Goal: Transaction & Acquisition: Book appointment/travel/reservation

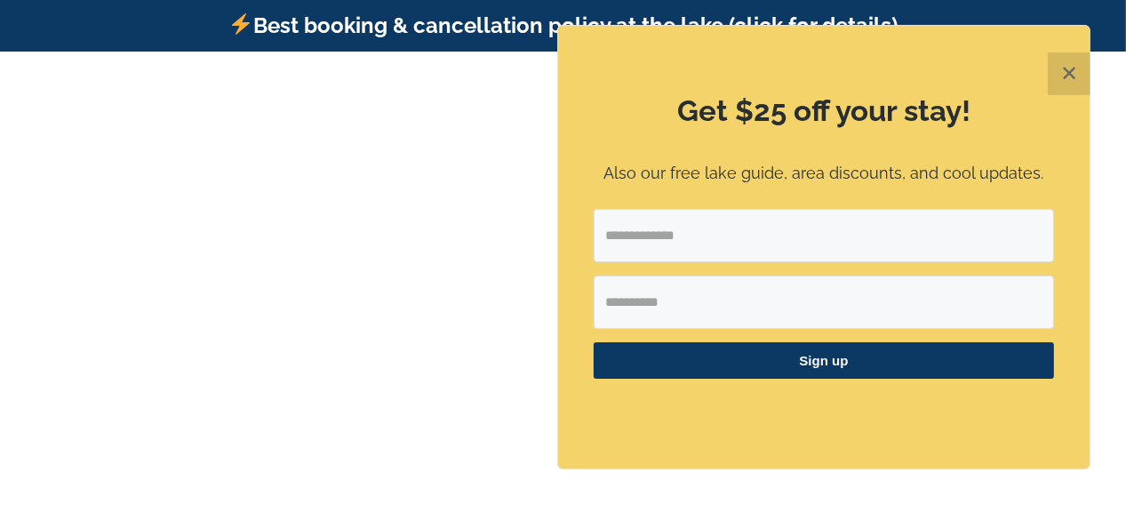
click at [1071, 63] on button "✕" at bounding box center [1069, 73] width 43 height 43
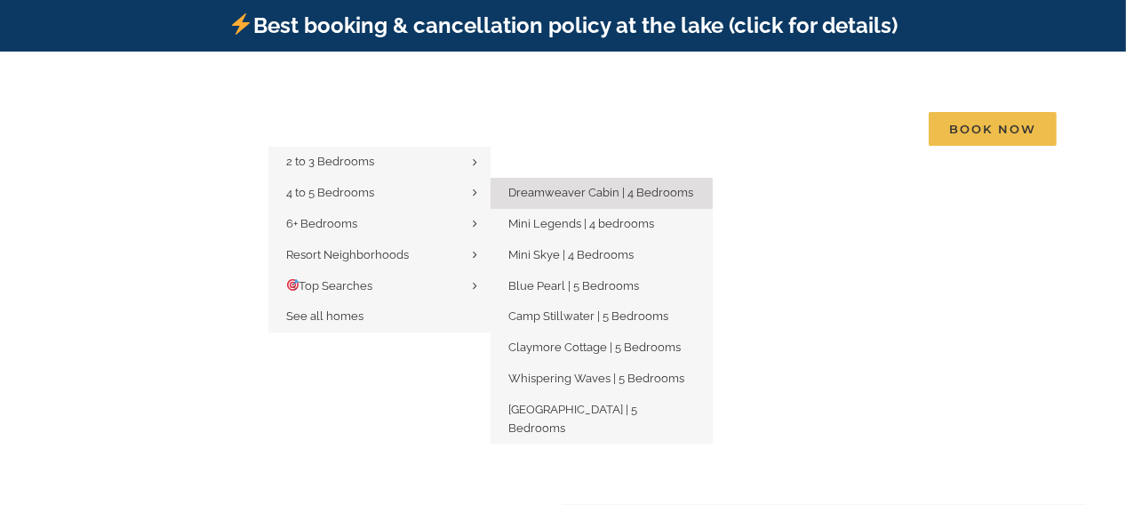
click at [554, 186] on span "Dreamweaver Cabin | 4 Bedrooms" at bounding box center [600, 192] width 185 height 13
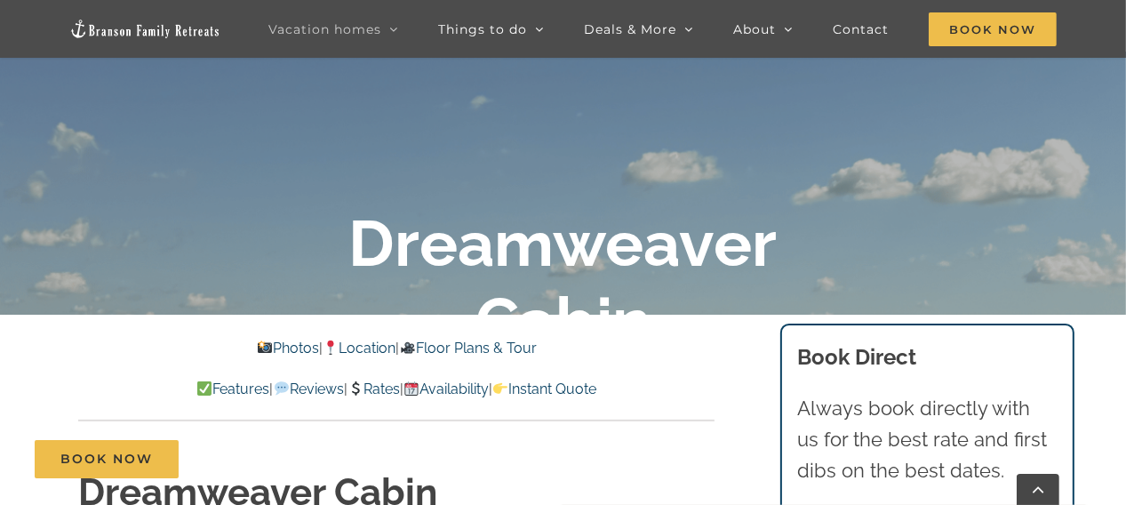
scroll to position [355, 0]
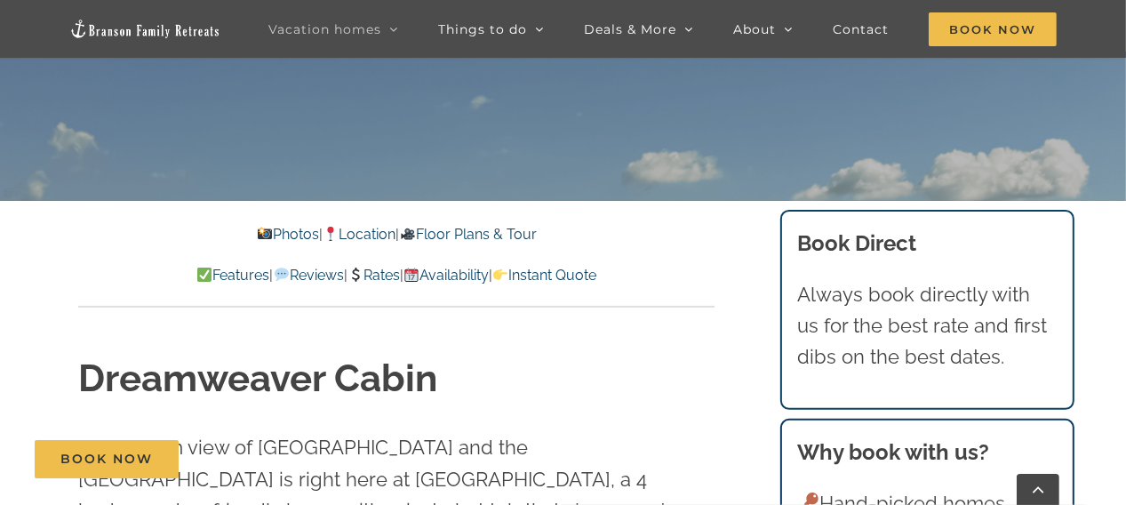
click at [274, 236] on link "Photos" at bounding box center [288, 234] width 62 height 17
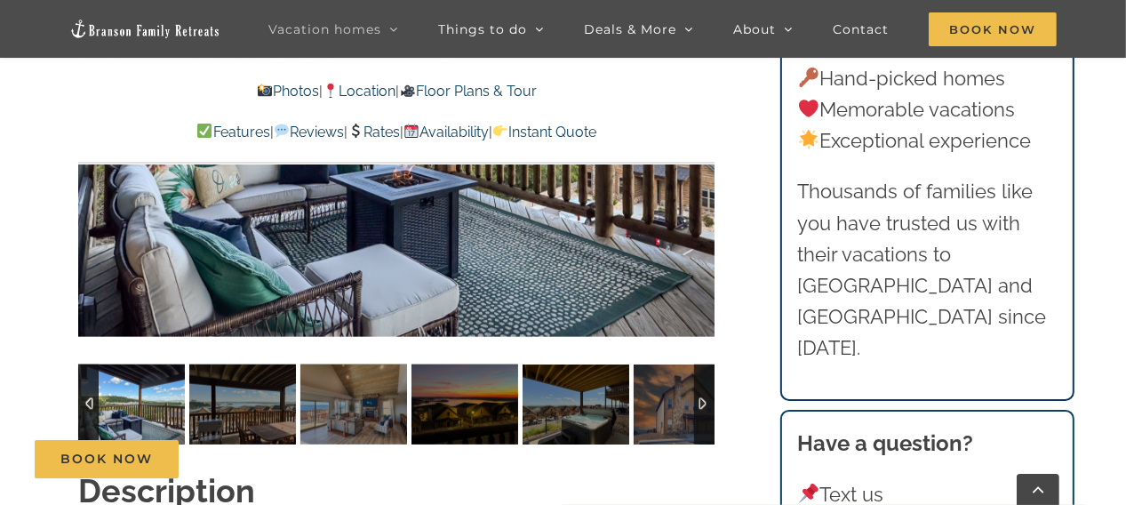
scroll to position [1344, 0]
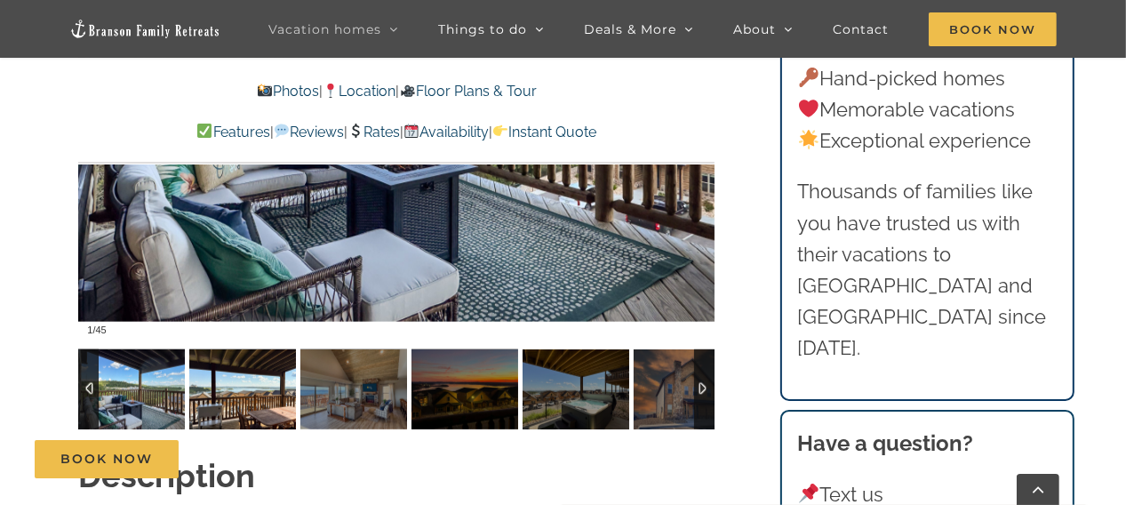
click at [232, 355] on img at bounding box center [242, 389] width 107 height 80
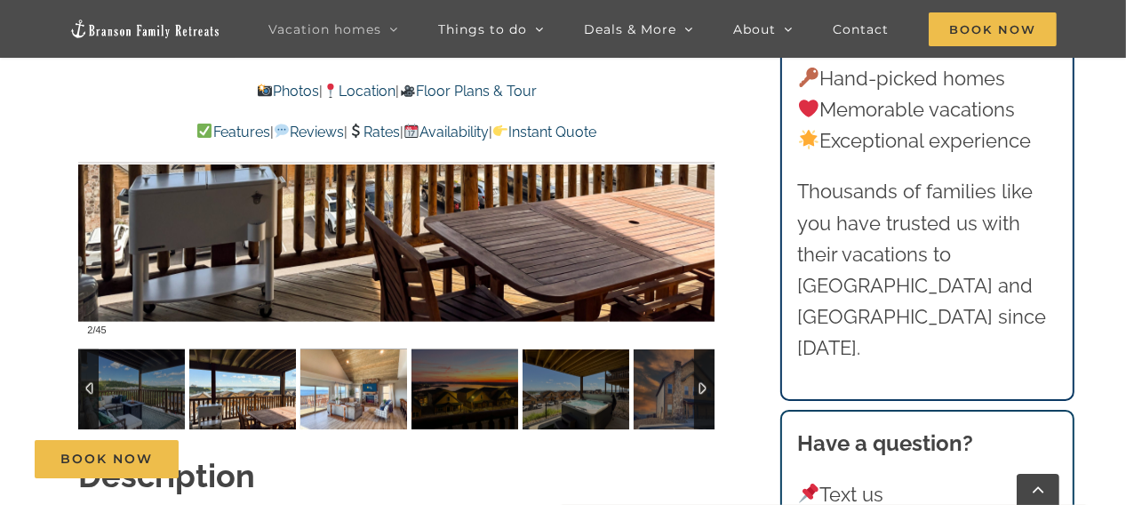
click at [337, 352] on img at bounding box center [353, 389] width 107 height 80
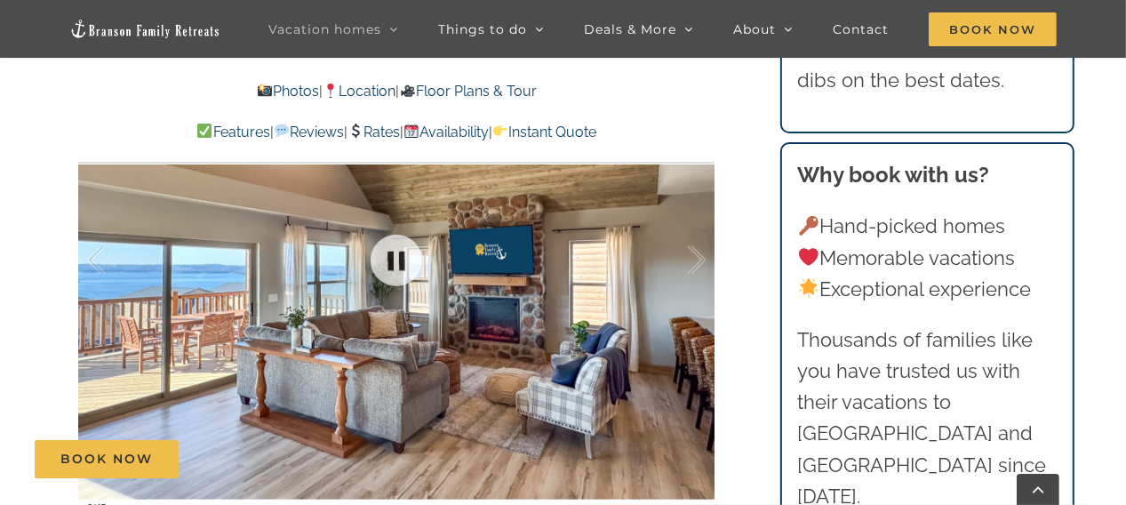
scroll to position [1255, 0]
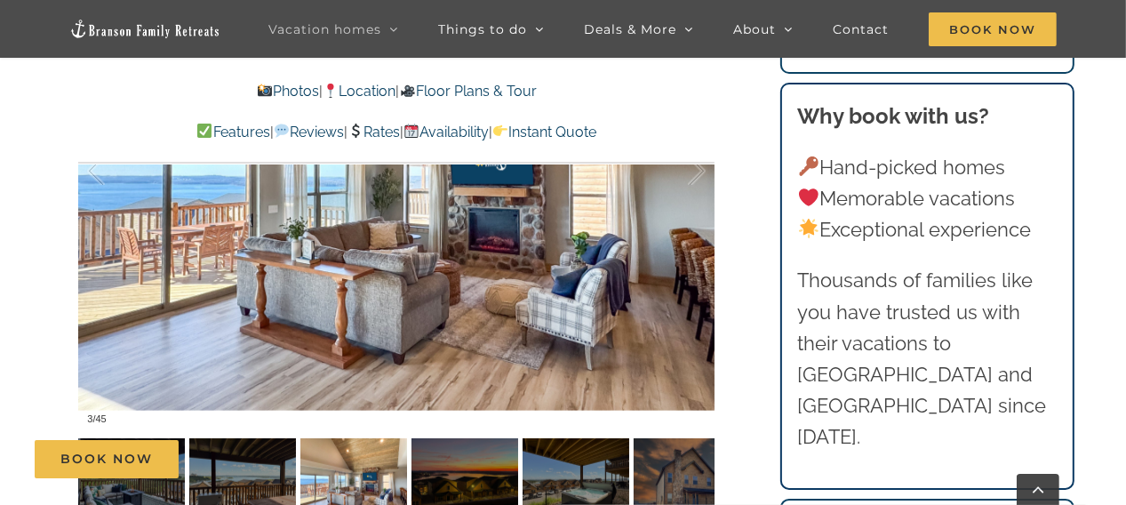
click at [453, 443] on div "Book Now" at bounding box center [576, 459] width 1082 height 38
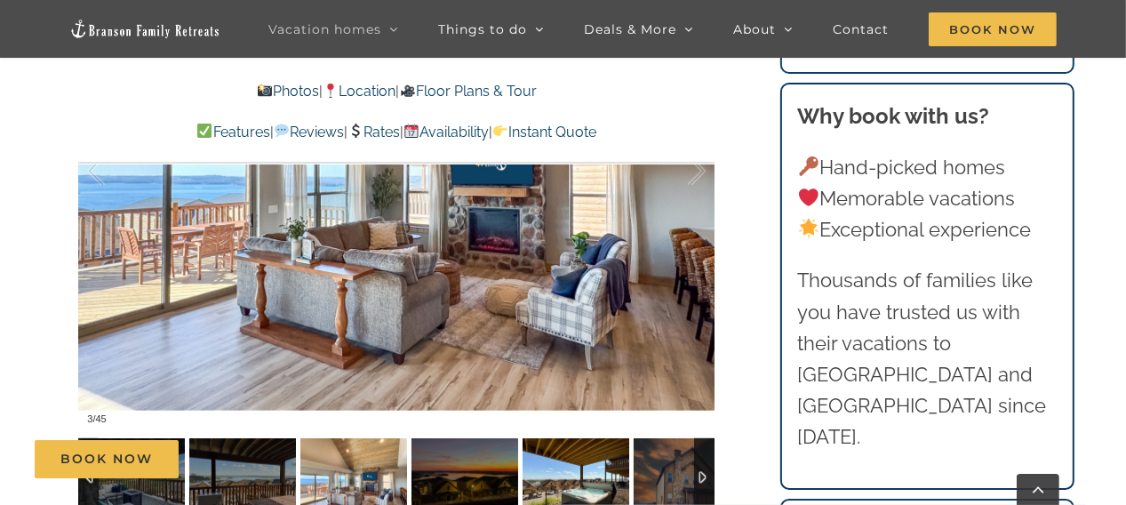
click at [568, 438] on img at bounding box center [576, 478] width 107 height 80
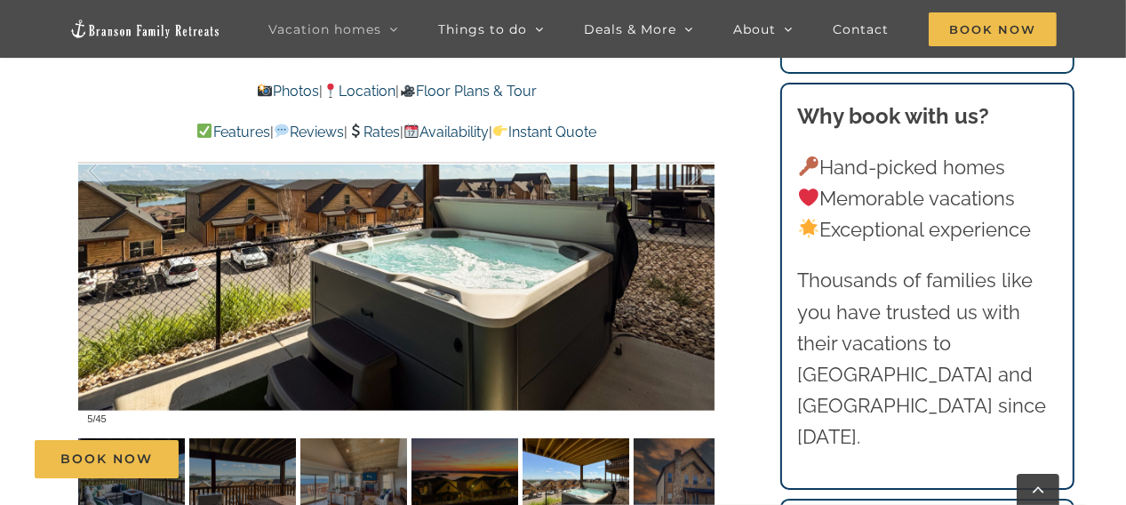
click at [648, 440] on div "Book Now" at bounding box center [576, 459] width 1082 height 38
click at [666, 466] on div "Book Now" at bounding box center [576, 459] width 1082 height 38
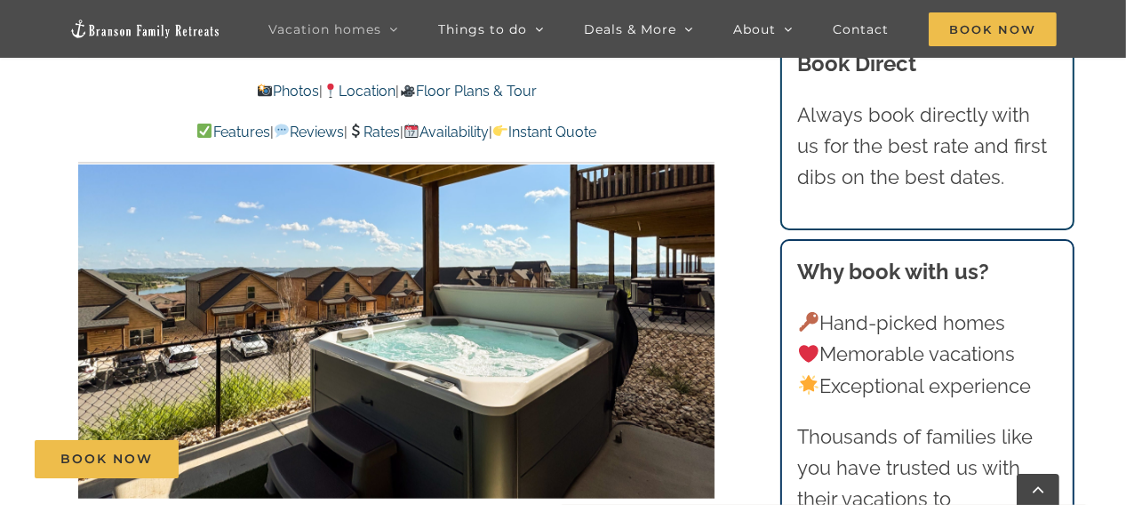
scroll to position [1344, 0]
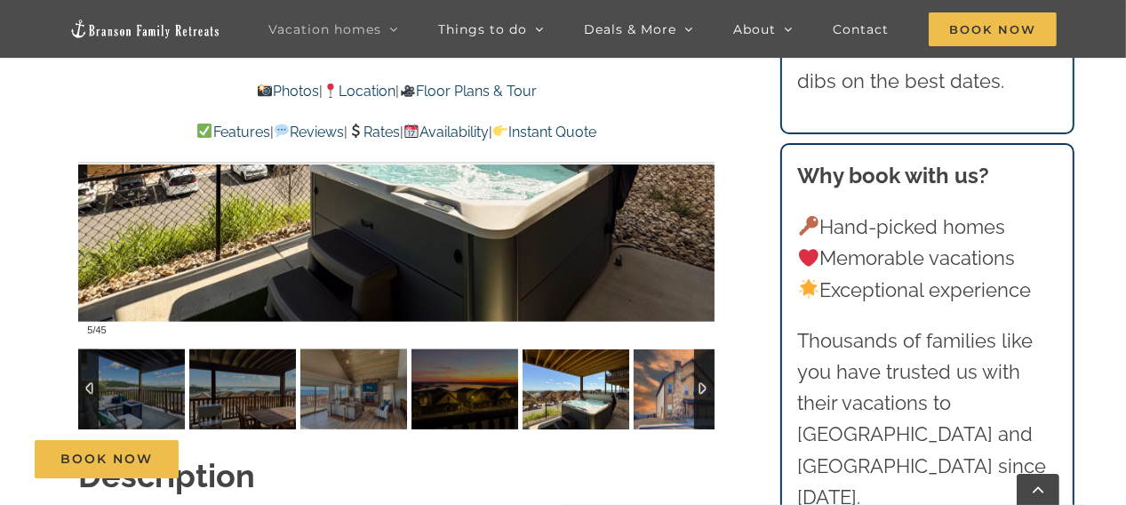
click at [685, 369] on img at bounding box center [687, 389] width 107 height 80
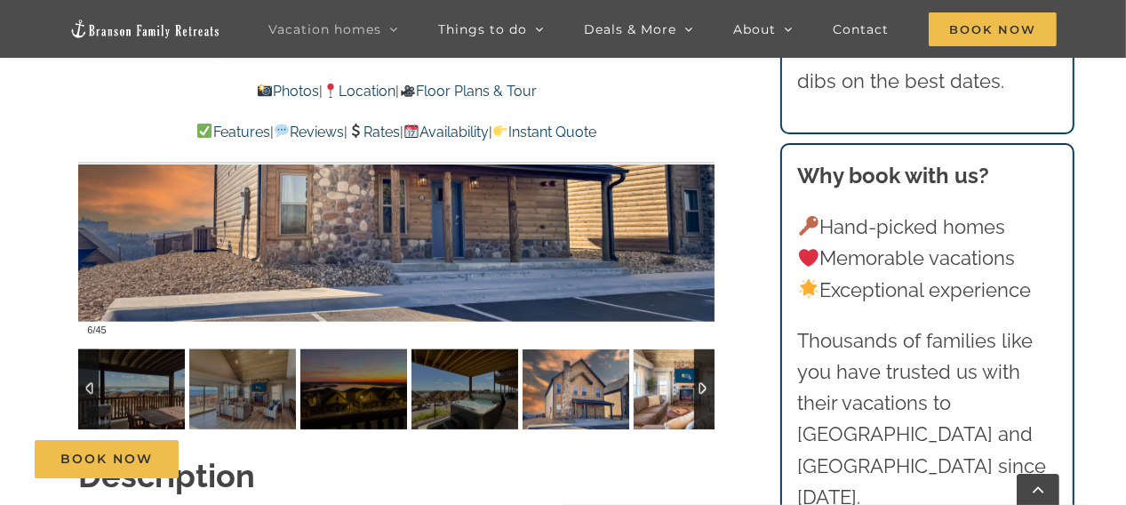
click at [672, 373] on img at bounding box center [687, 389] width 107 height 80
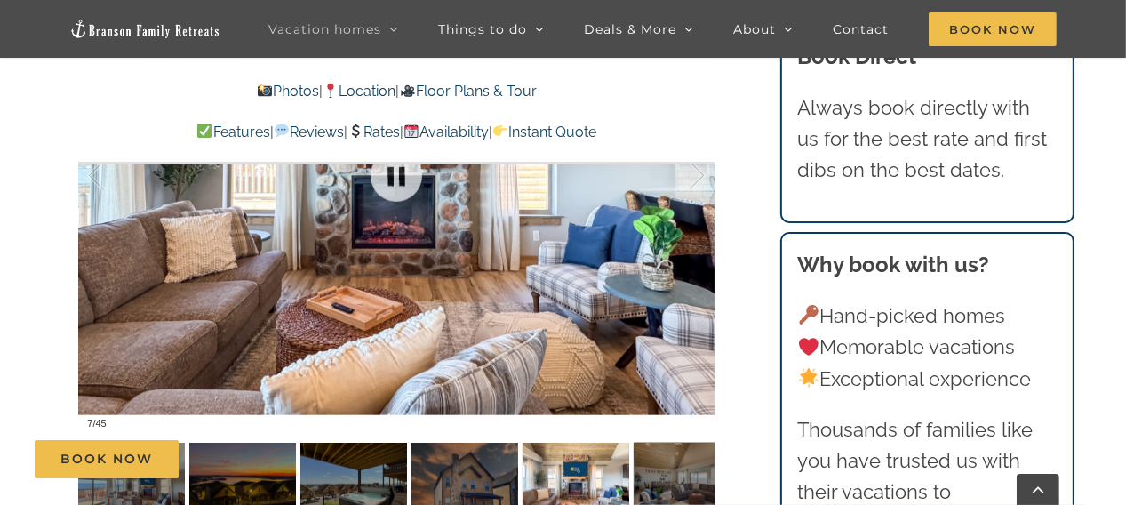
scroll to position [1255, 0]
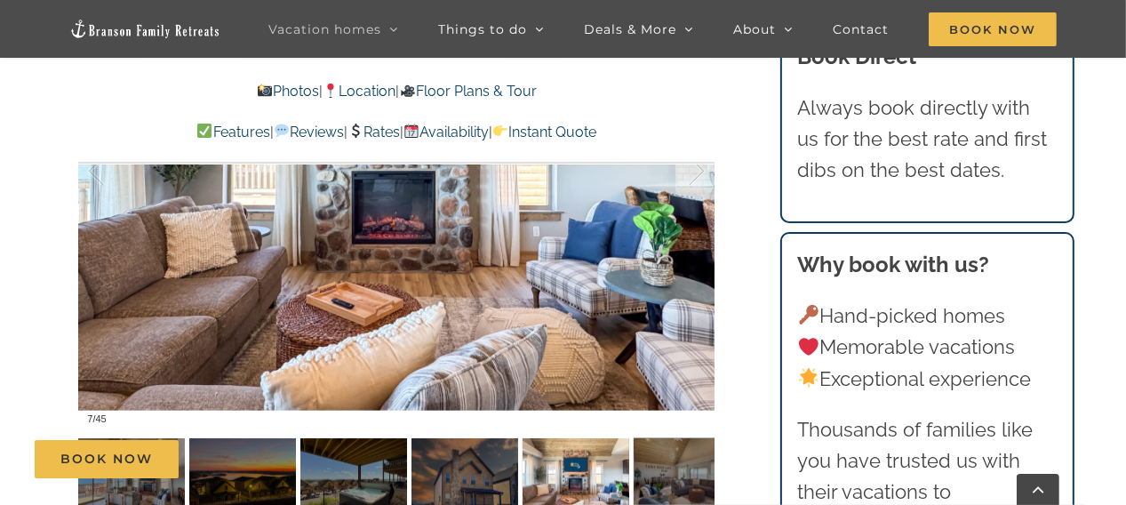
click at [650, 448] on div "Book Now" at bounding box center [576, 459] width 1082 height 38
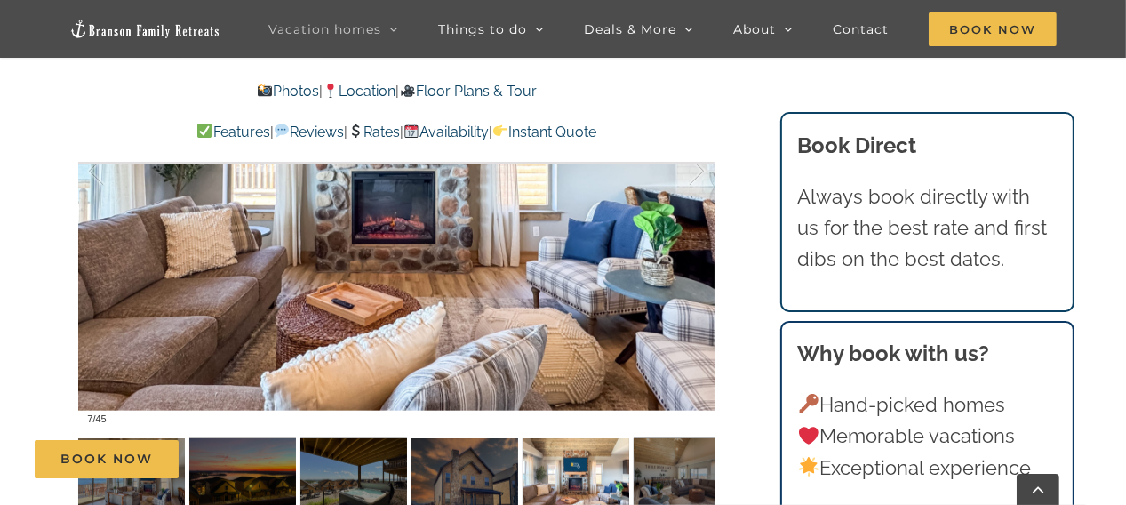
click at [653, 451] on div "Book Now" at bounding box center [576, 459] width 1082 height 38
click at [699, 443] on div "Book Now" at bounding box center [576, 459] width 1082 height 38
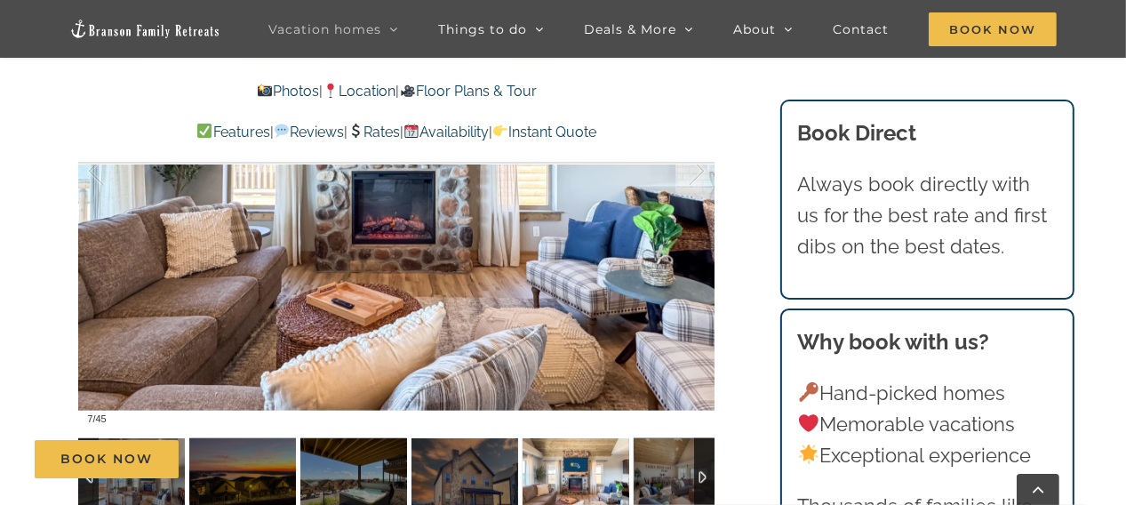
scroll to position [1344, 0]
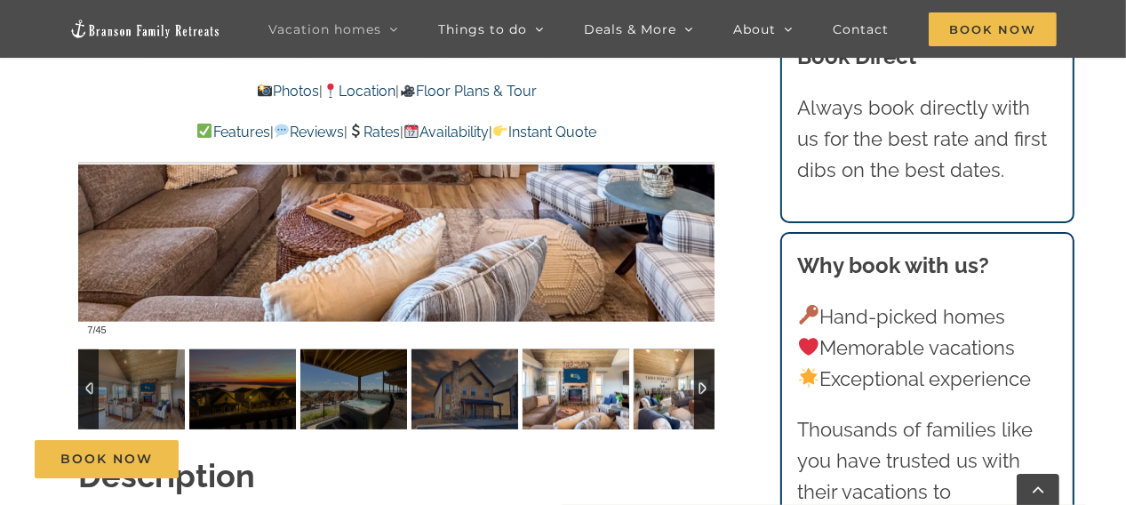
click at [672, 363] on img at bounding box center [687, 389] width 107 height 80
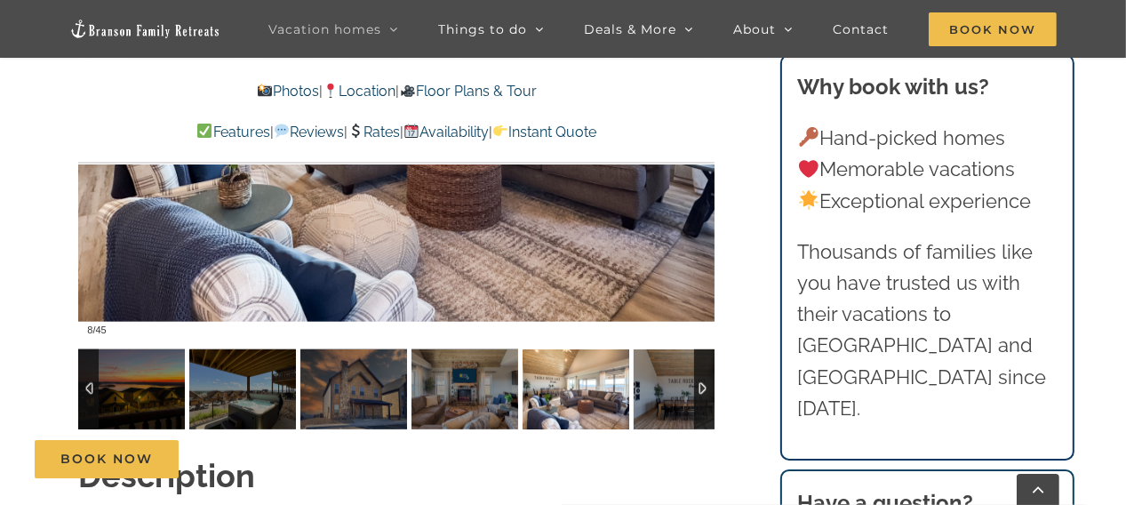
click at [700, 357] on div at bounding box center [704, 389] width 20 height 80
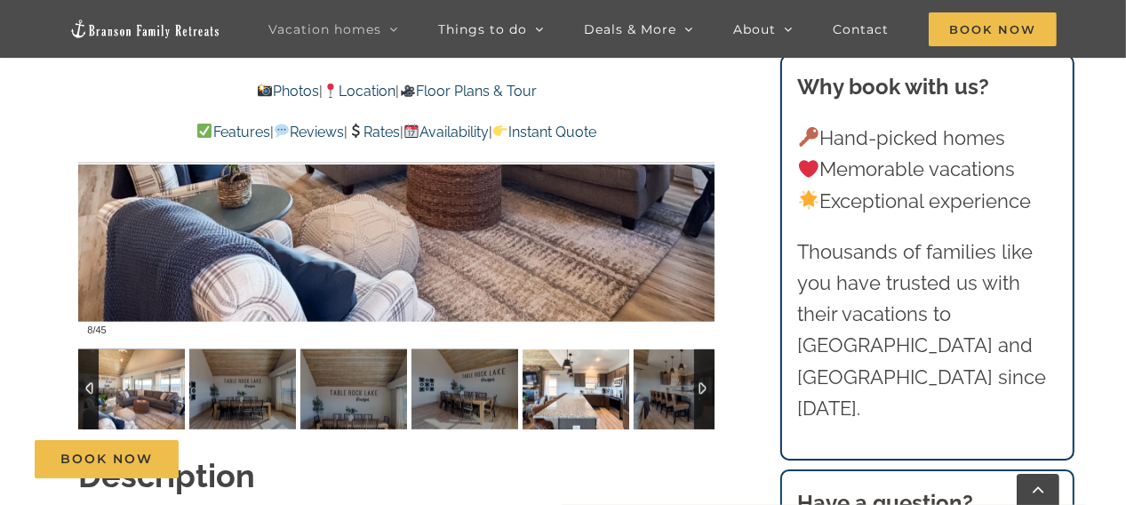
click at [575, 362] on img at bounding box center [576, 389] width 107 height 80
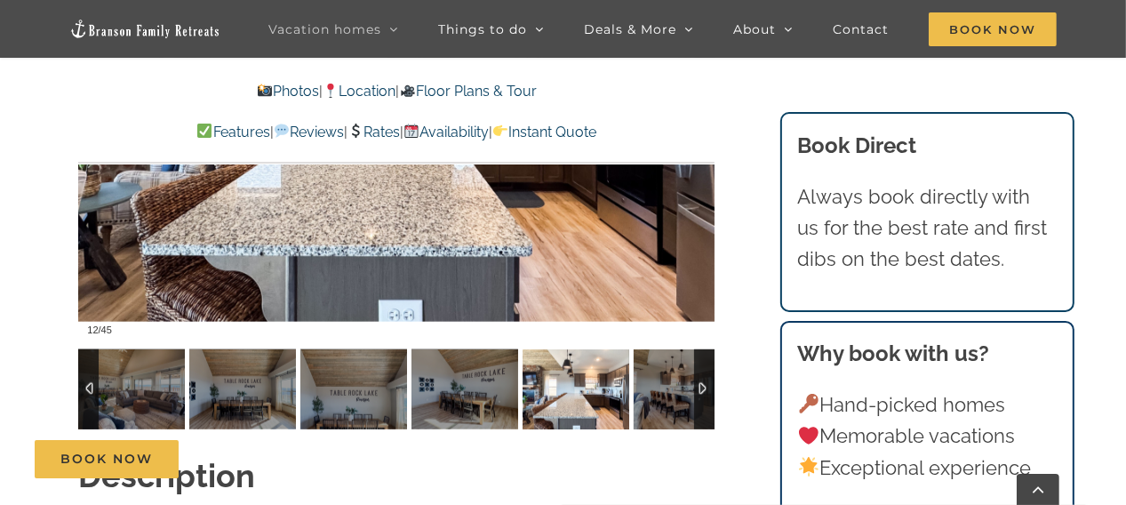
click at [698, 358] on div at bounding box center [704, 389] width 20 height 80
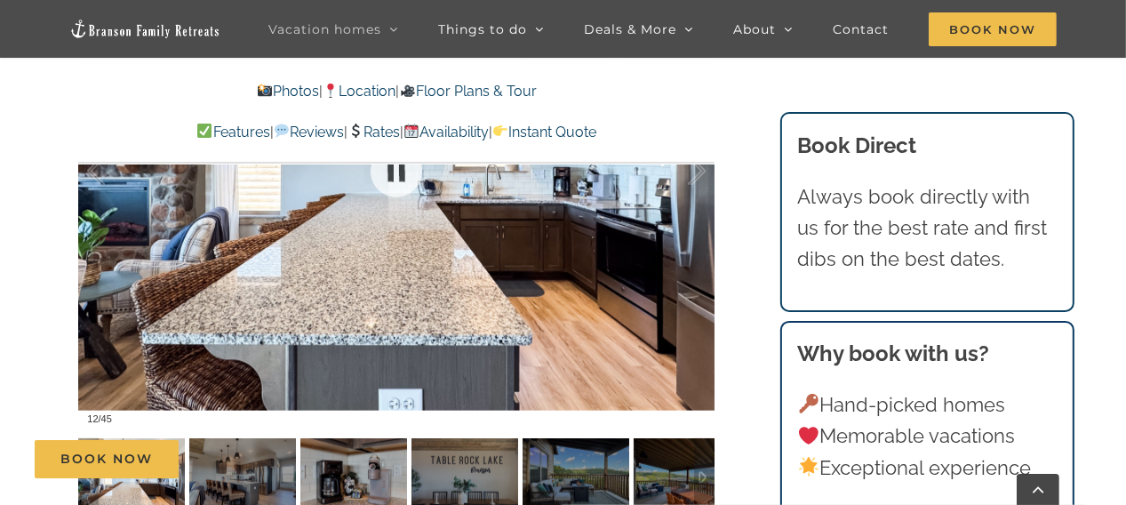
scroll to position [1255, 0]
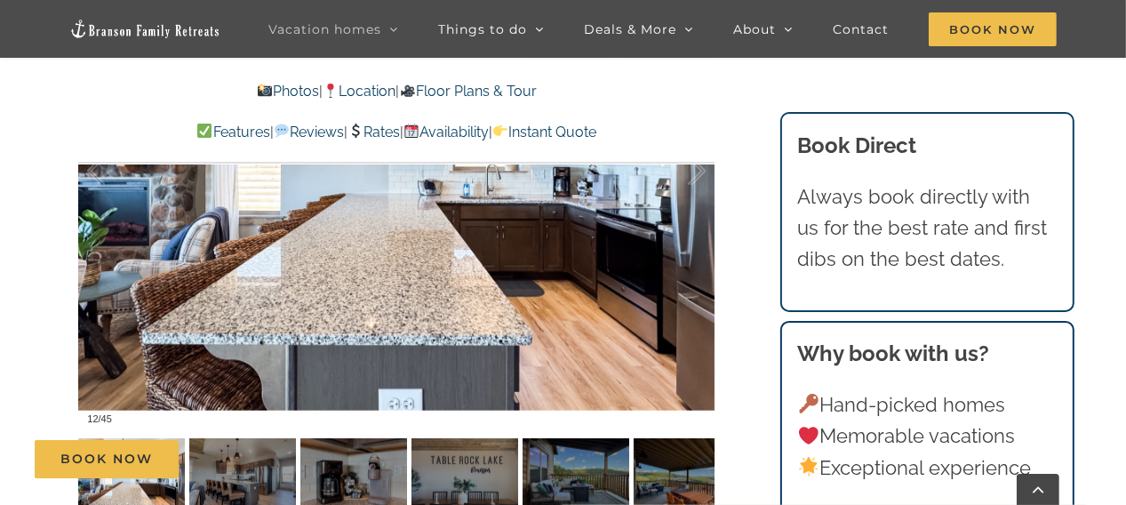
click at [586, 461] on div "Book Now" at bounding box center [576, 459] width 1082 height 38
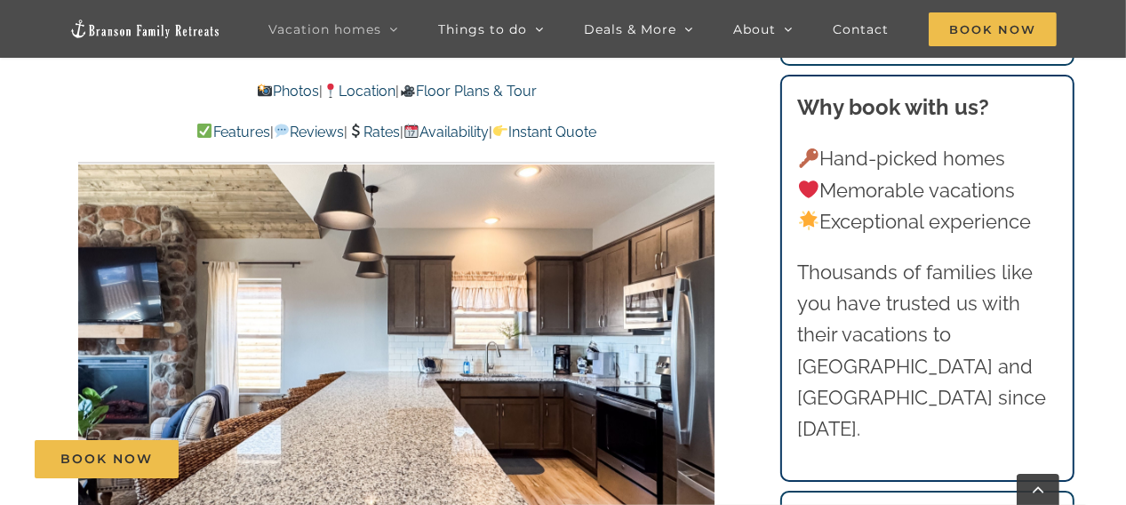
scroll to position [1344, 0]
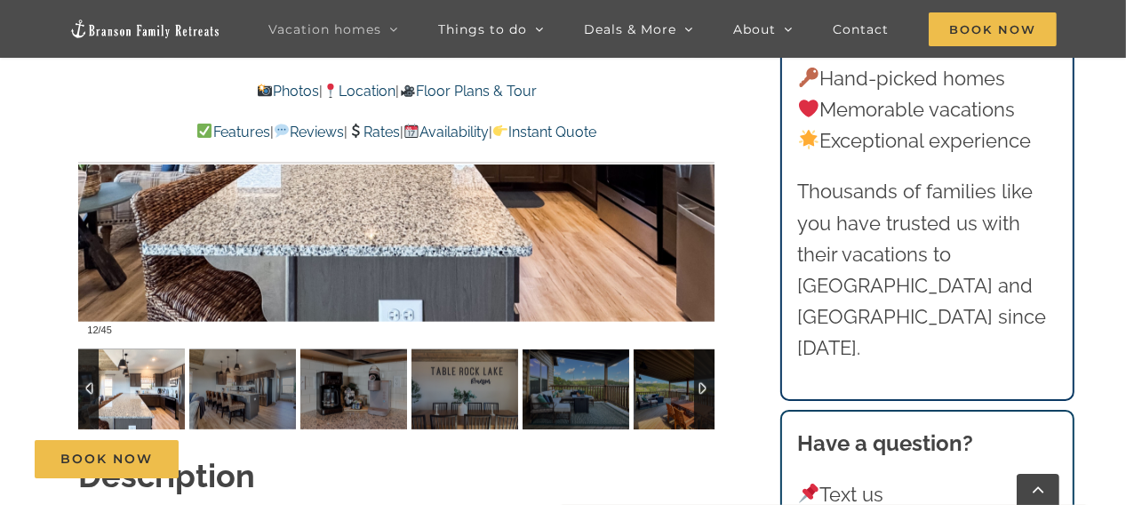
click at [703, 355] on div at bounding box center [704, 389] width 20 height 80
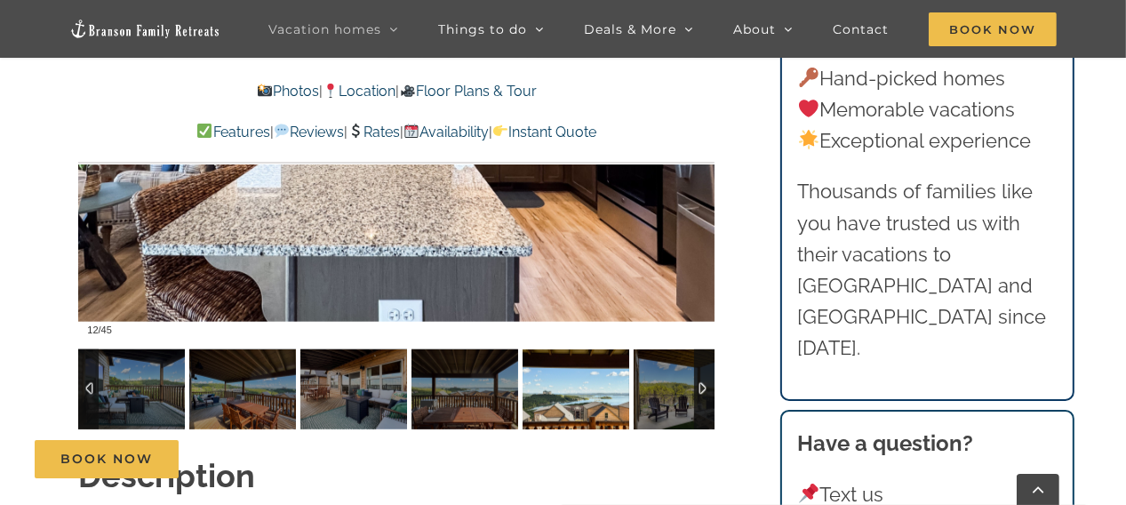
click at [574, 372] on img at bounding box center [576, 389] width 107 height 80
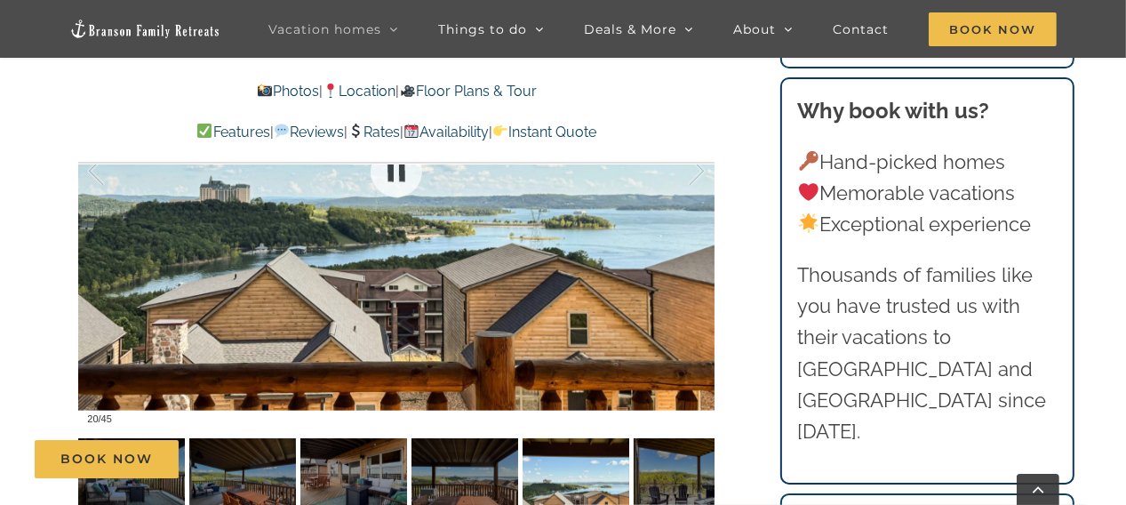
scroll to position [1432, 0]
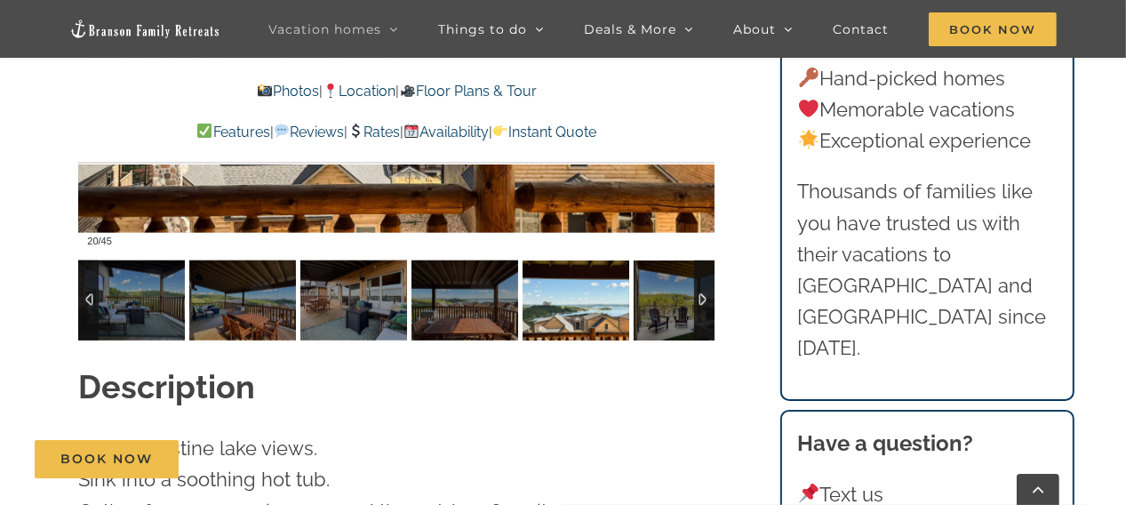
click at [702, 266] on div at bounding box center [704, 300] width 20 height 80
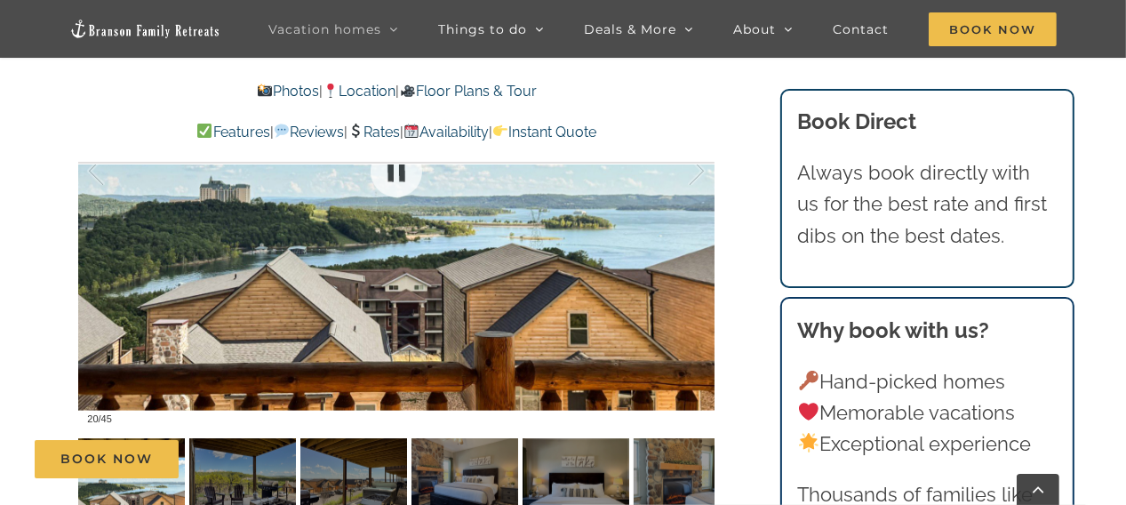
scroll to position [1344, 0]
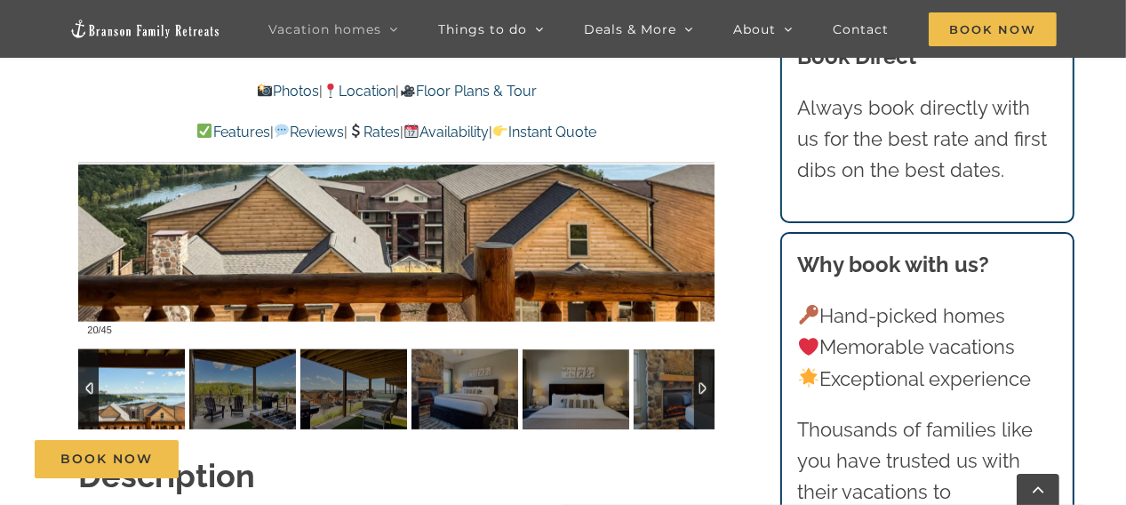
click at [88, 355] on div at bounding box center [88, 389] width 20 height 80
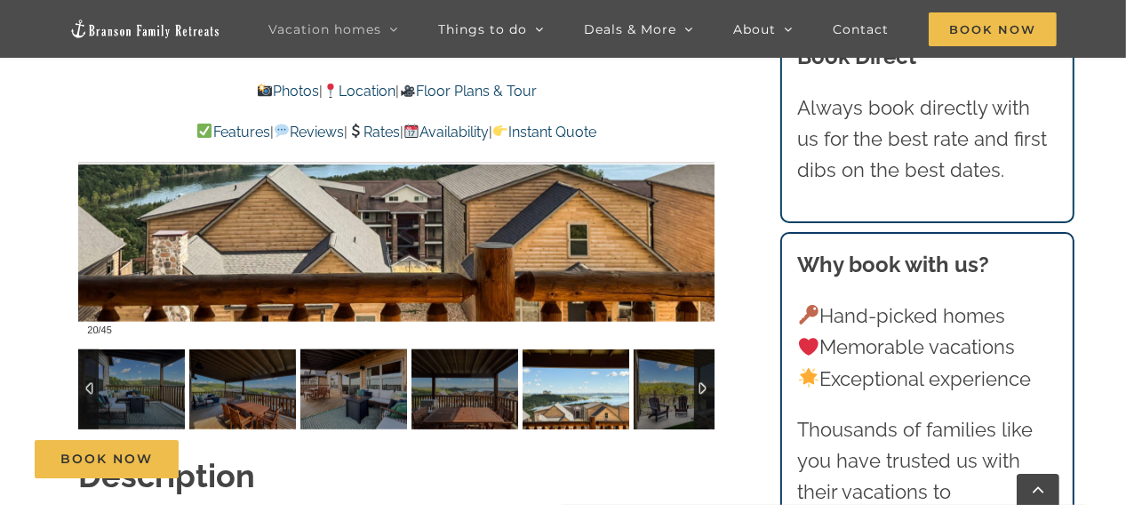
click at [88, 355] on div at bounding box center [88, 389] width 20 height 80
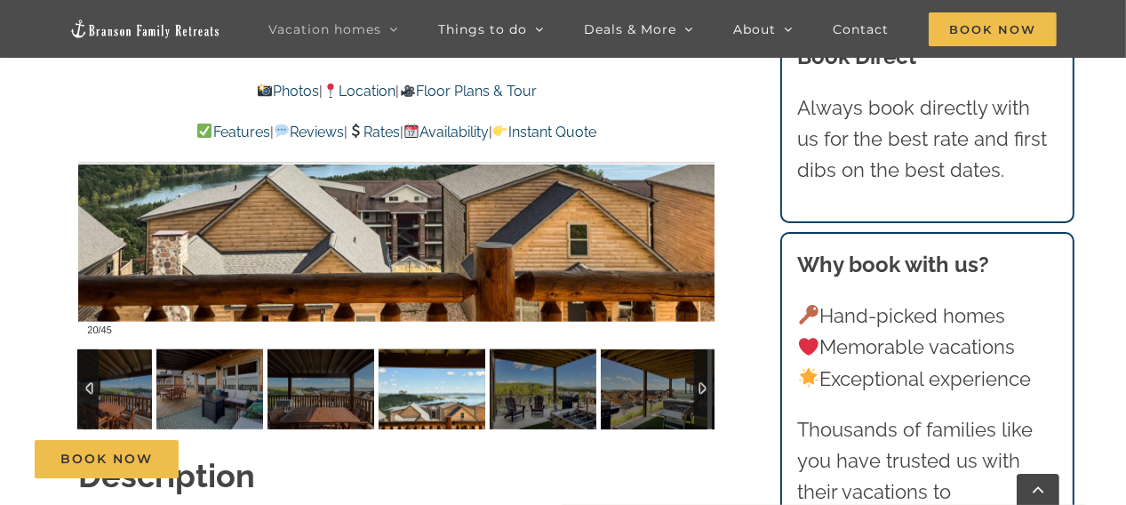
click at [88, 355] on div at bounding box center [88, 389] width 20 height 80
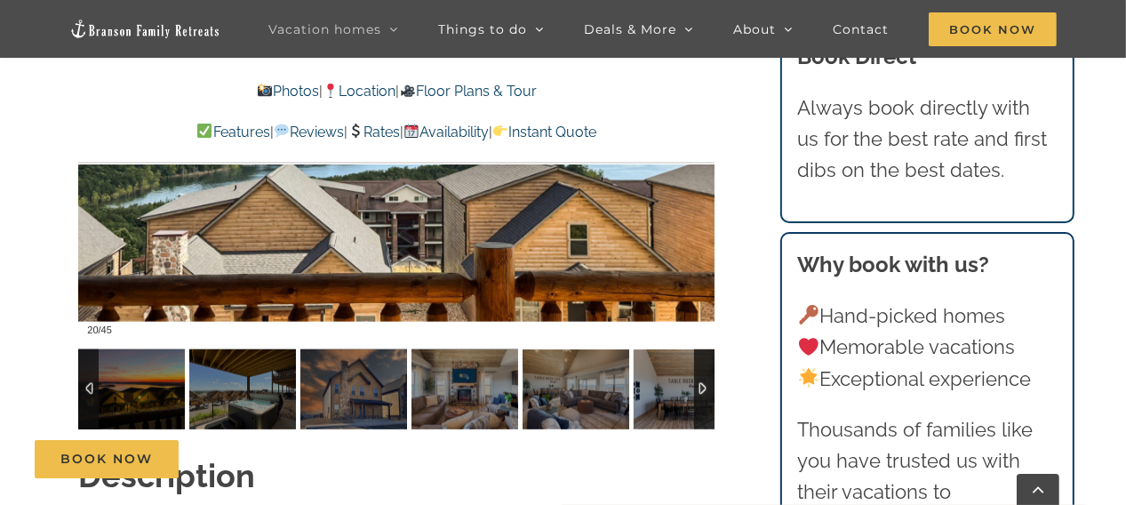
click at [88, 355] on div at bounding box center [88, 389] width 20 height 80
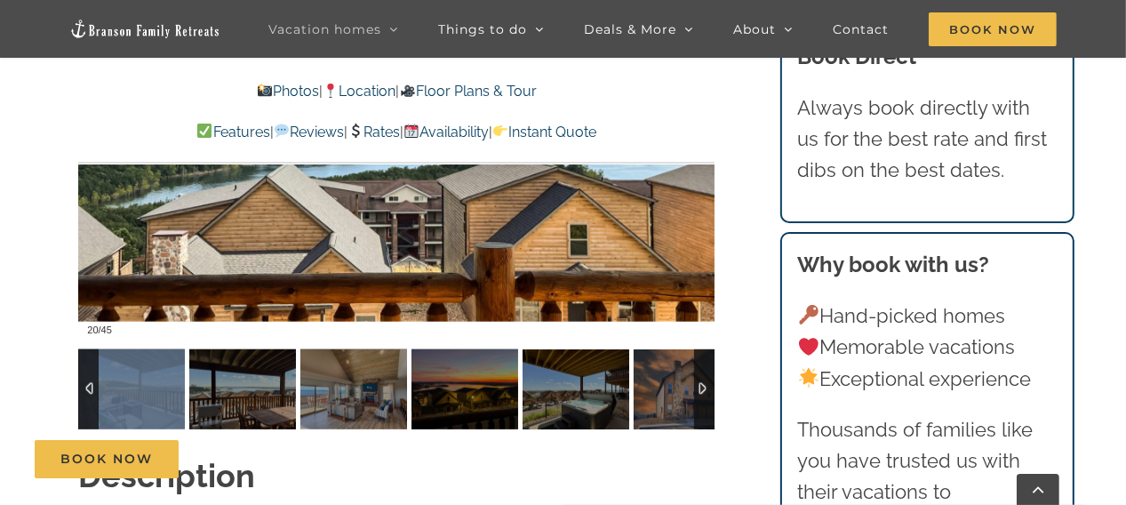
click at [88, 355] on div at bounding box center [88, 389] width 20 height 80
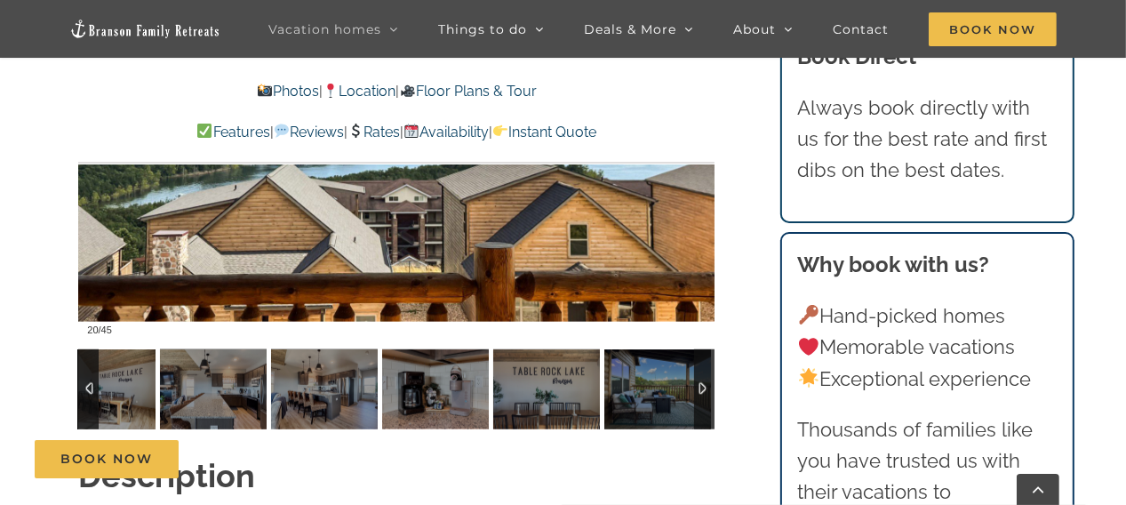
click at [88, 355] on div at bounding box center [88, 389] width 20 height 80
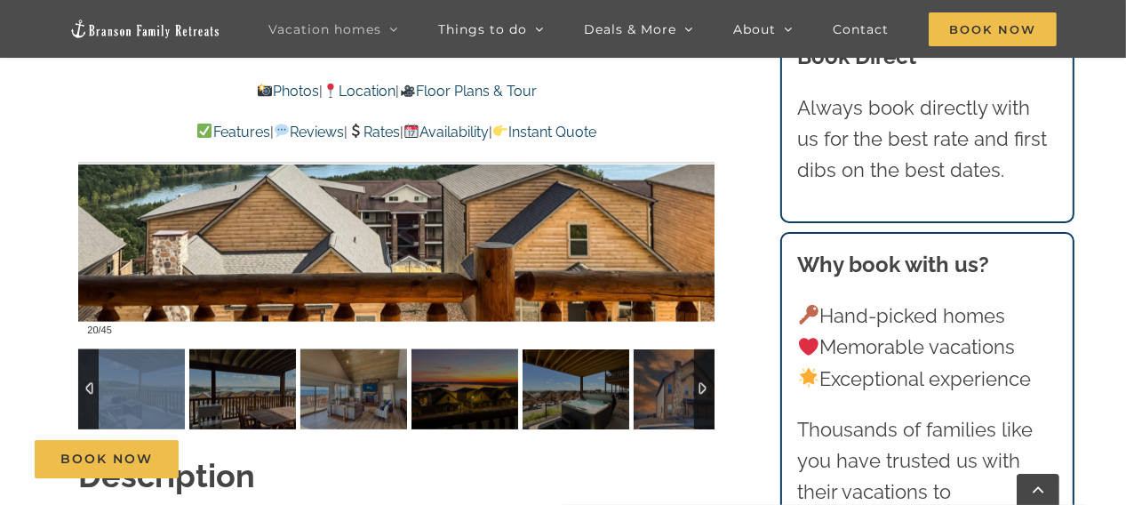
click at [88, 355] on div at bounding box center [88, 389] width 20 height 80
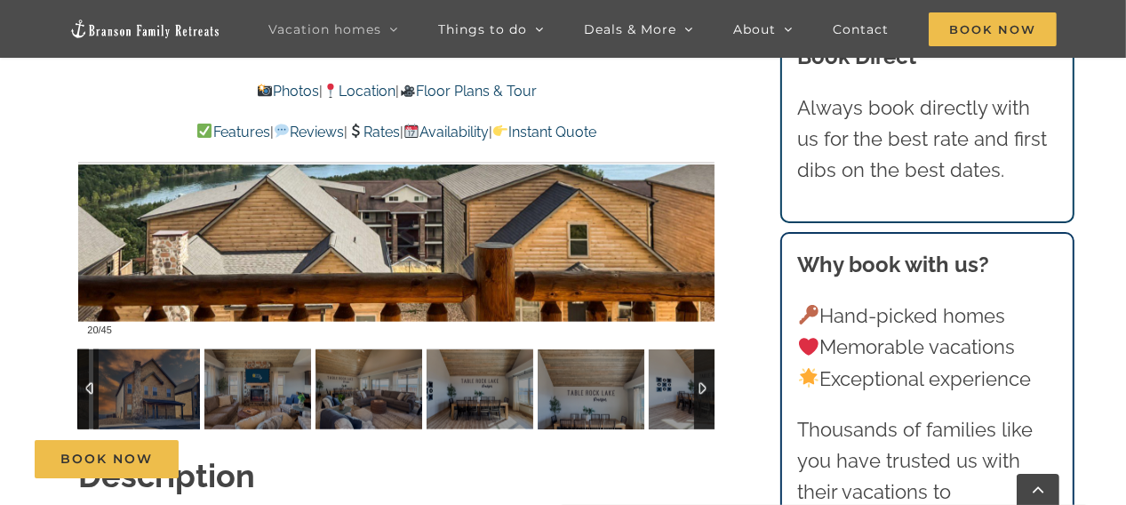
click at [88, 355] on div at bounding box center [88, 389] width 20 height 80
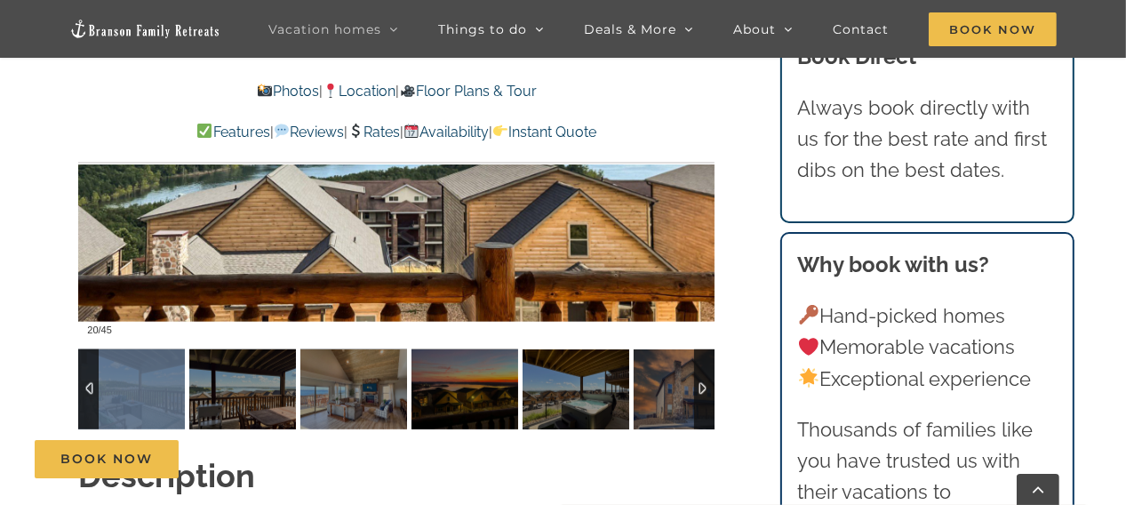
click at [88, 355] on div at bounding box center [88, 389] width 20 height 80
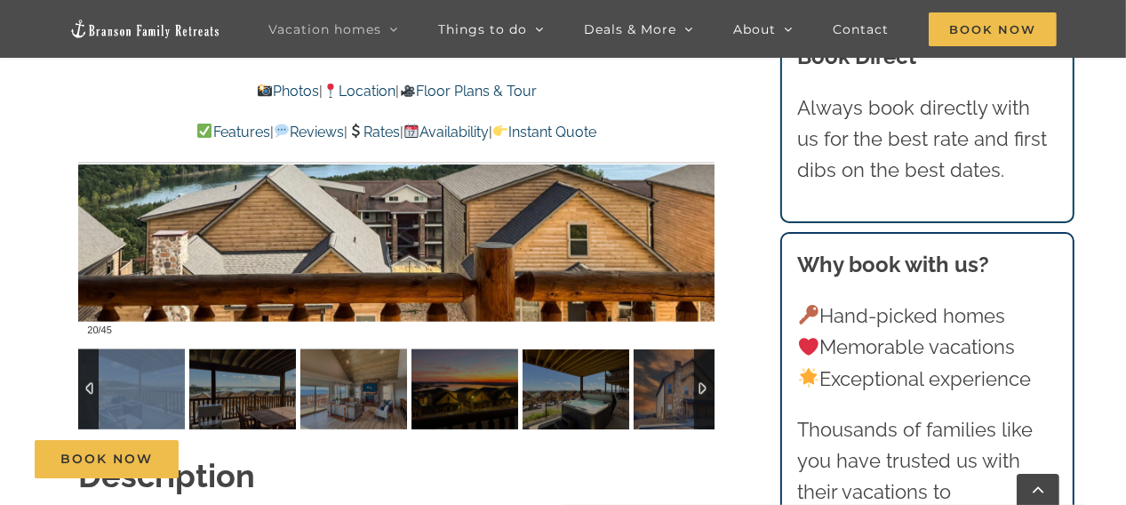
click at [88, 355] on div at bounding box center [88, 389] width 20 height 80
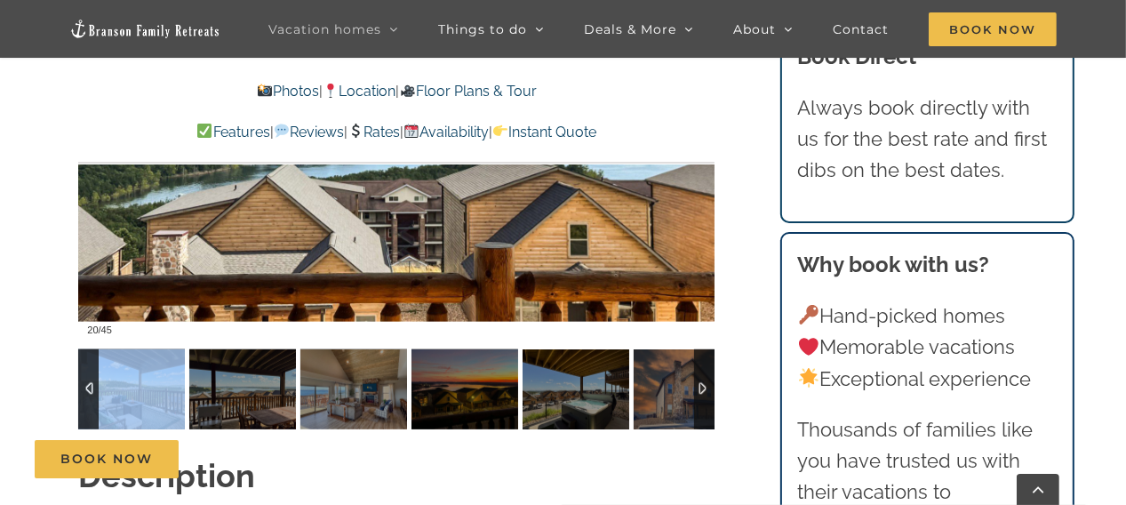
click at [160, 357] on img at bounding box center [131, 389] width 107 height 80
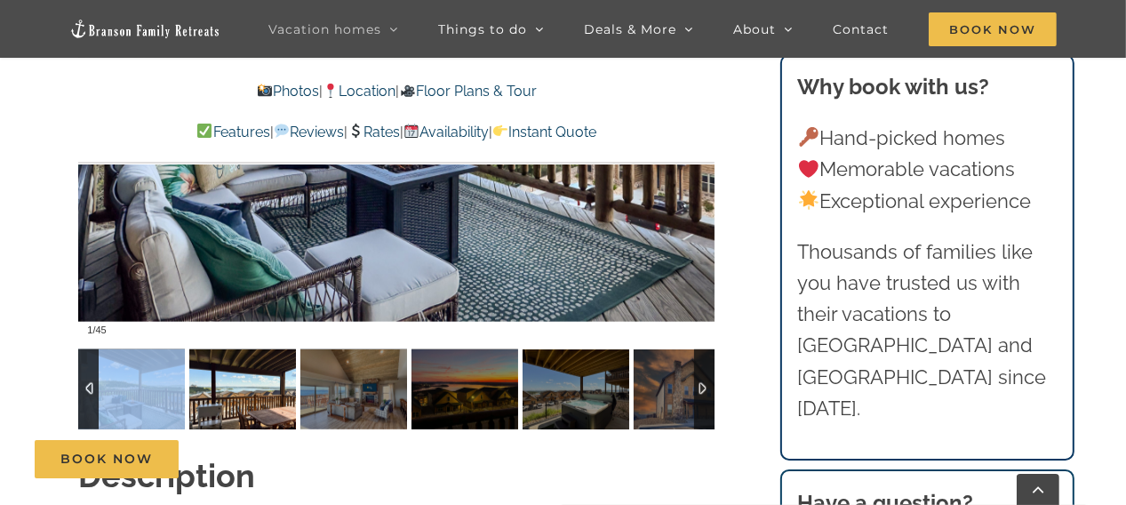
click at [252, 364] on img at bounding box center [242, 389] width 107 height 80
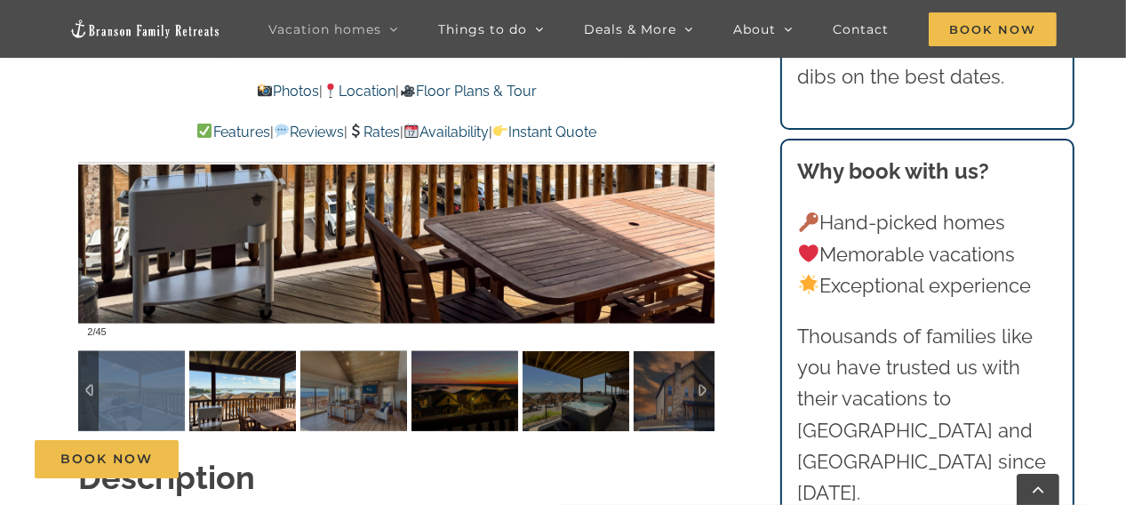
scroll to position [1255, 0]
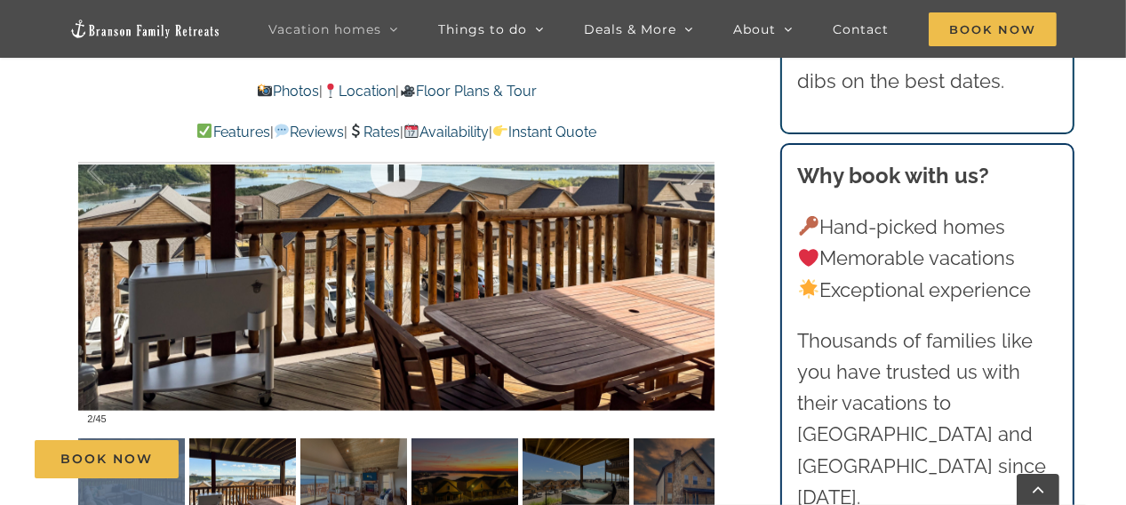
click at [707, 260] on div at bounding box center [396, 171] width 636 height 523
click at [707, 224] on div at bounding box center [396, 171] width 636 height 523
click at [703, 293] on div at bounding box center [396, 171] width 636 height 523
click at [359, 441] on div "Book Now" at bounding box center [576, 459] width 1082 height 38
click at [573, 443] on div "Book Now" at bounding box center [576, 459] width 1082 height 38
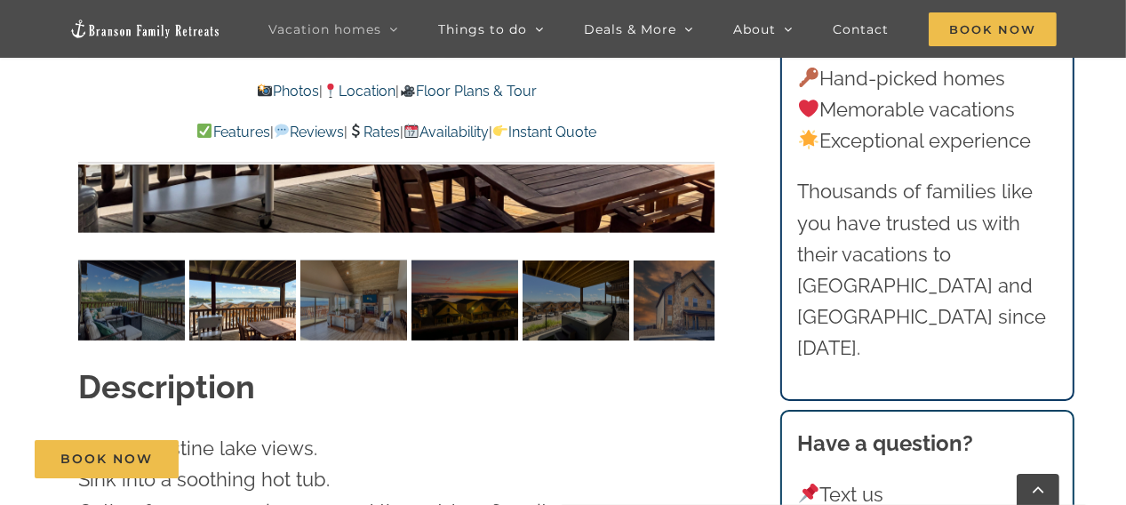
scroll to position [1344, 0]
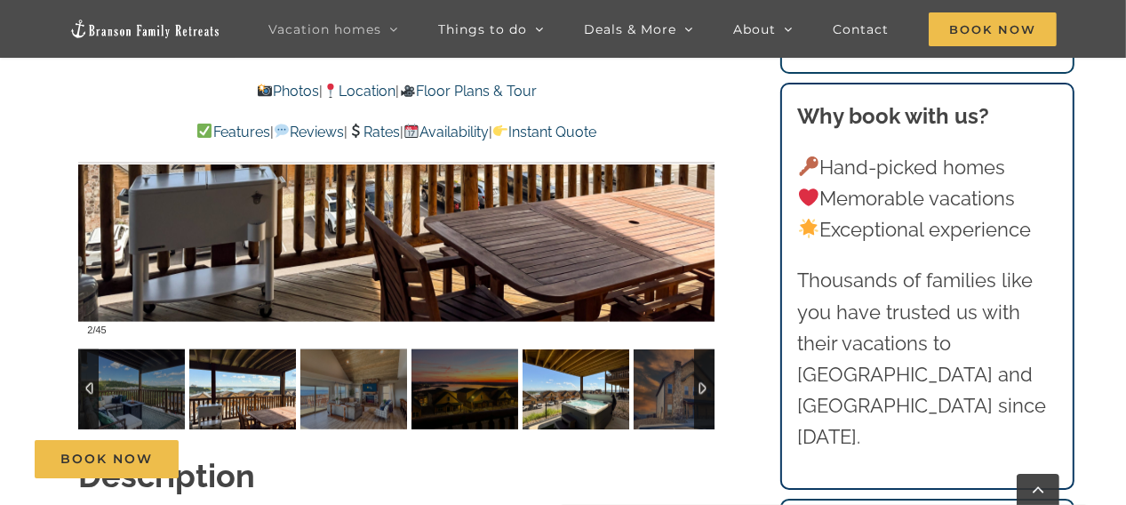
click at [558, 351] on img at bounding box center [576, 389] width 107 height 80
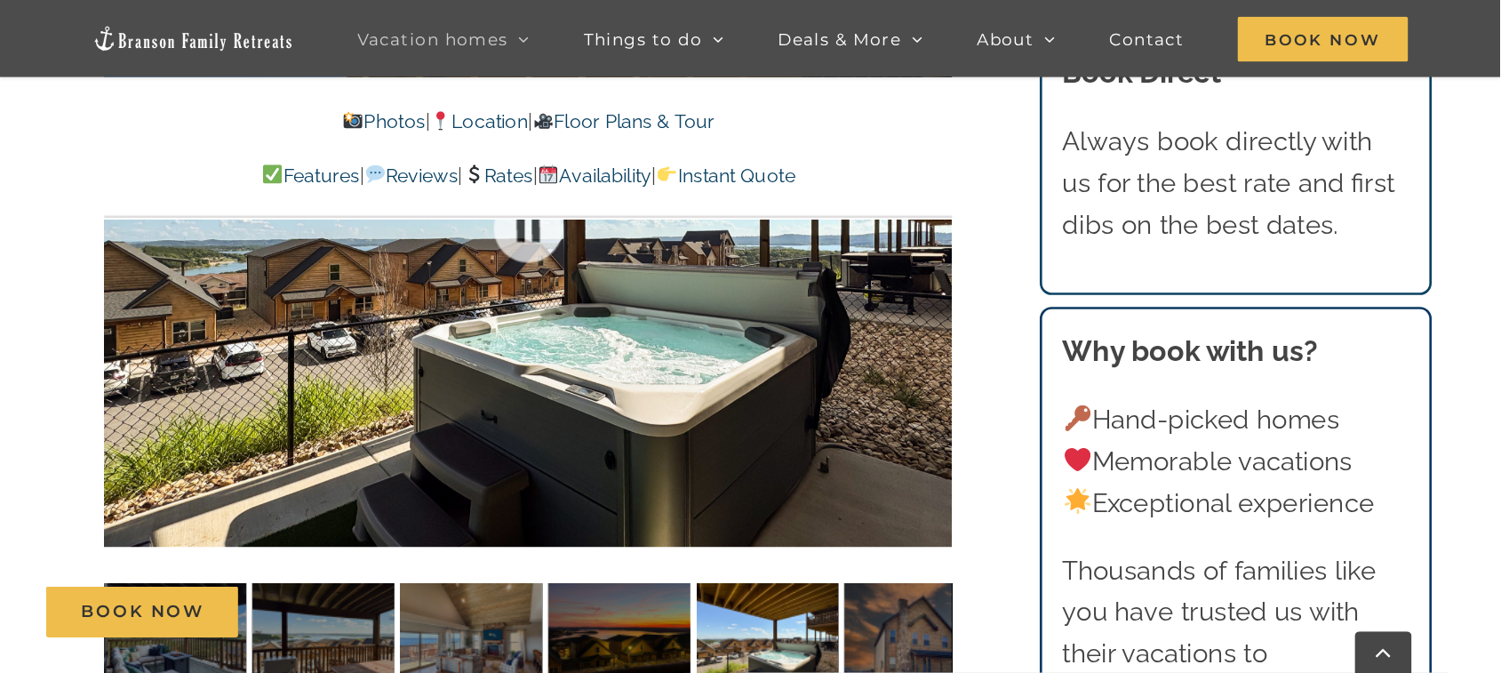
scroll to position [1166, 0]
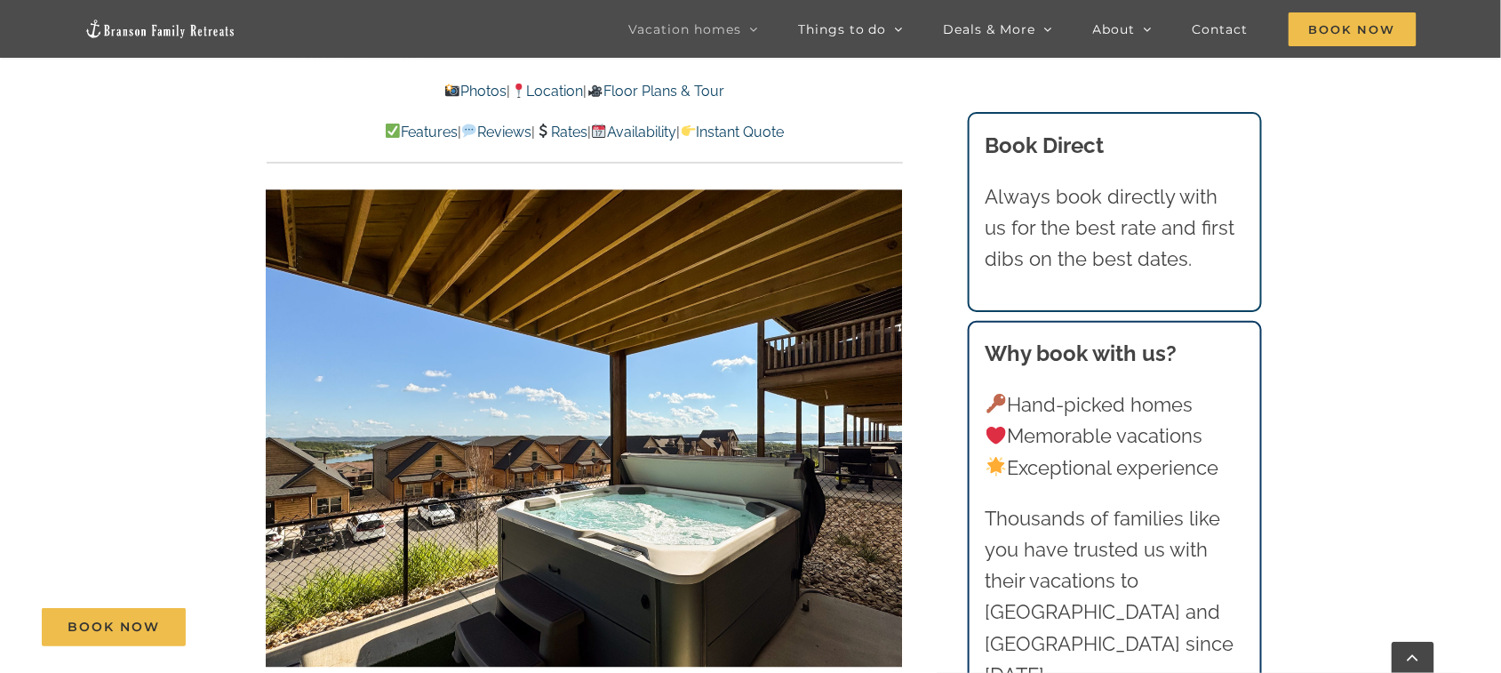
drag, startPoint x: 1137, startPoint y: 2, endPoint x: 939, endPoint y: 305, distance: 362.1
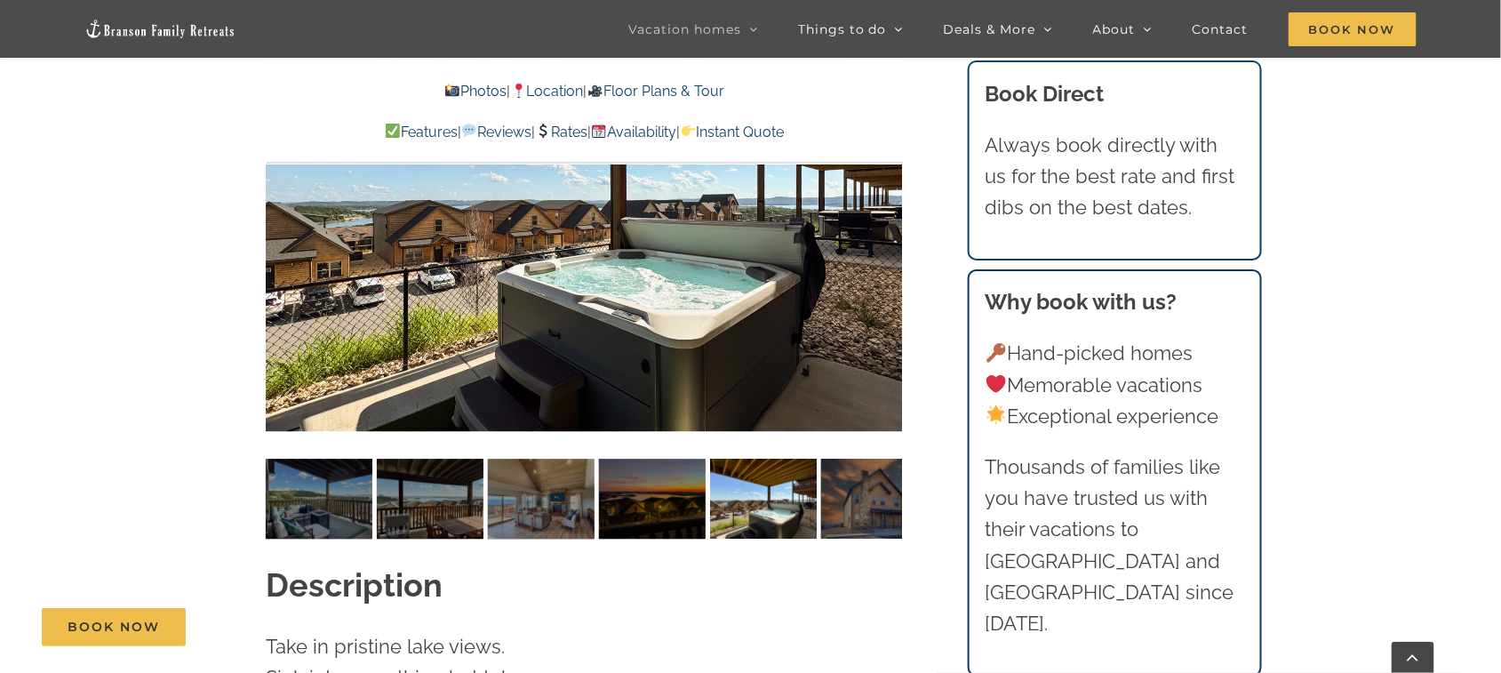
scroll to position [1284, 0]
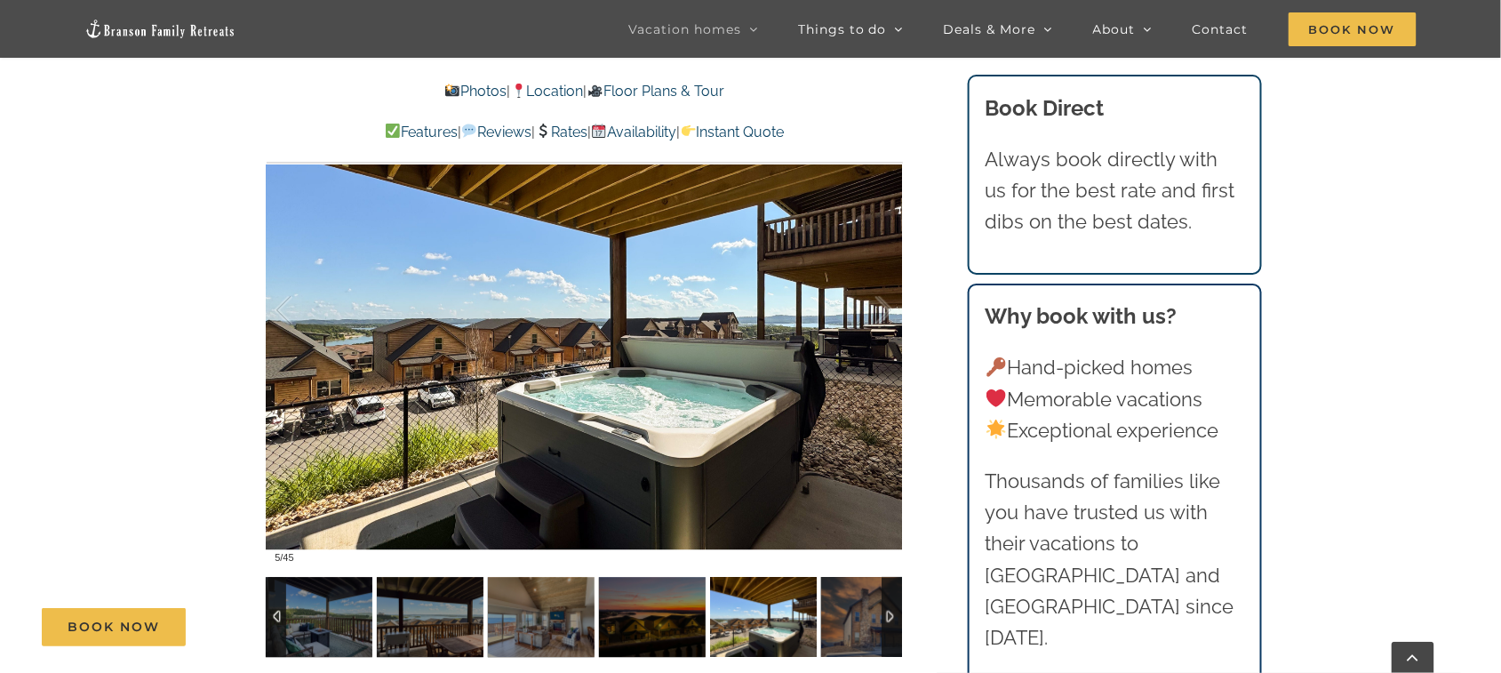
click at [888, 504] on div at bounding box center [892, 617] width 20 height 80
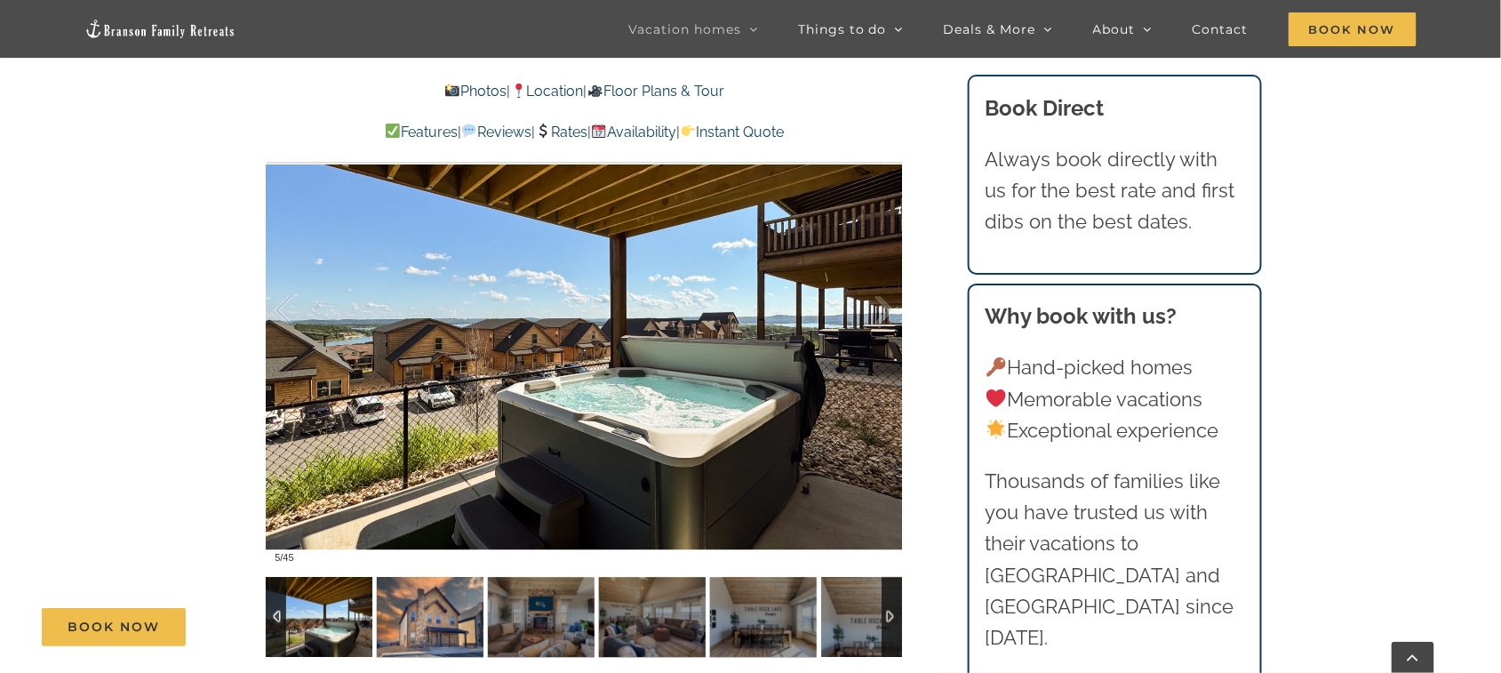
click at [455, 504] on img at bounding box center [430, 617] width 107 height 80
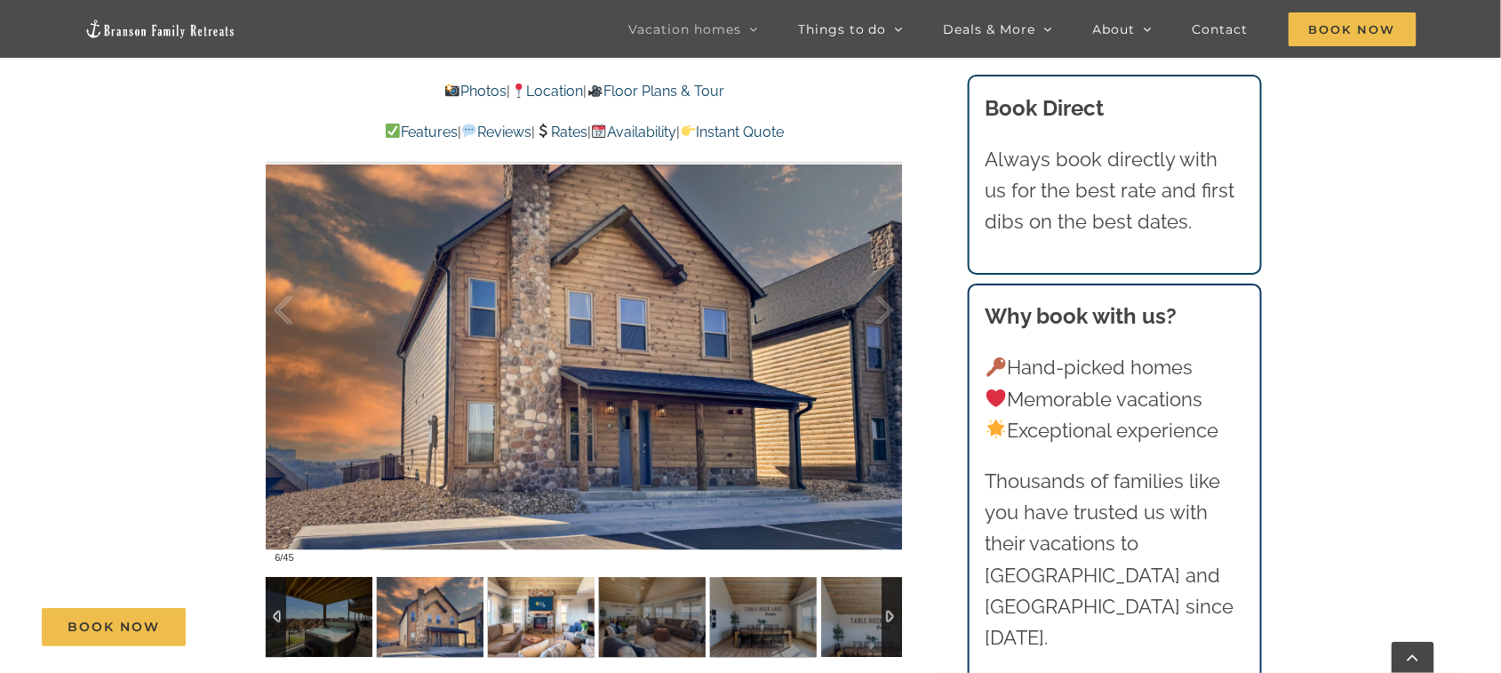
click at [549, 504] on img at bounding box center [541, 617] width 107 height 80
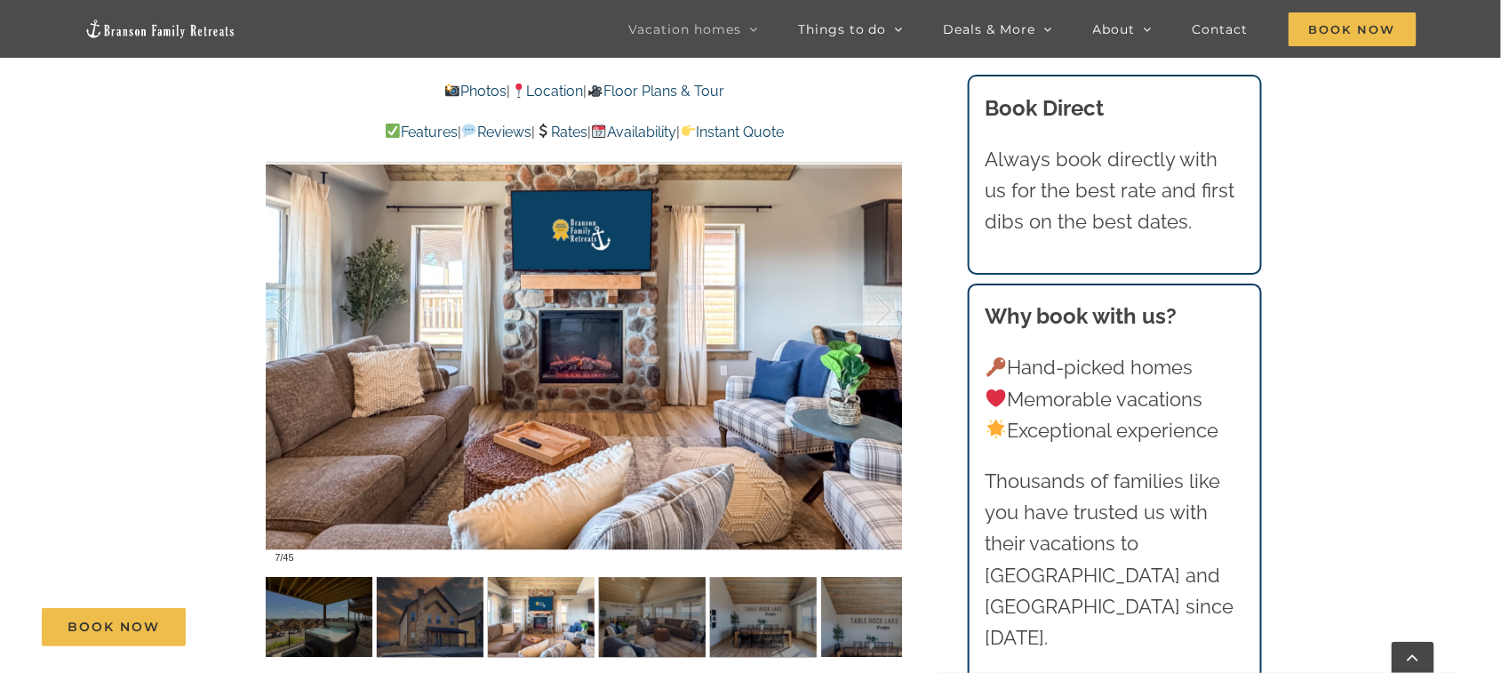
click at [662, 504] on div "Book Now" at bounding box center [763, 627] width 1443 height 38
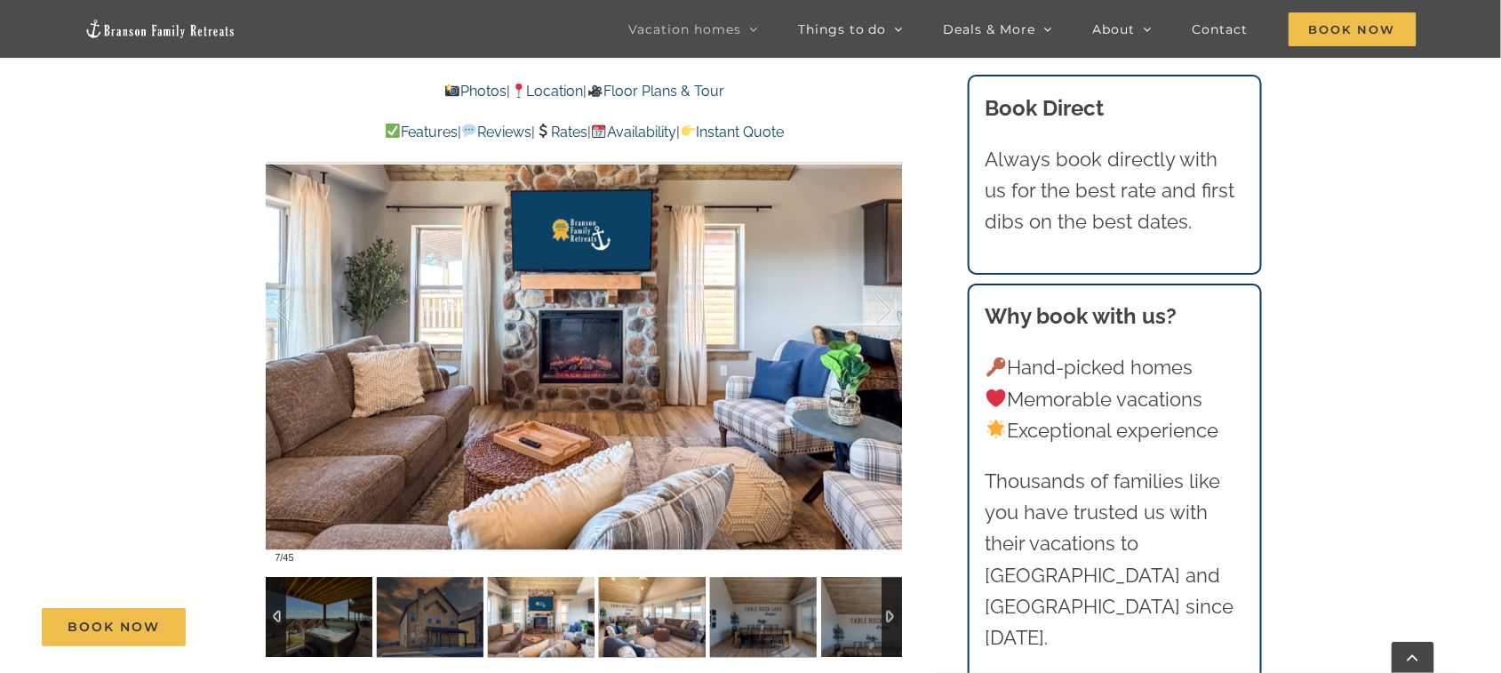
click at [668, 504] on img at bounding box center [652, 617] width 107 height 80
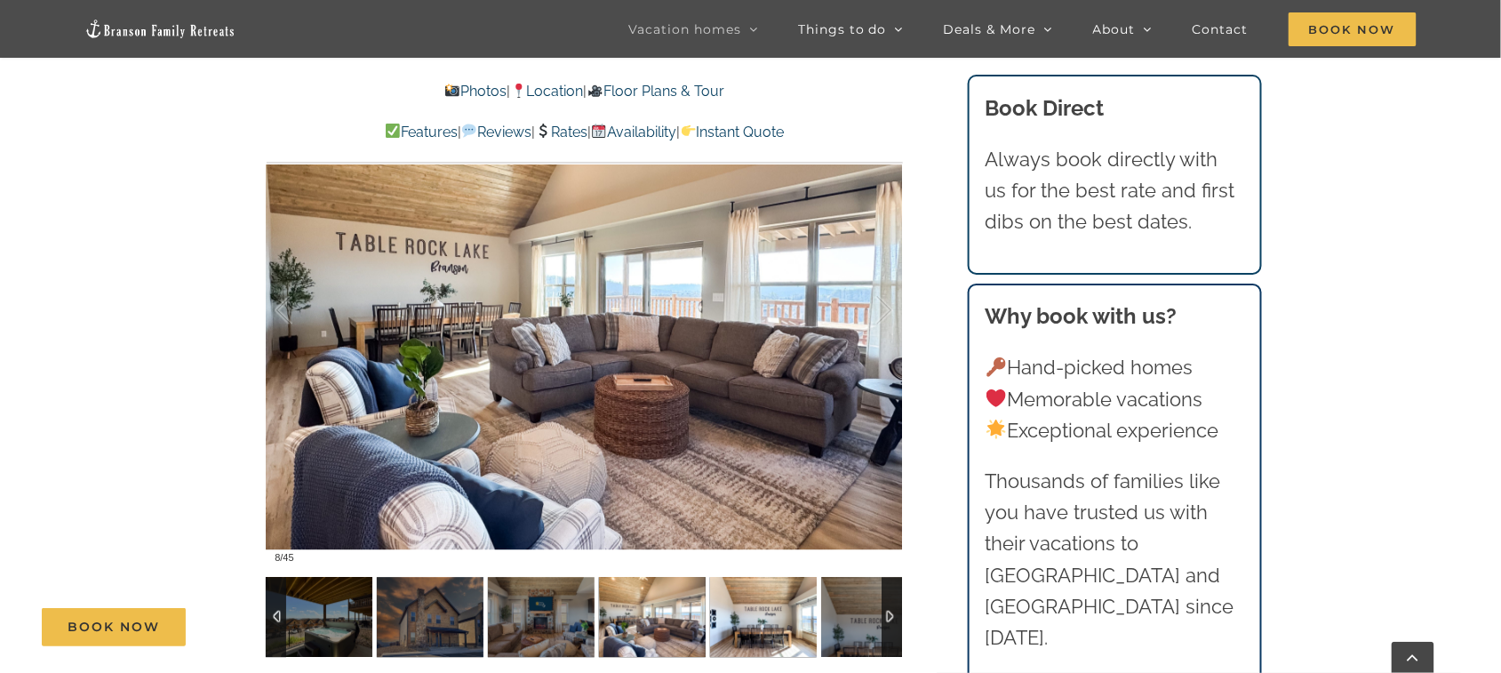
click at [751, 504] on img at bounding box center [763, 617] width 107 height 80
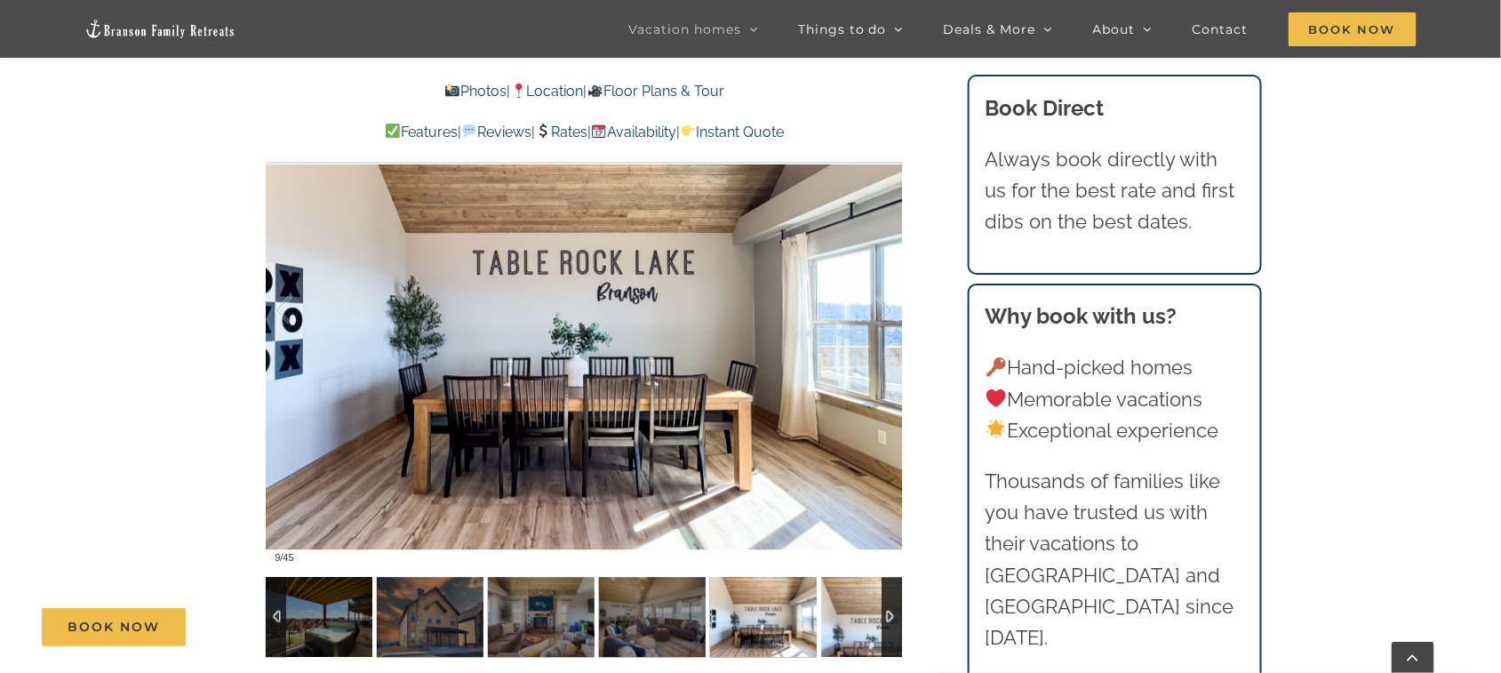
click at [840, 504] on img at bounding box center [874, 617] width 107 height 80
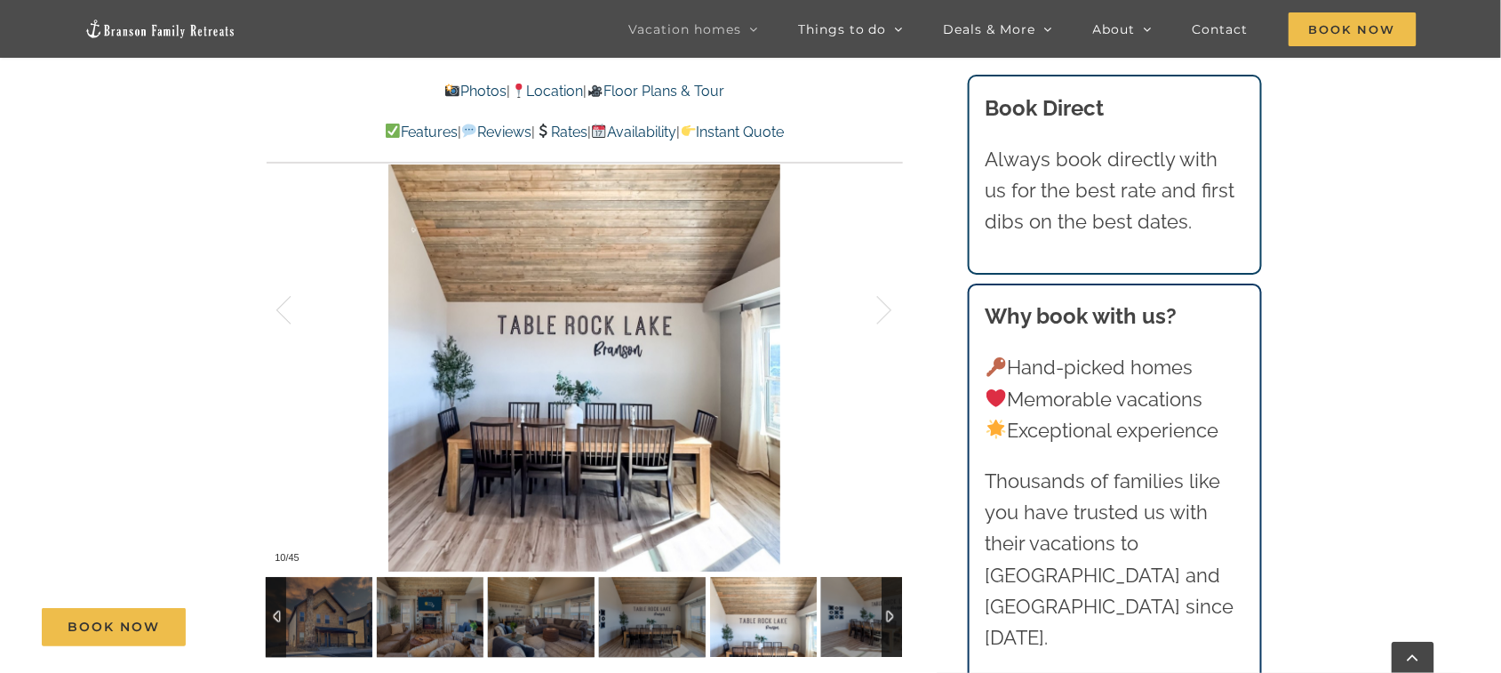
click at [890, 504] on div at bounding box center [892, 617] width 20 height 80
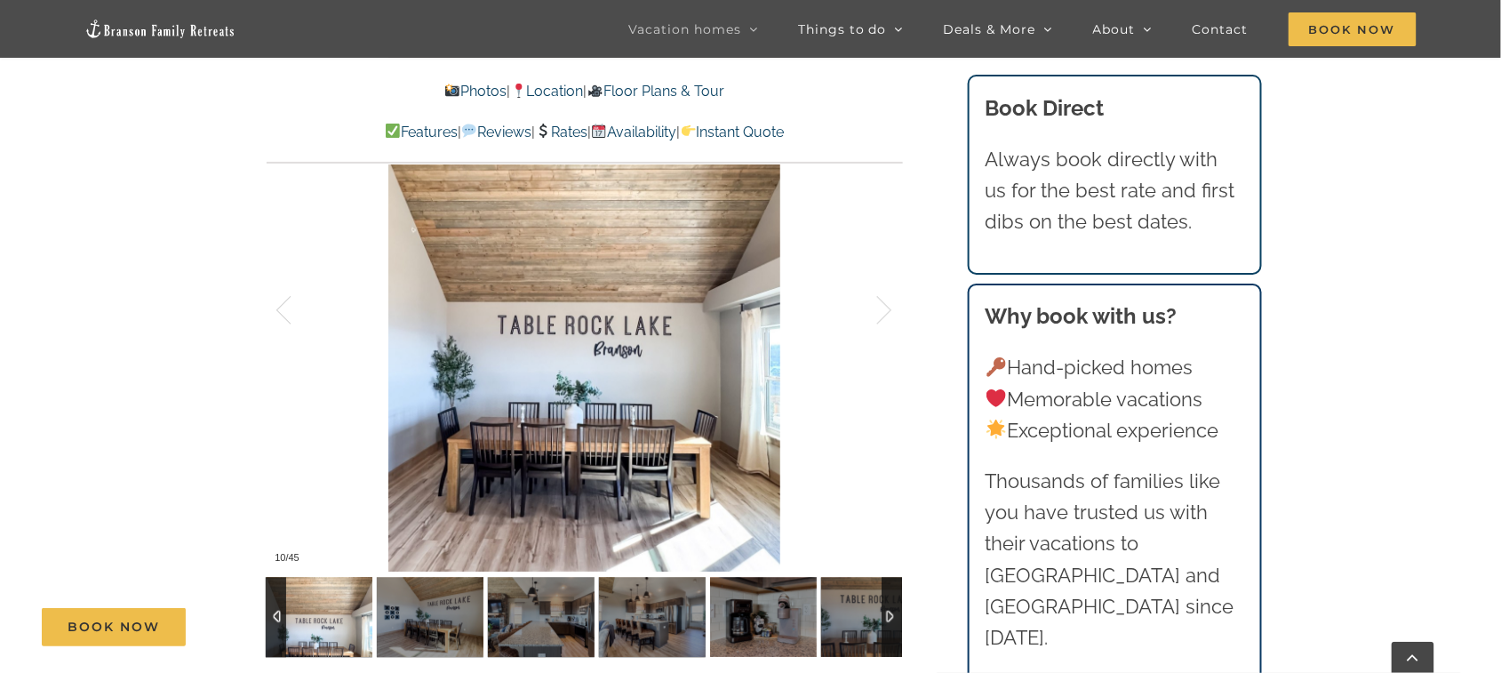
click at [890, 504] on div at bounding box center [892, 617] width 20 height 80
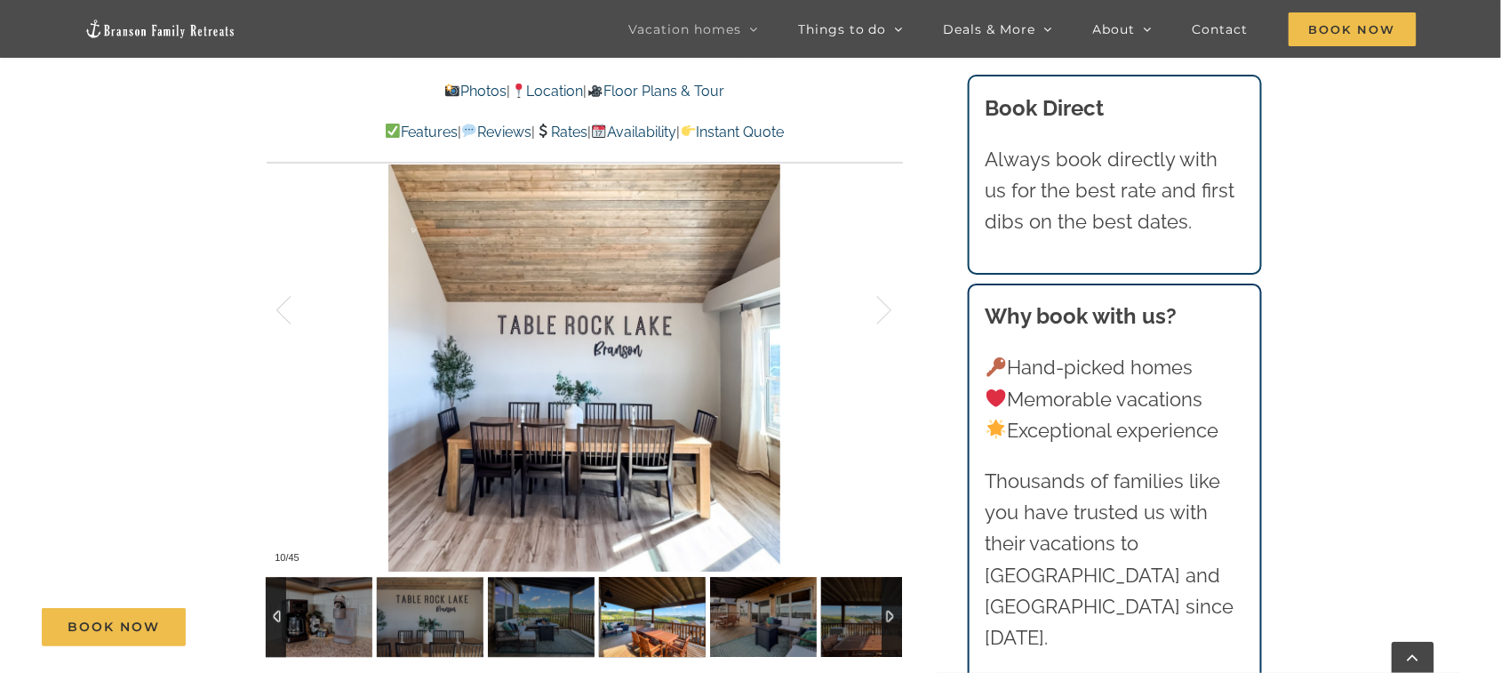
click at [634, 504] on img at bounding box center [652, 617] width 107 height 80
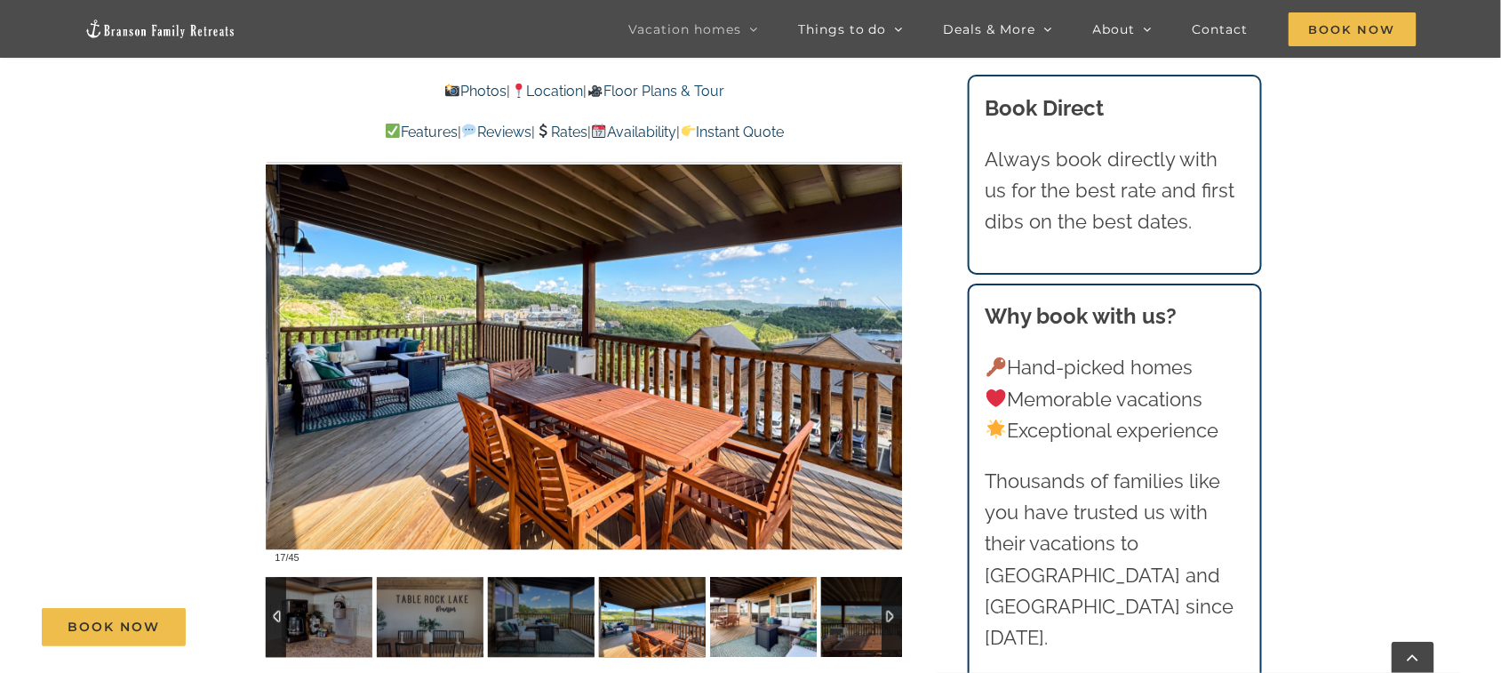
click at [762, 504] on img at bounding box center [763, 617] width 107 height 80
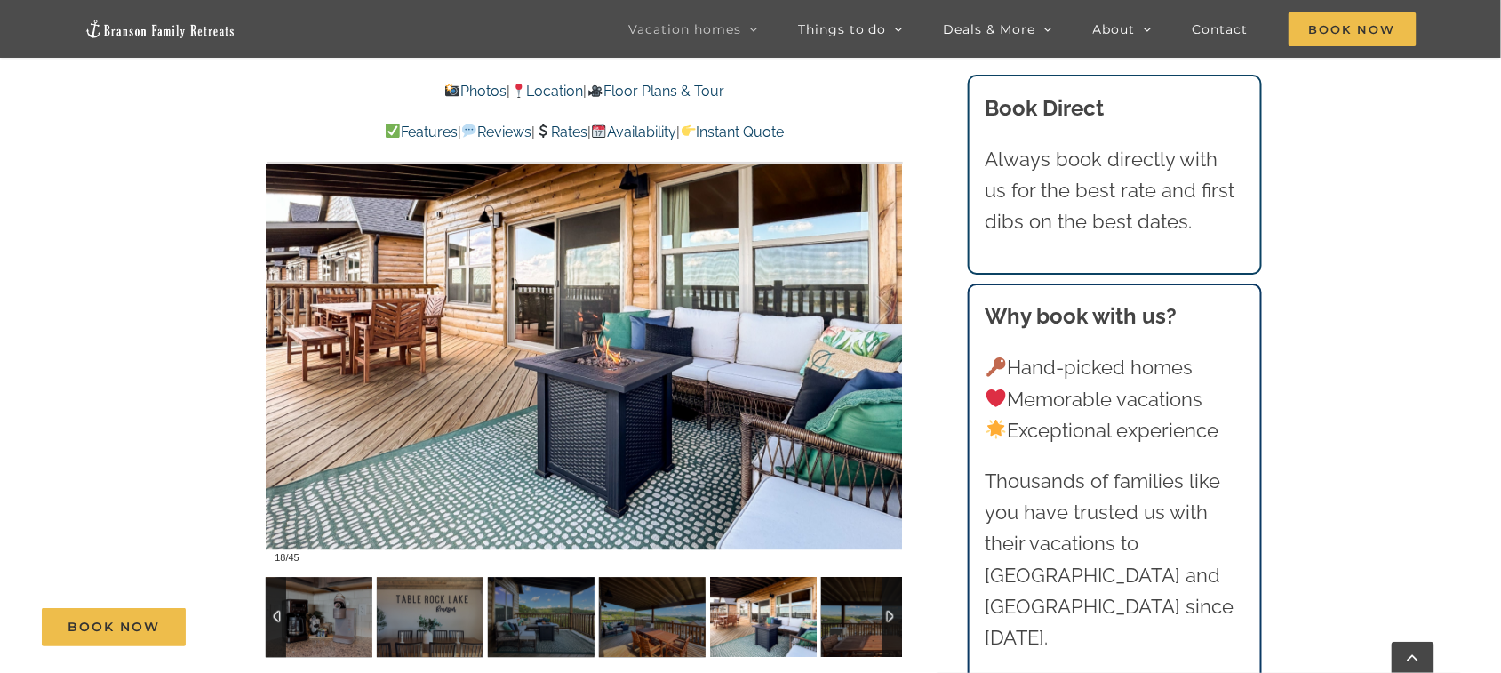
click at [888, 504] on div at bounding box center [892, 617] width 20 height 80
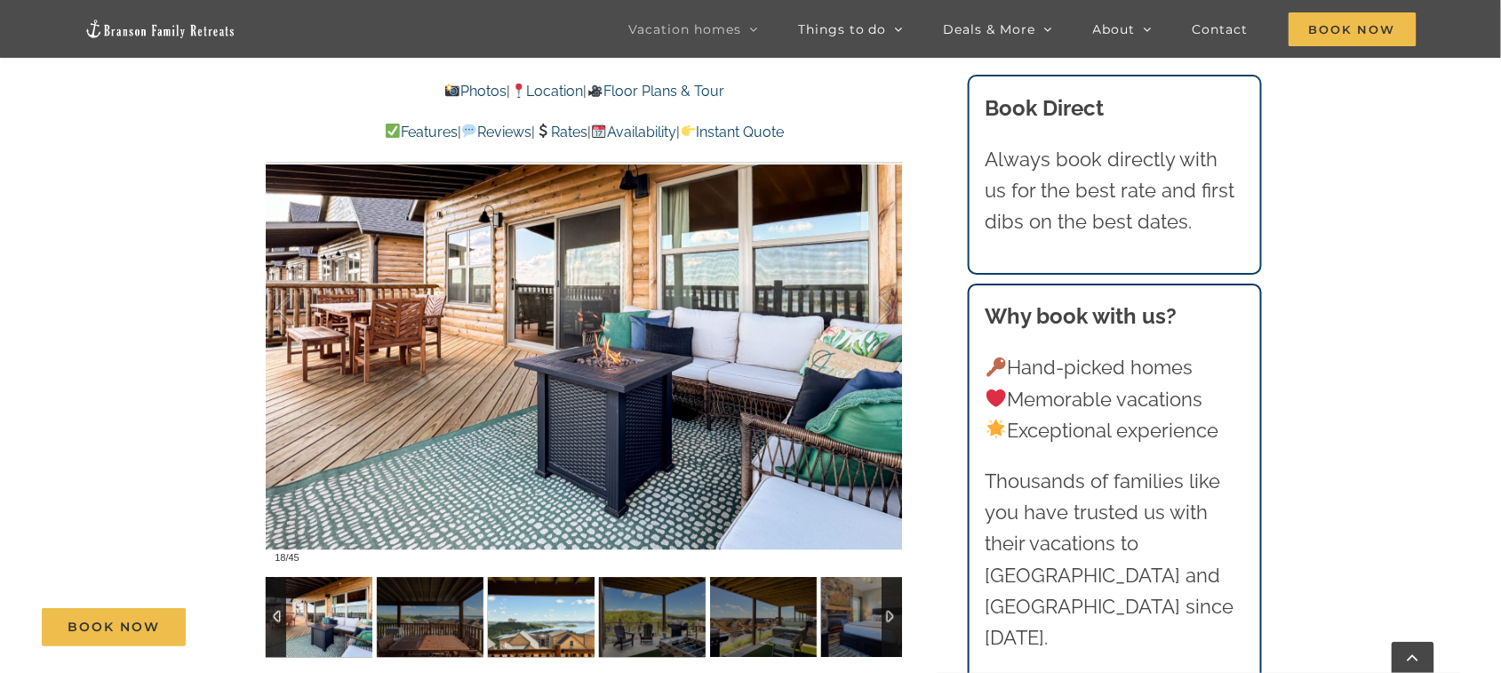
click at [544, 504] on img at bounding box center [541, 617] width 107 height 80
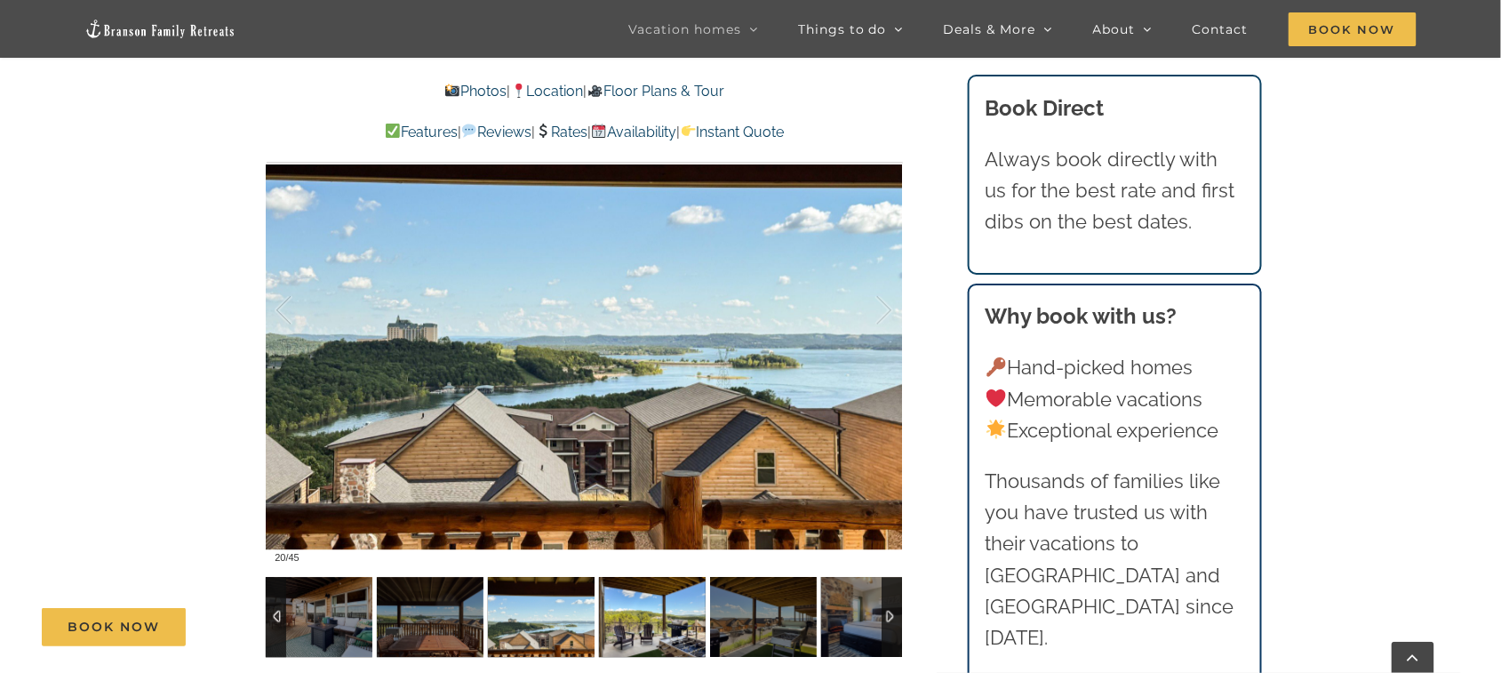
click at [659, 504] on img at bounding box center [652, 617] width 107 height 80
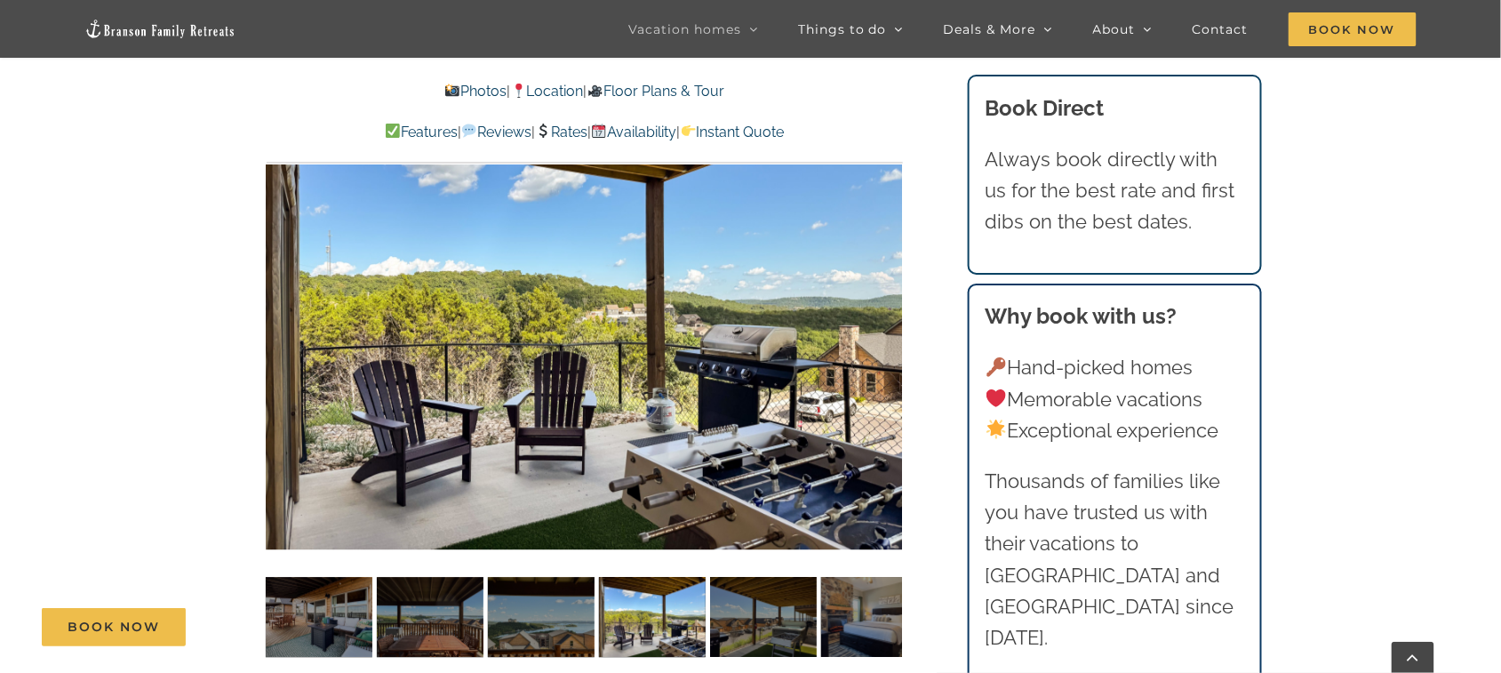
click at [770, 504] on div "Book Now" at bounding box center [763, 627] width 1443 height 38
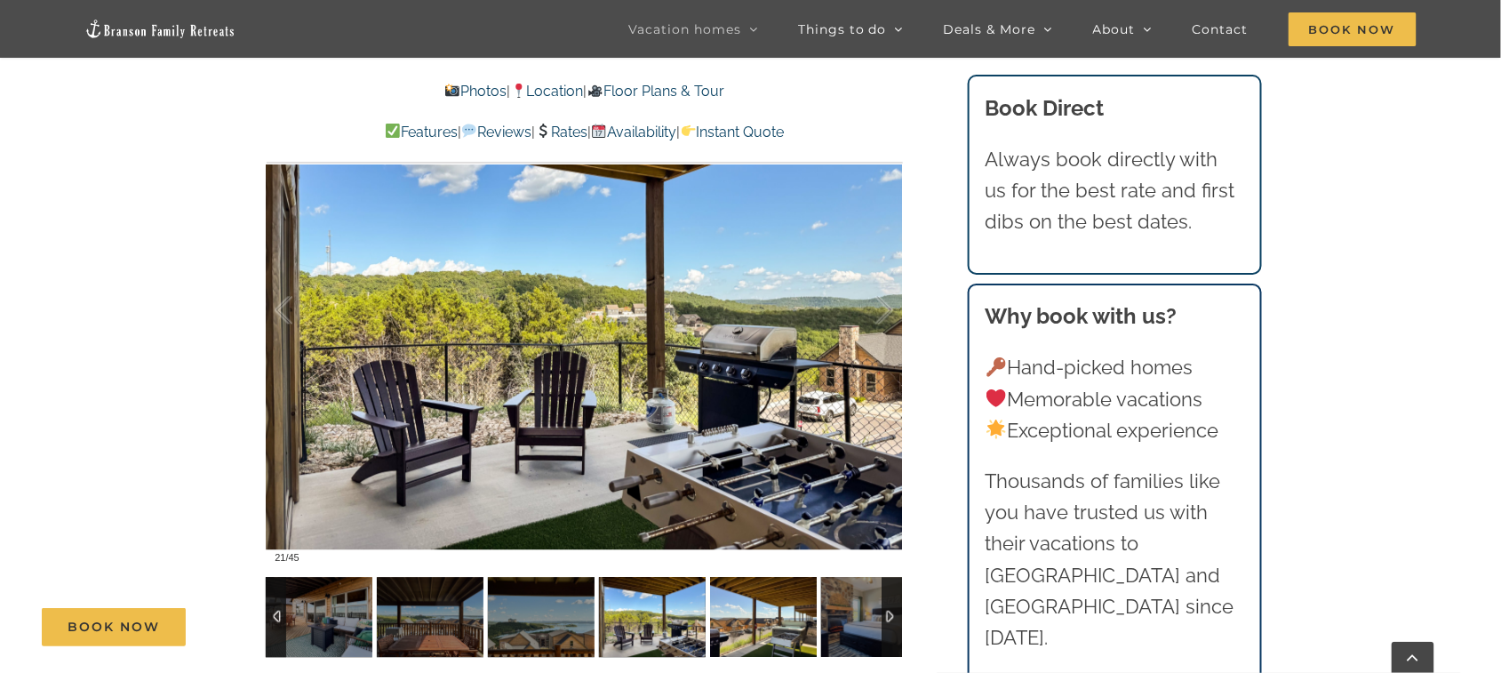
click at [773, 504] on img at bounding box center [763, 617] width 107 height 80
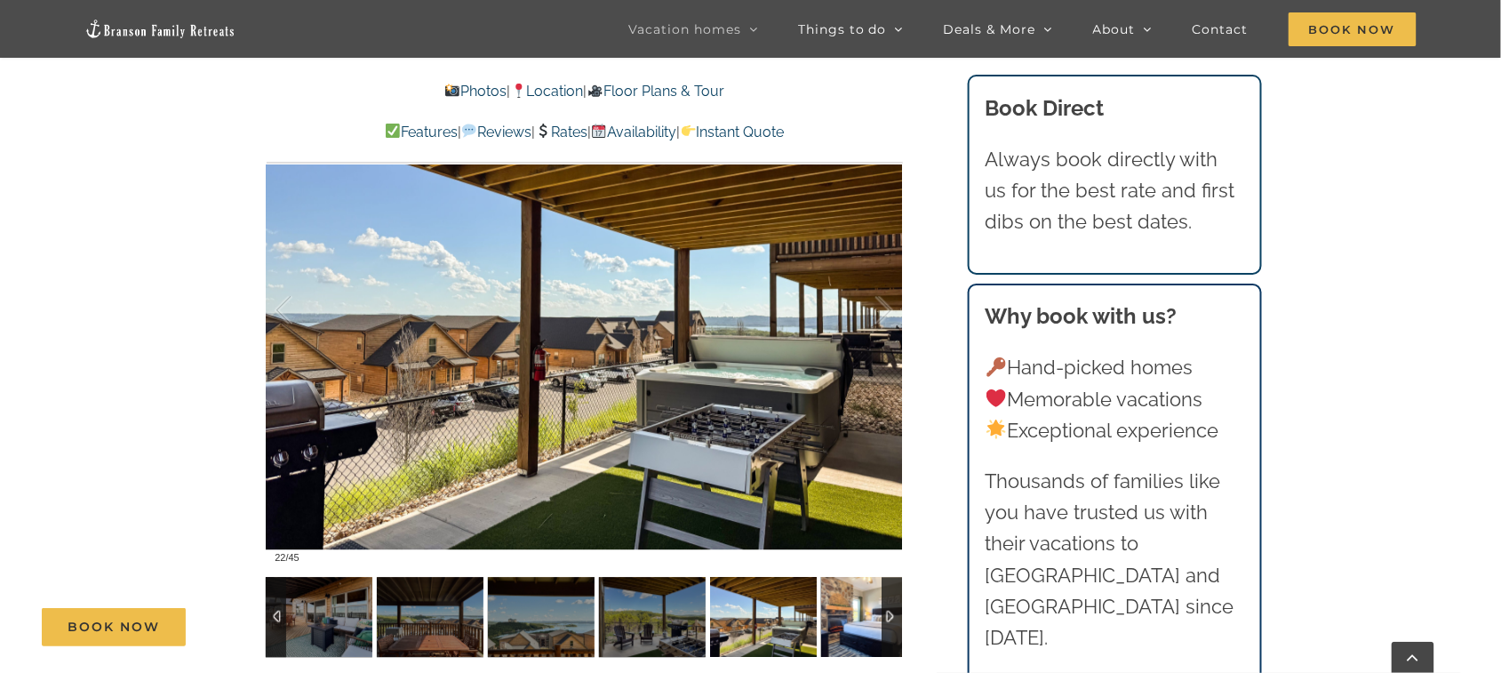
click at [868, 504] on img at bounding box center [874, 617] width 107 height 80
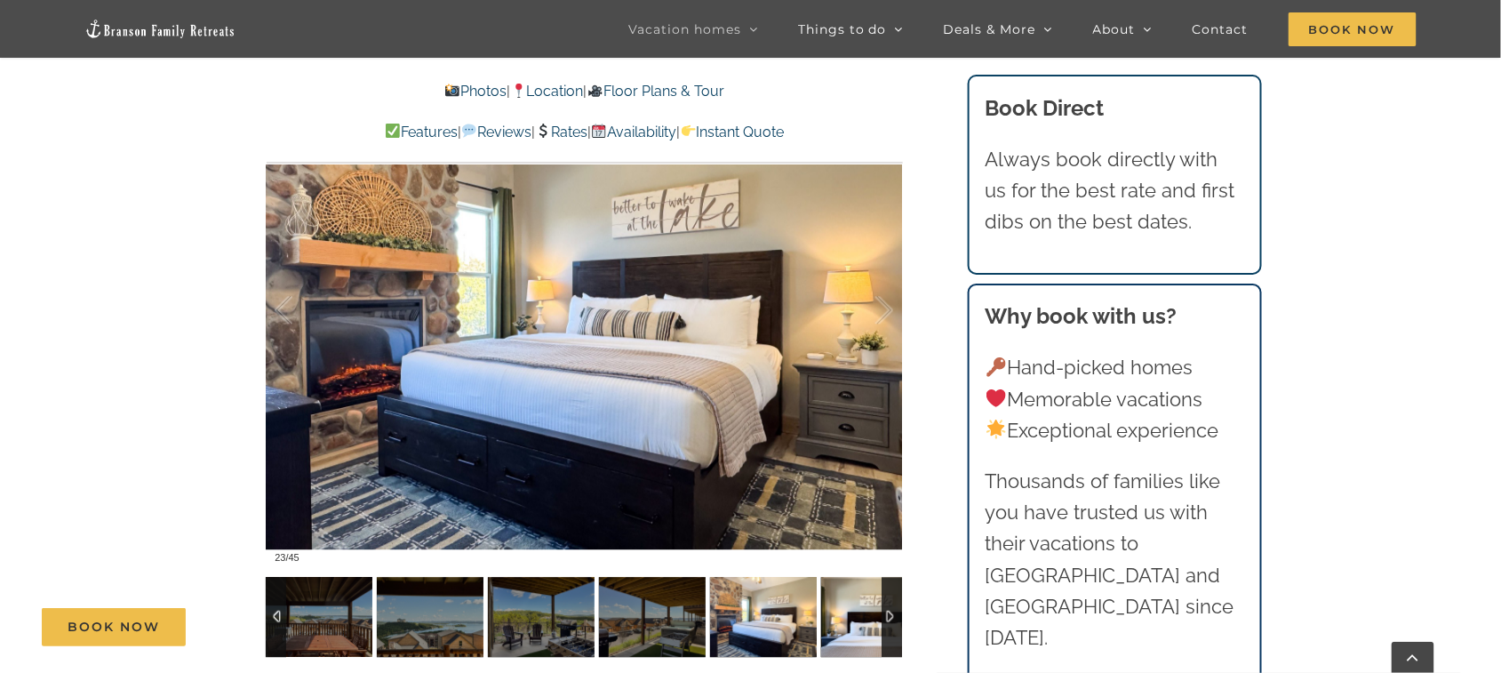
click at [862, 504] on img at bounding box center [874, 617] width 107 height 80
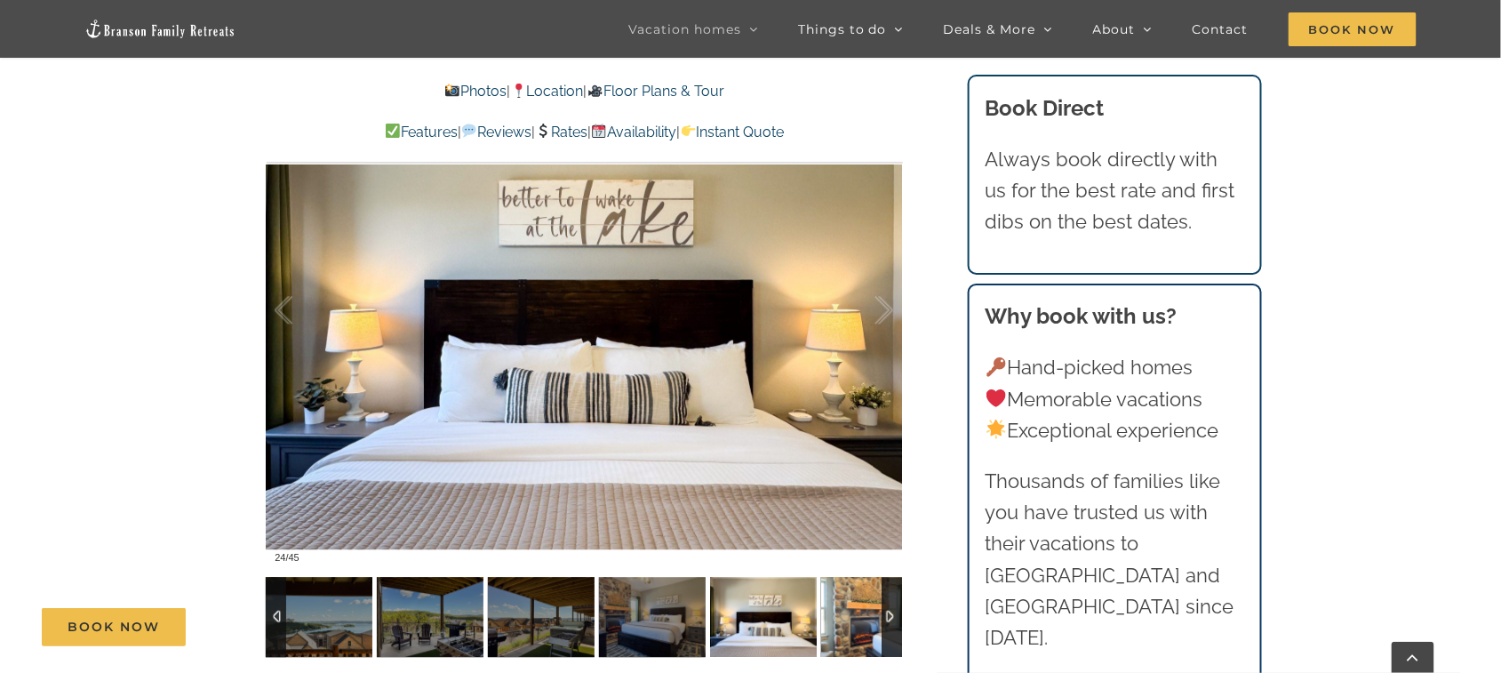
click at [869, 504] on img at bounding box center [874, 617] width 107 height 80
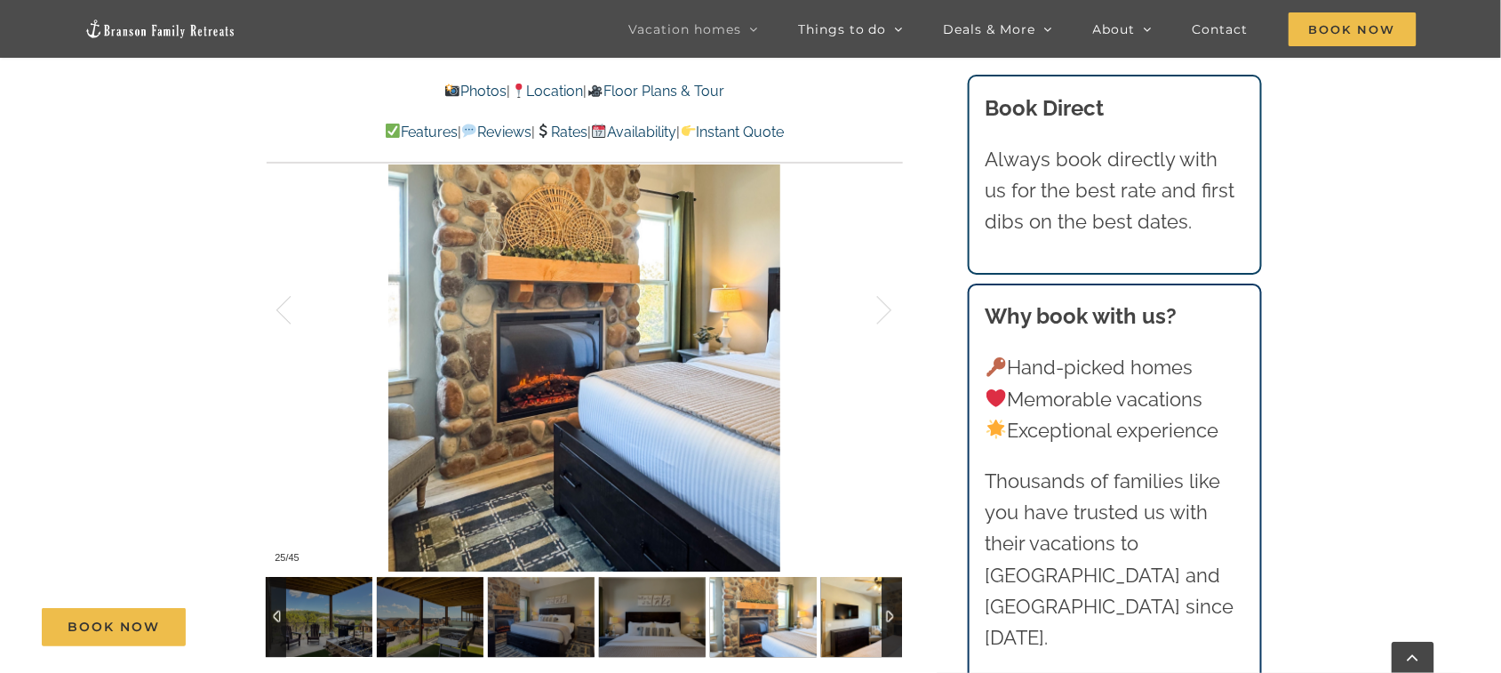
click at [847, 504] on img at bounding box center [874, 617] width 107 height 80
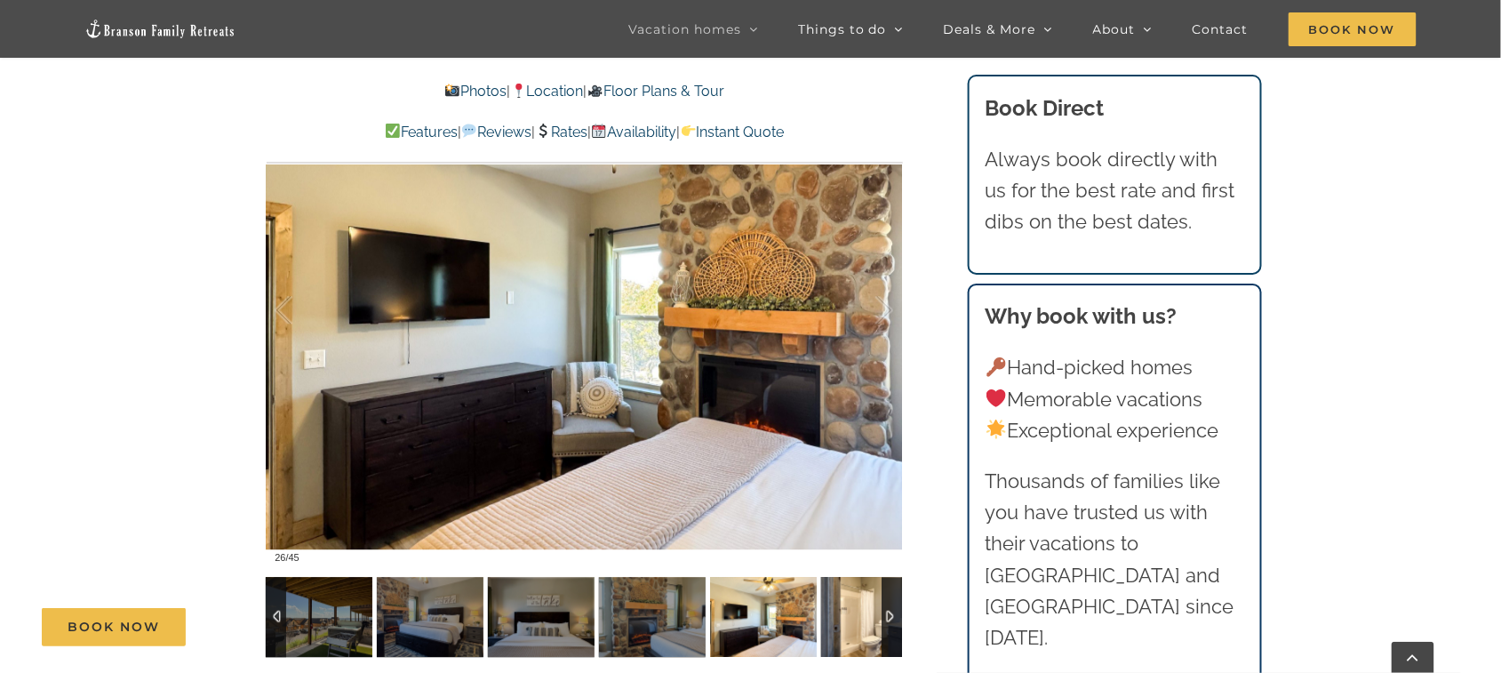
click at [848, 504] on img at bounding box center [874, 617] width 107 height 80
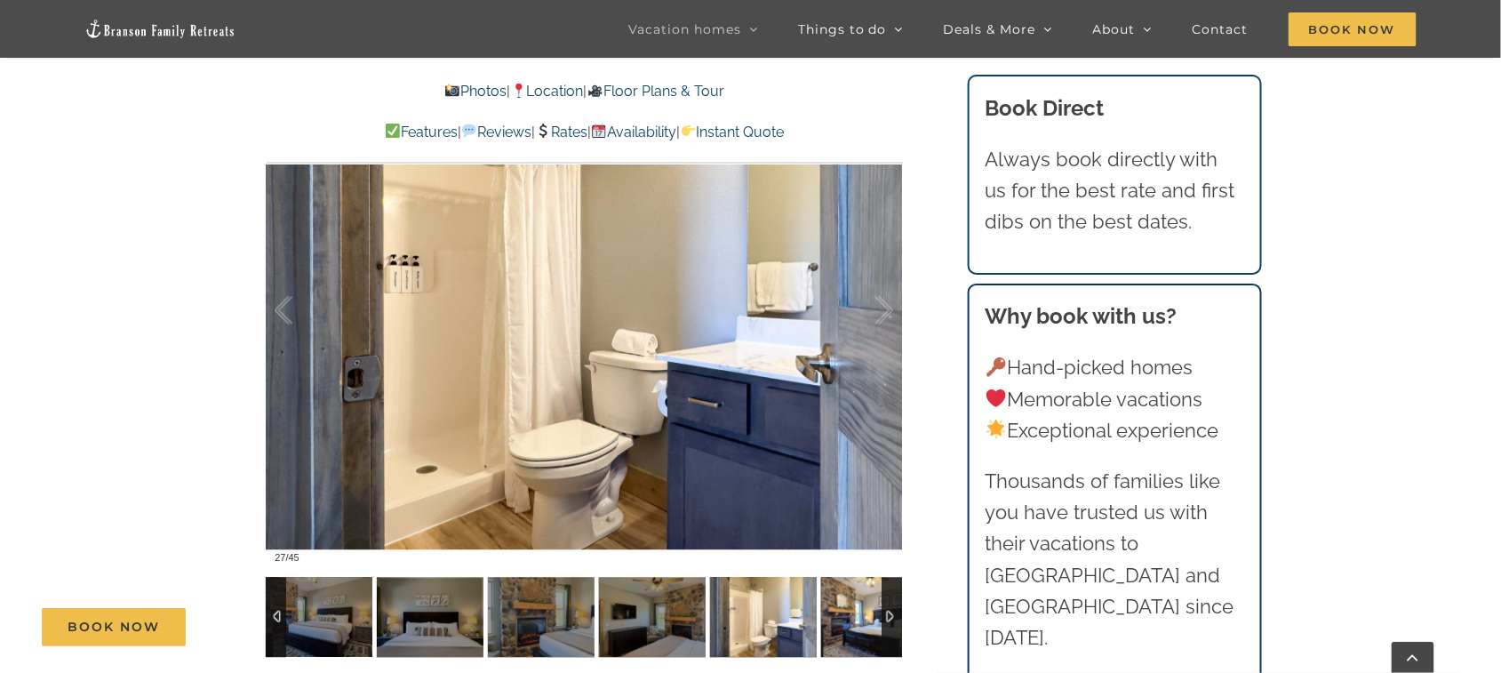
click at [851, 504] on img at bounding box center [874, 617] width 107 height 80
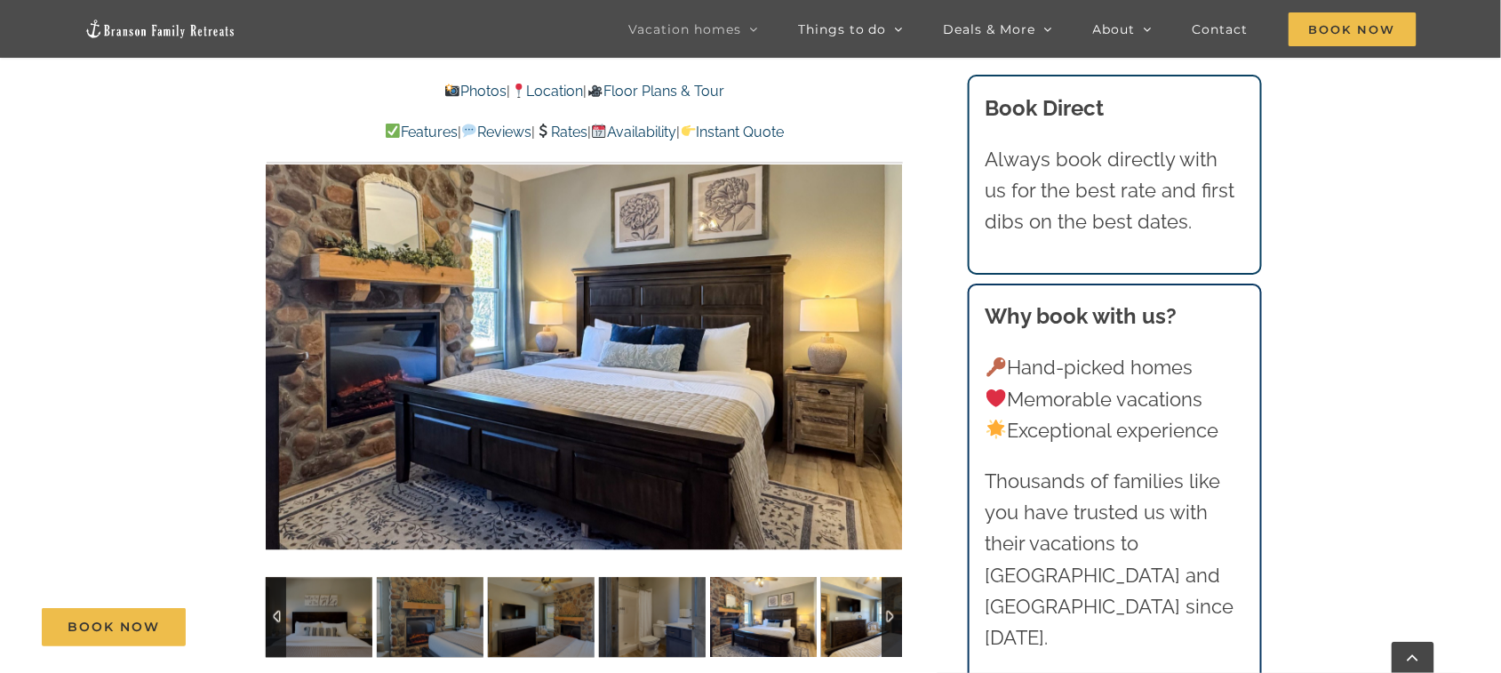
click at [851, 504] on img at bounding box center [874, 617] width 107 height 80
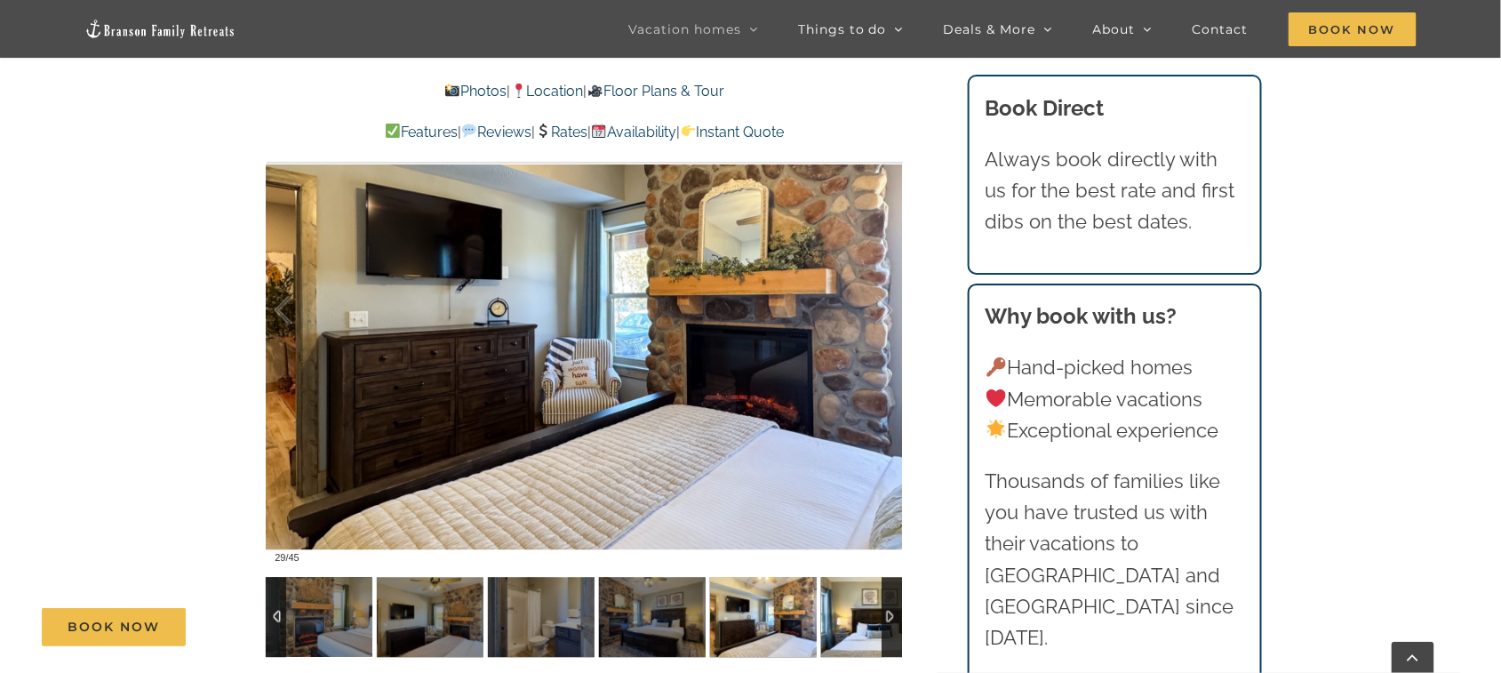
click at [849, 504] on img at bounding box center [874, 617] width 107 height 80
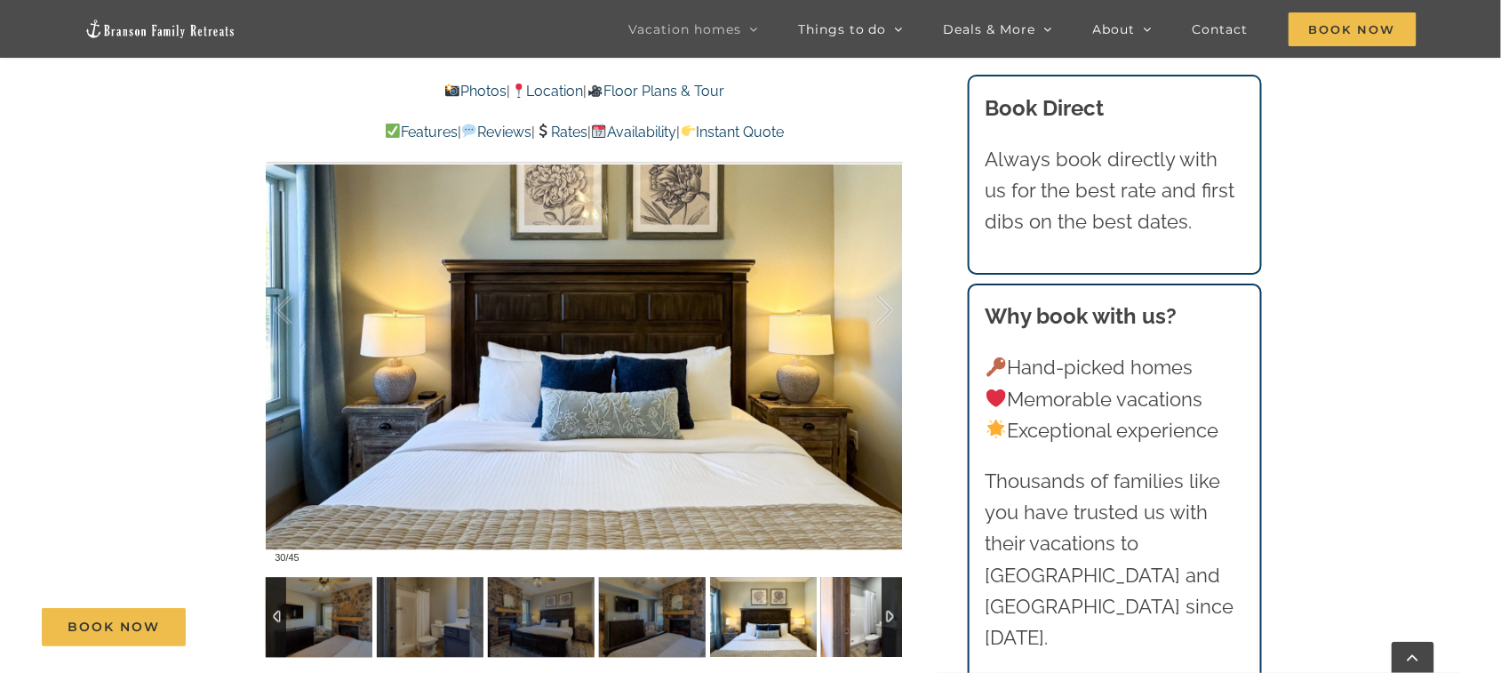
click at [854, 504] on img at bounding box center [874, 617] width 107 height 80
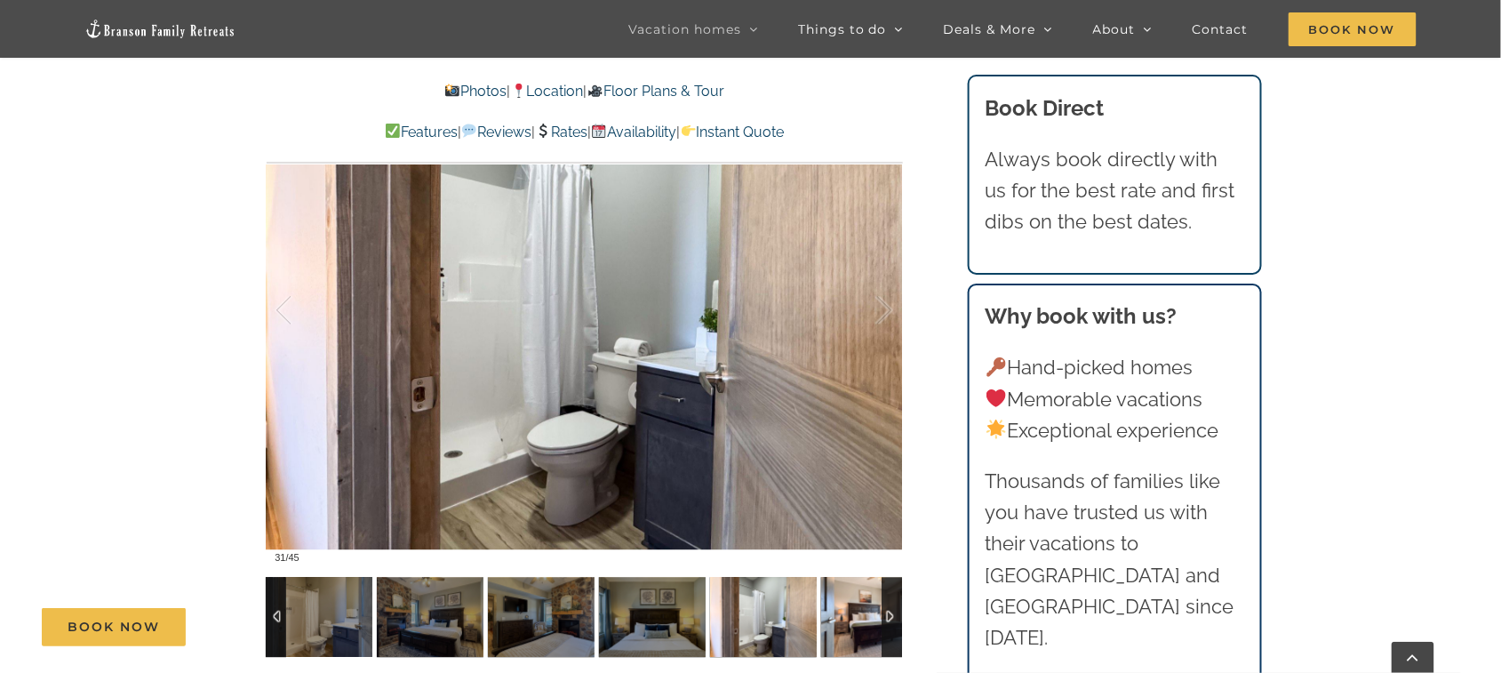
click at [855, 504] on img at bounding box center [874, 617] width 107 height 80
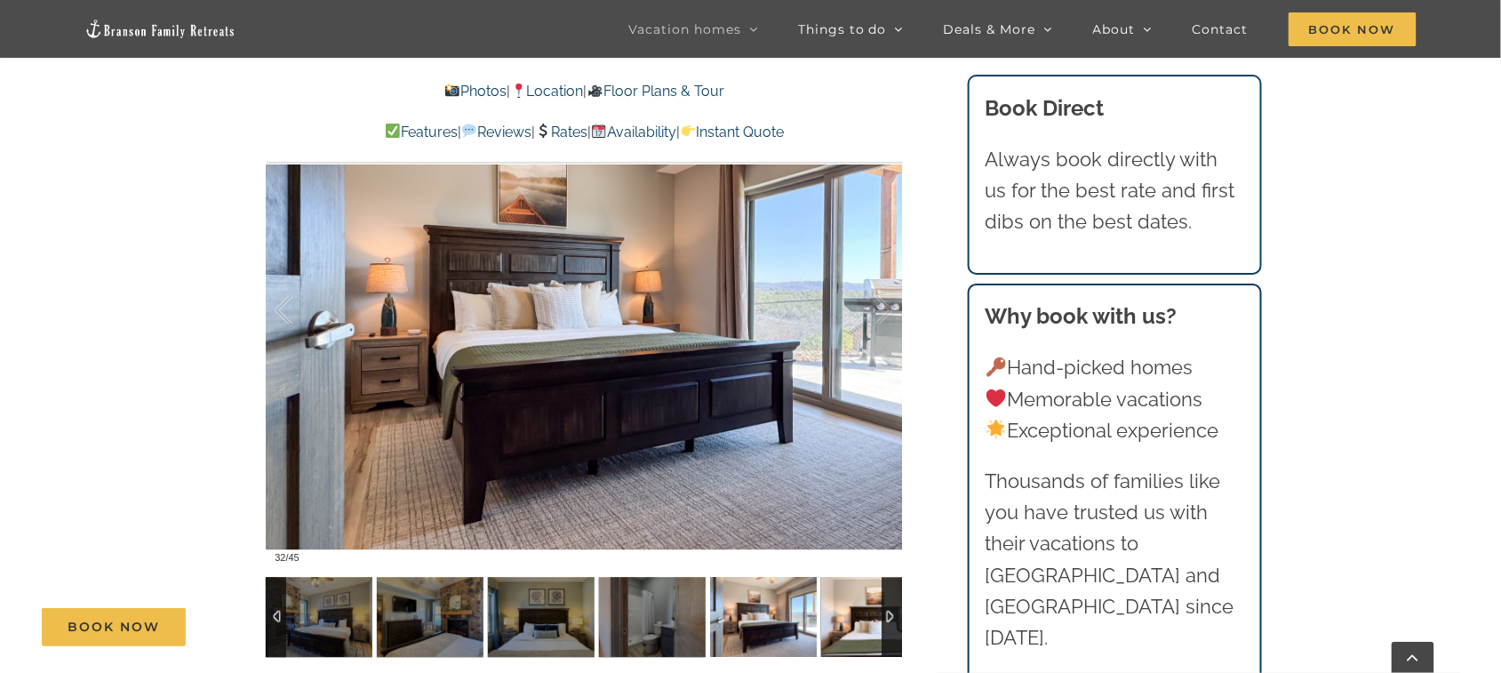
click at [857, 504] on img at bounding box center [874, 617] width 107 height 80
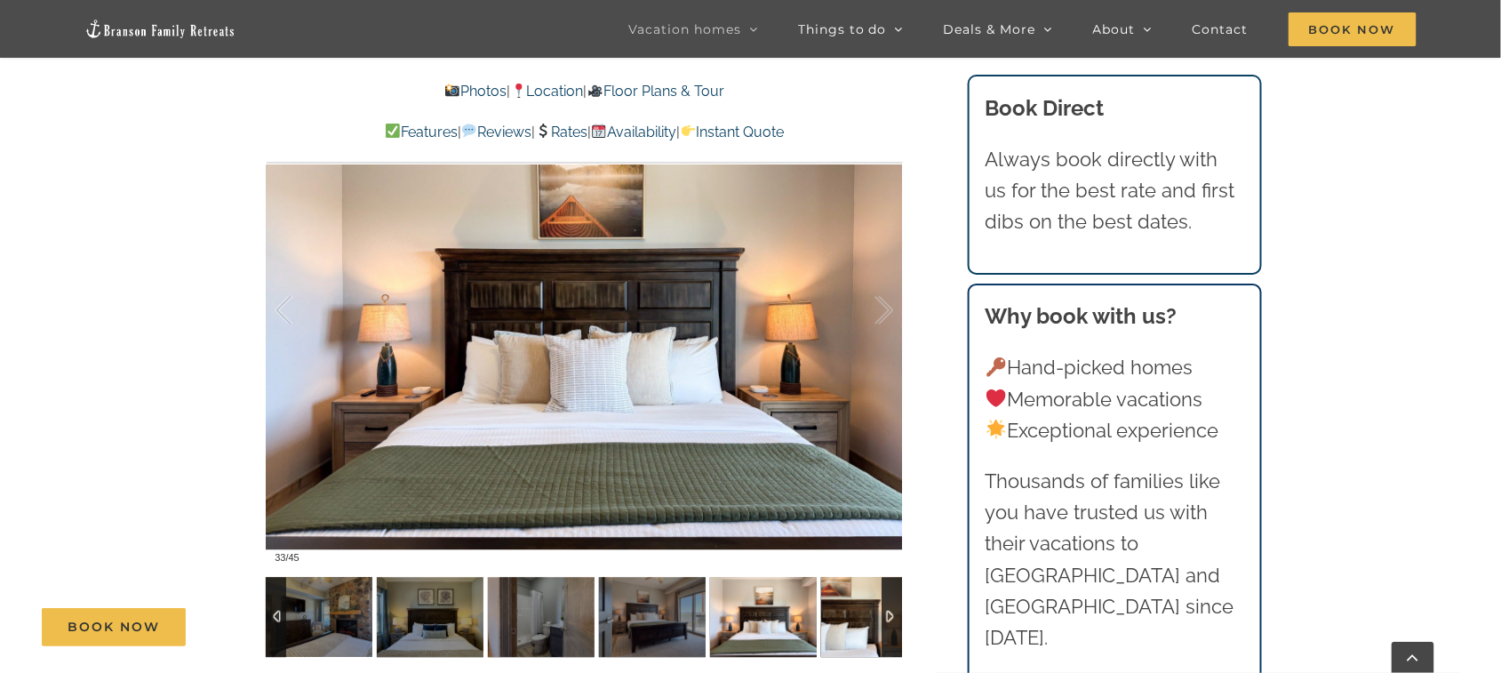
click at [857, 504] on img at bounding box center [874, 617] width 107 height 80
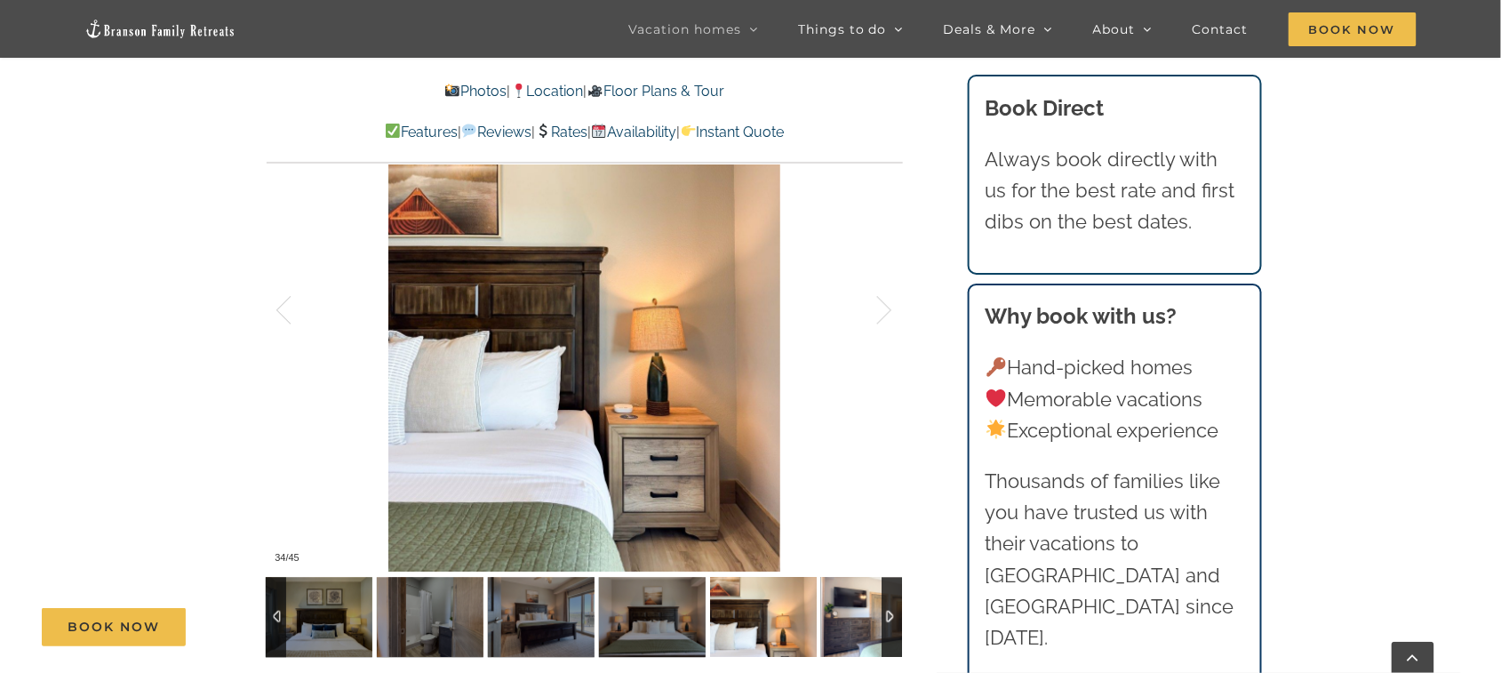
click at [857, 504] on img at bounding box center [874, 617] width 107 height 80
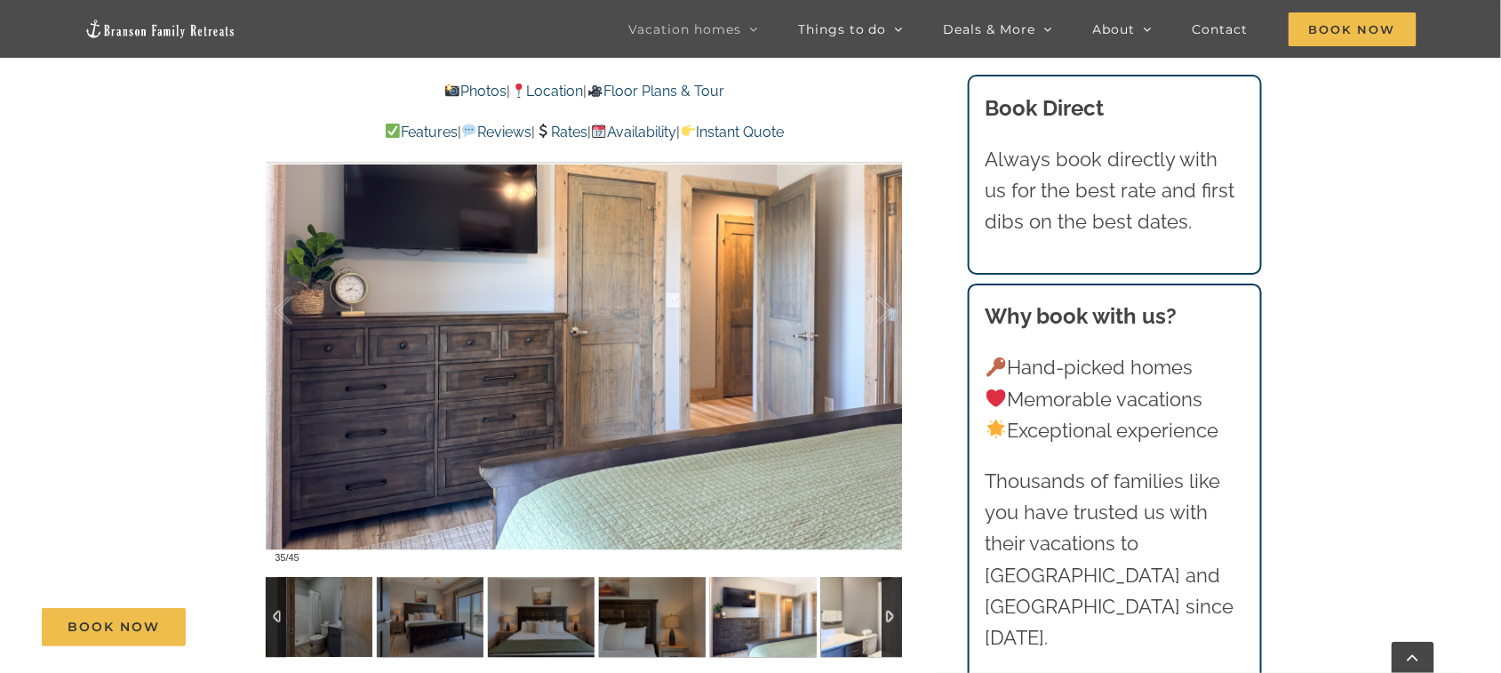
click at [857, 504] on img at bounding box center [874, 617] width 107 height 80
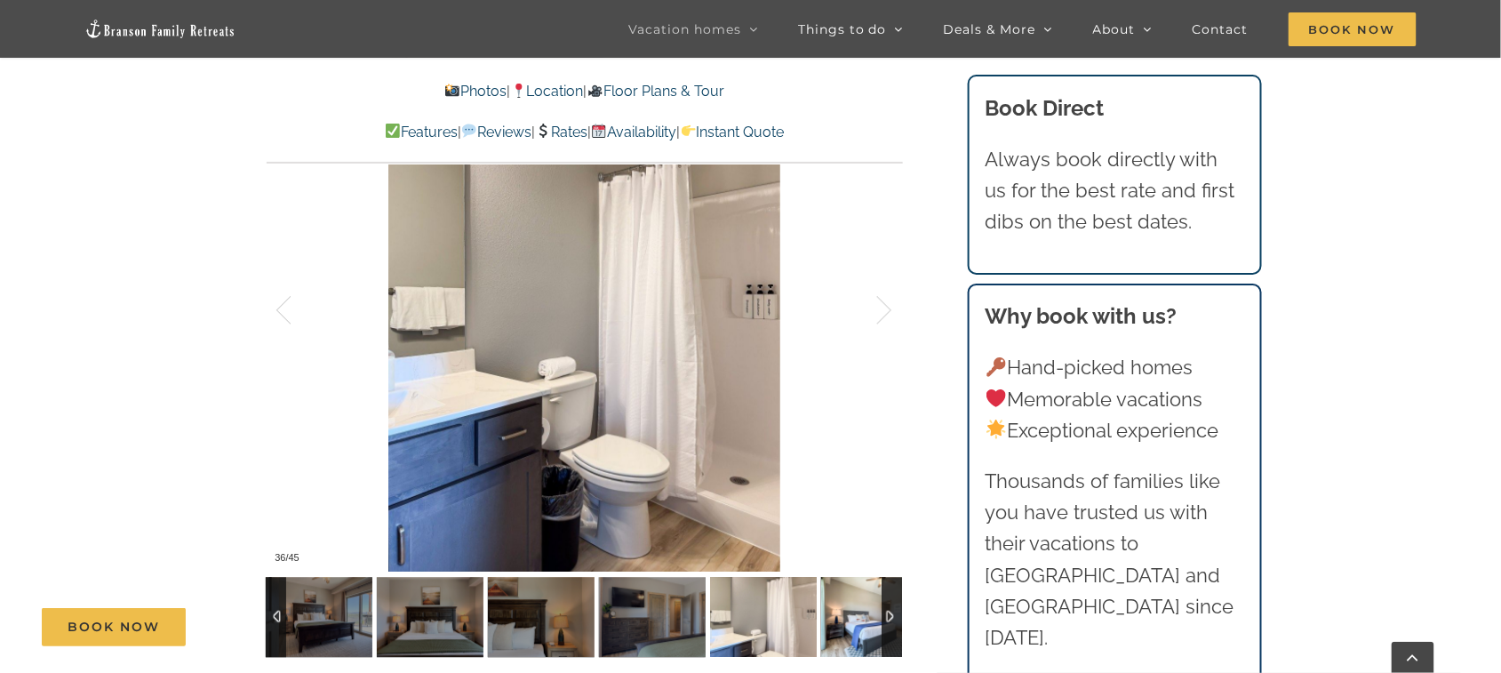
click at [857, 504] on img at bounding box center [874, 617] width 107 height 80
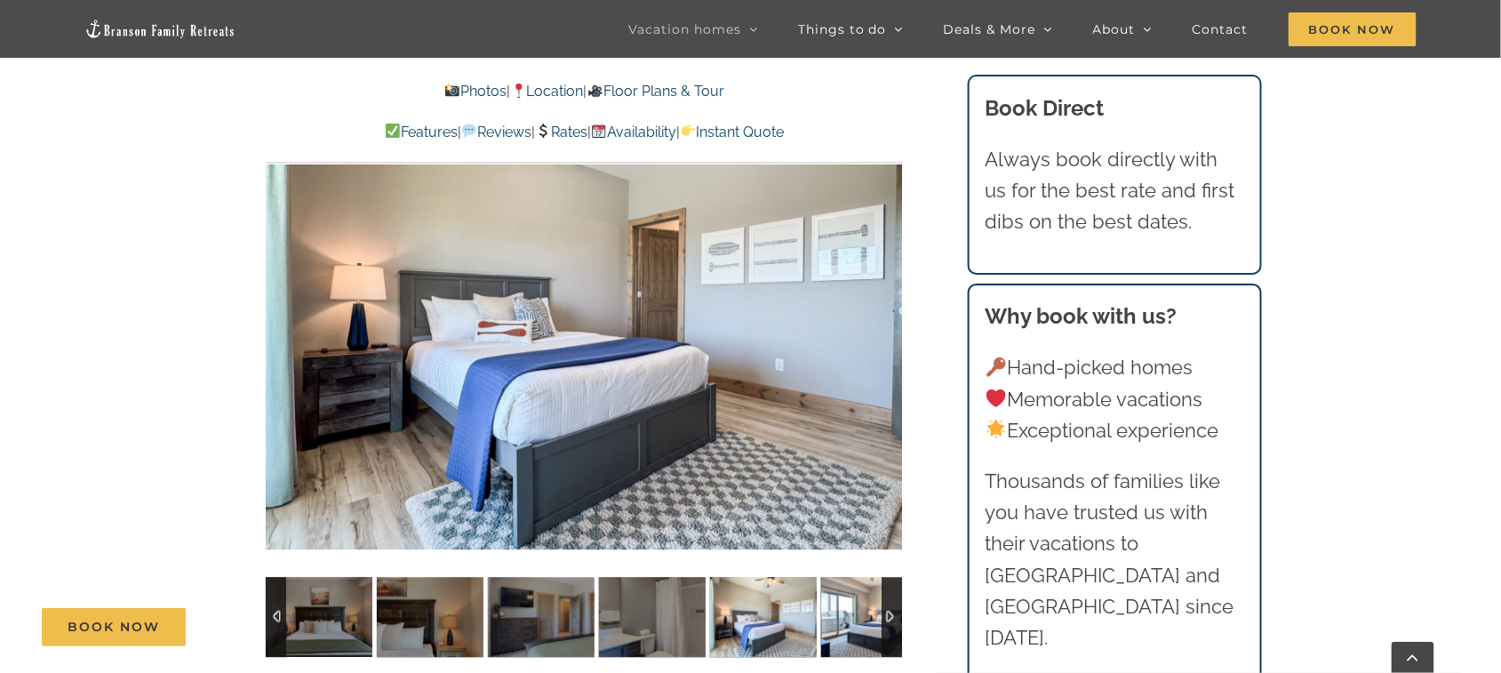
click at [858, 504] on img at bounding box center [874, 617] width 107 height 80
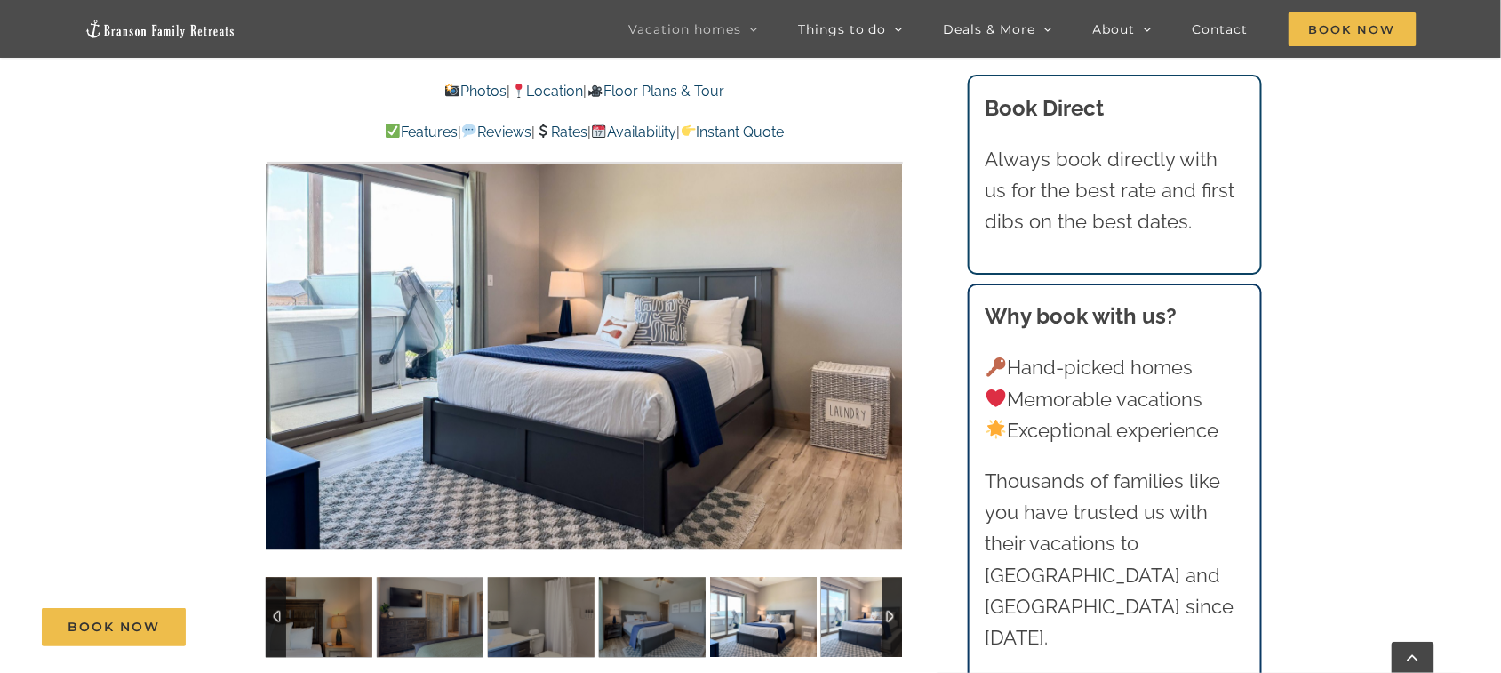
click at [858, 504] on img at bounding box center [874, 617] width 107 height 80
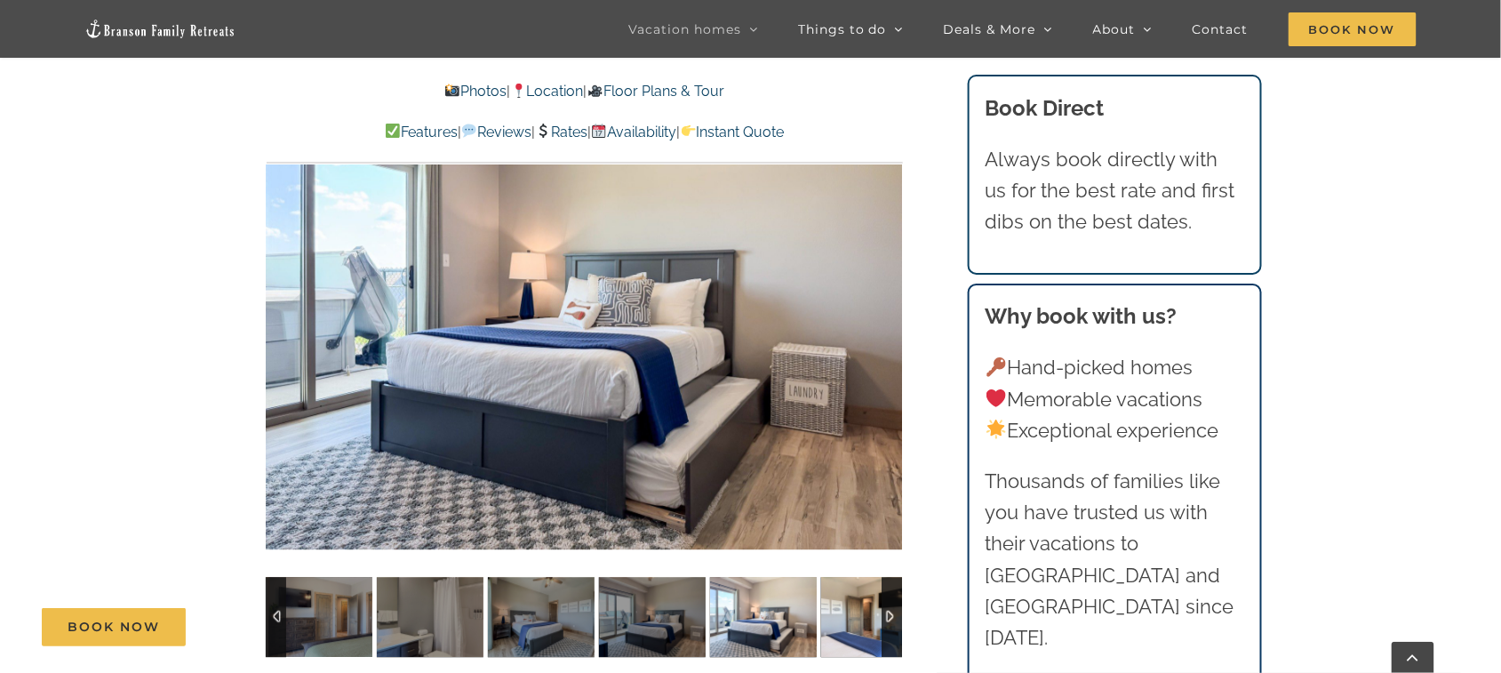
click at [858, 504] on img at bounding box center [874, 617] width 107 height 80
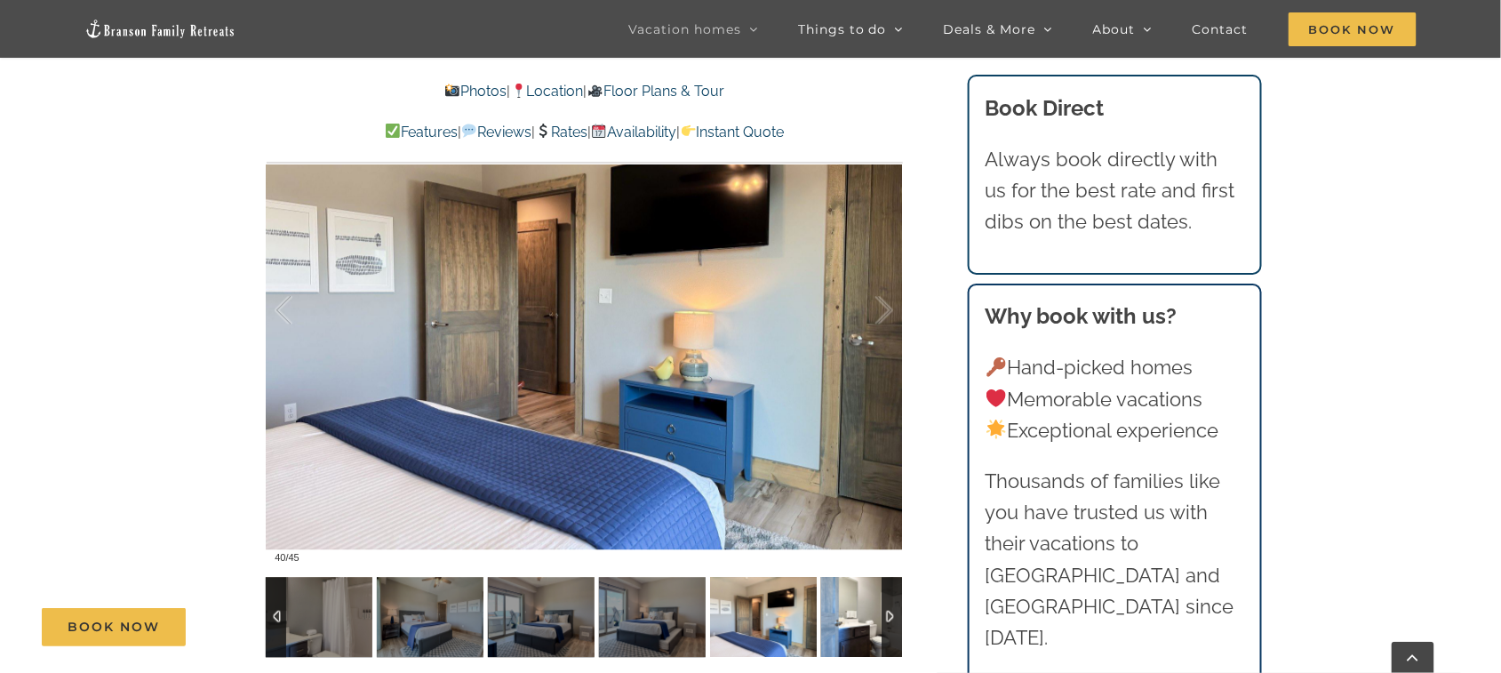
click at [858, 504] on img at bounding box center [874, 617] width 107 height 80
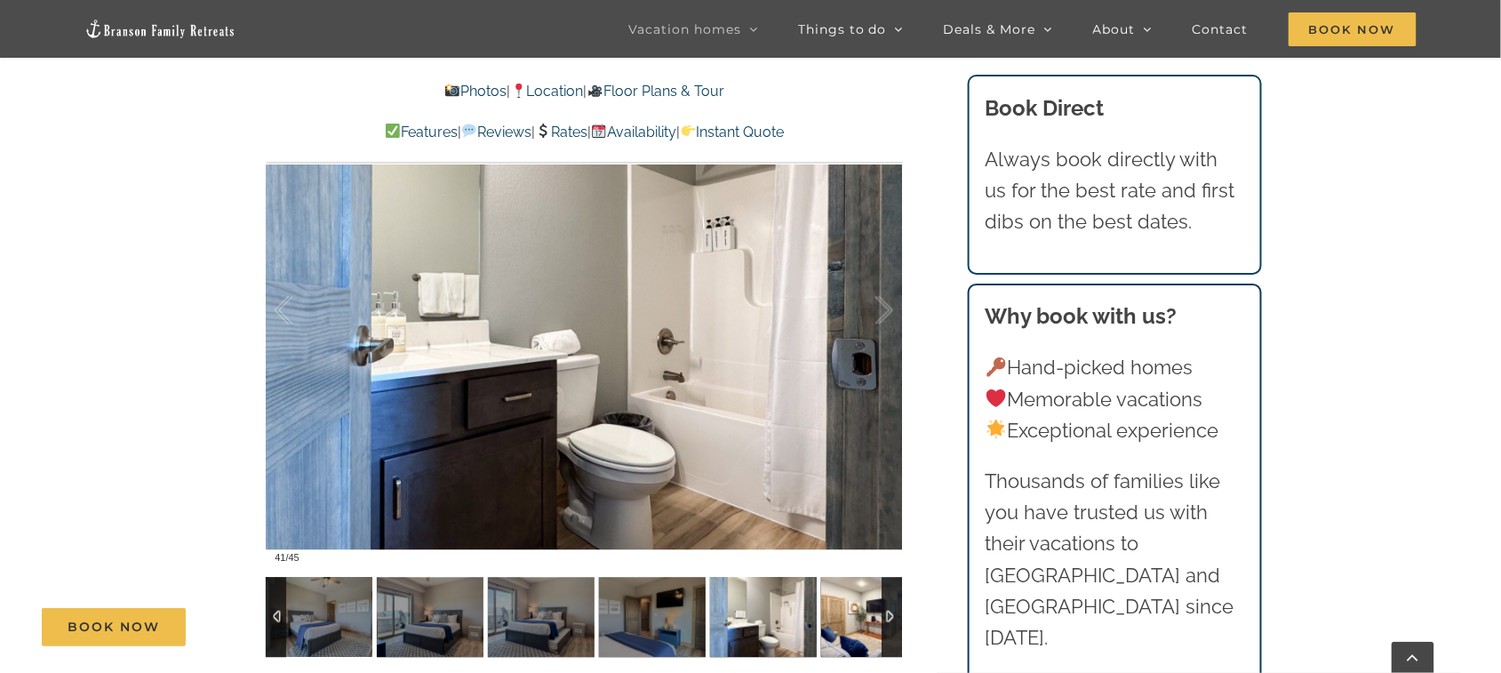
click at [858, 504] on img at bounding box center [874, 617] width 107 height 80
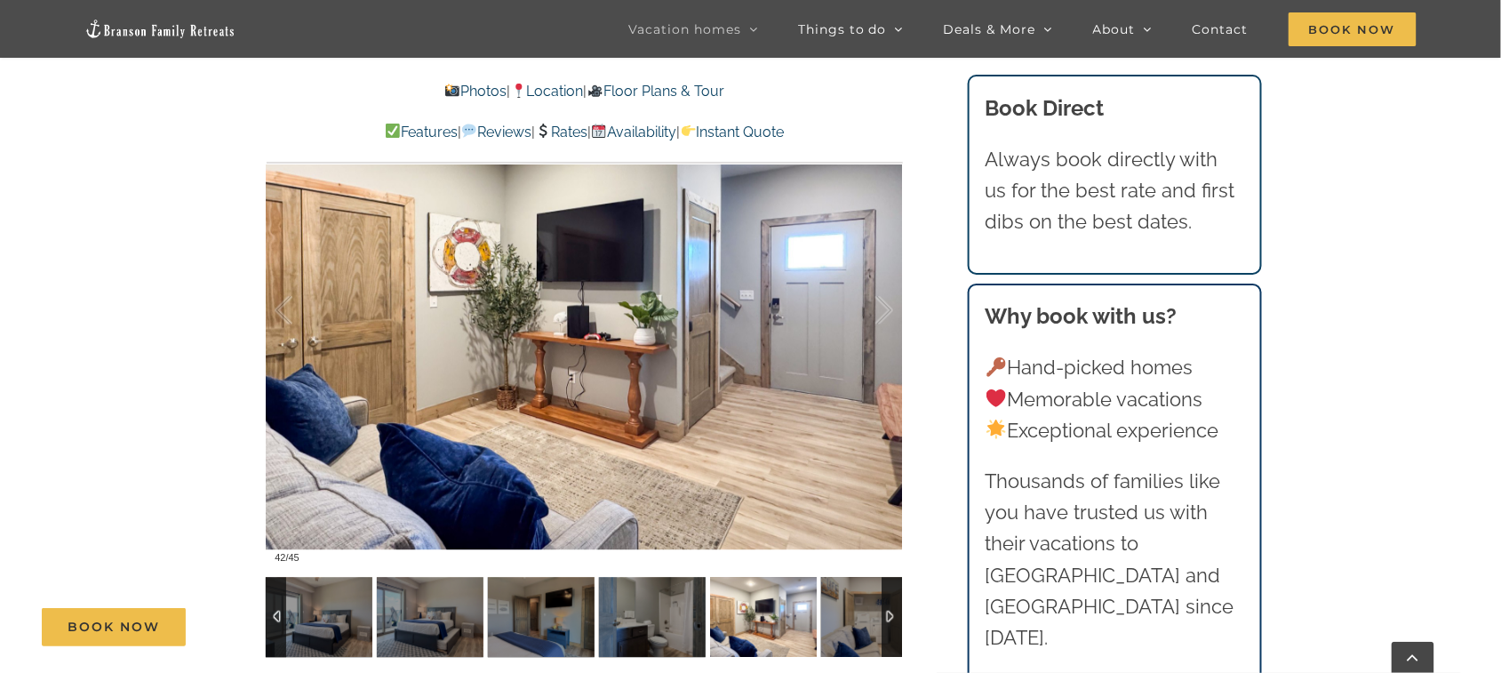
click at [785, 504] on img at bounding box center [763, 617] width 107 height 80
click at [847, 504] on img at bounding box center [874, 617] width 107 height 80
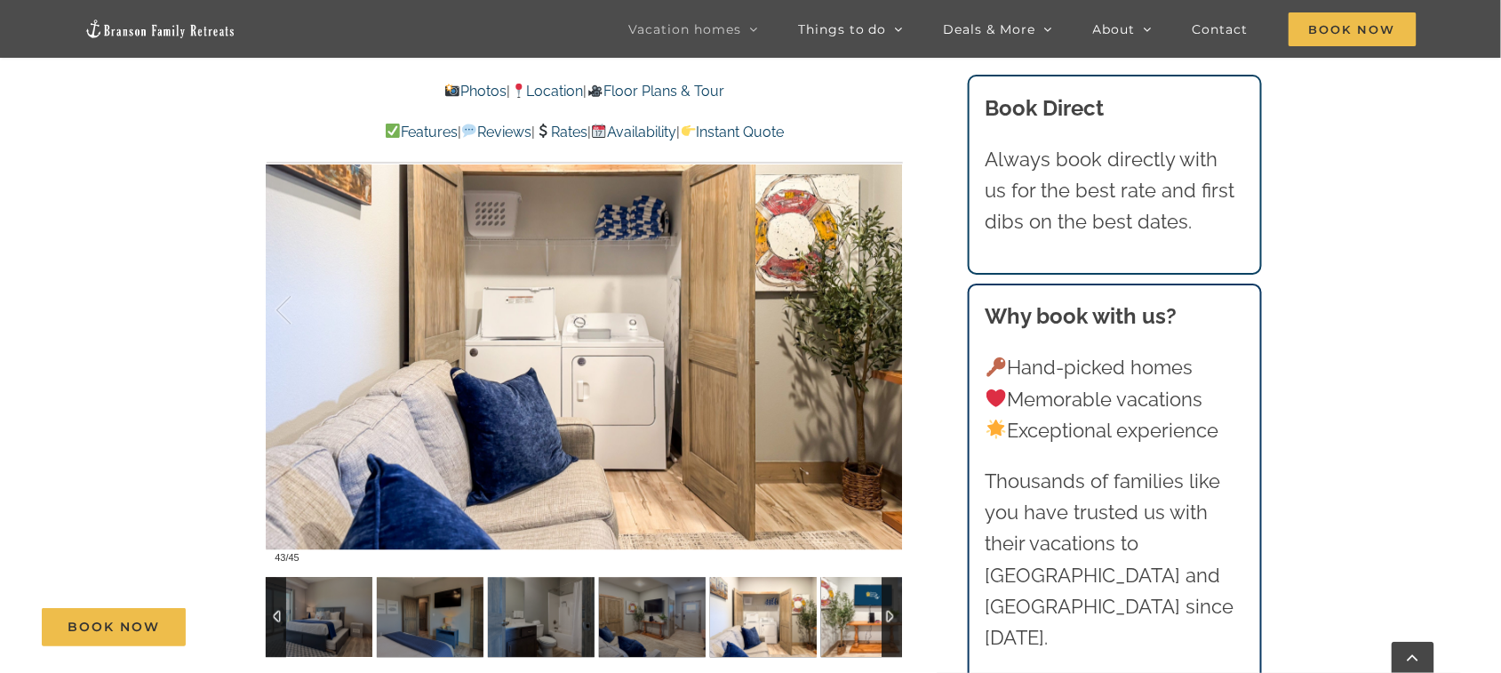
click at [847, 504] on img at bounding box center [874, 617] width 107 height 80
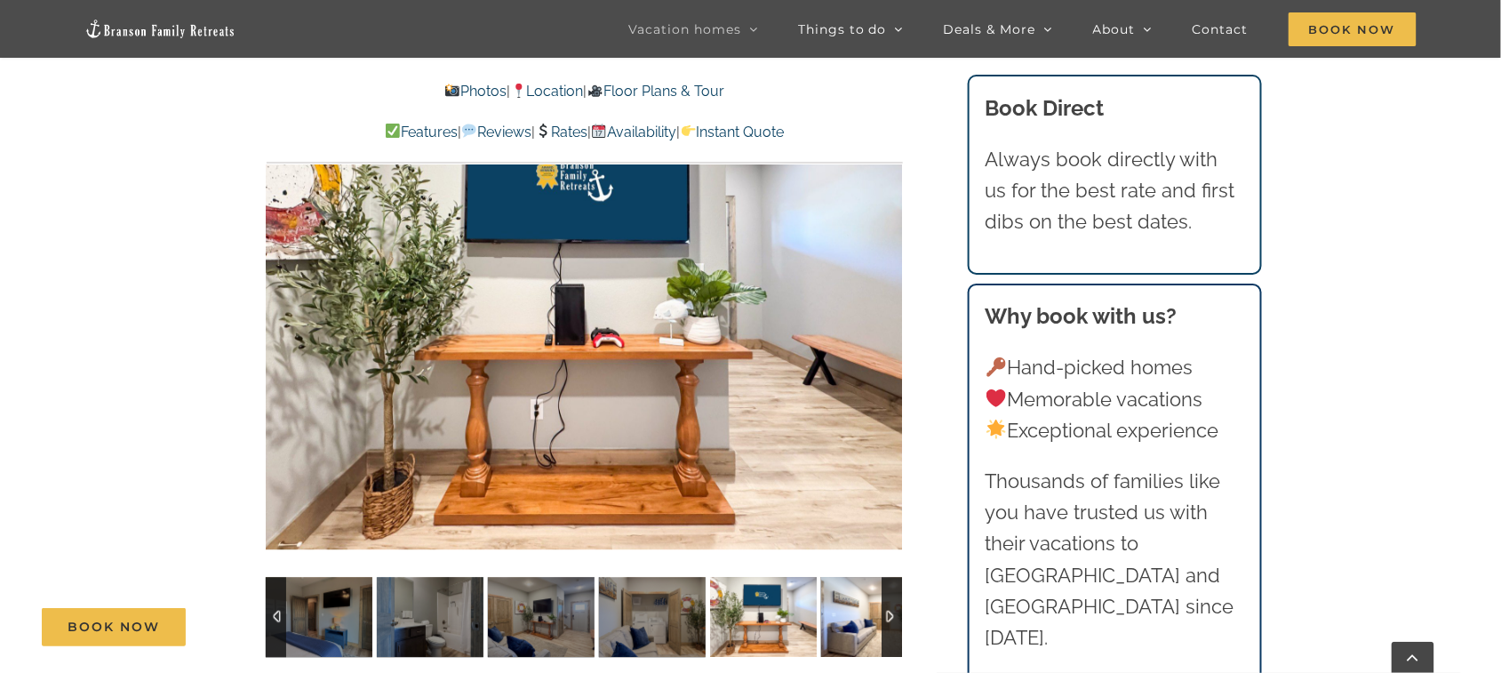
click at [847, 504] on img at bounding box center [874, 617] width 107 height 80
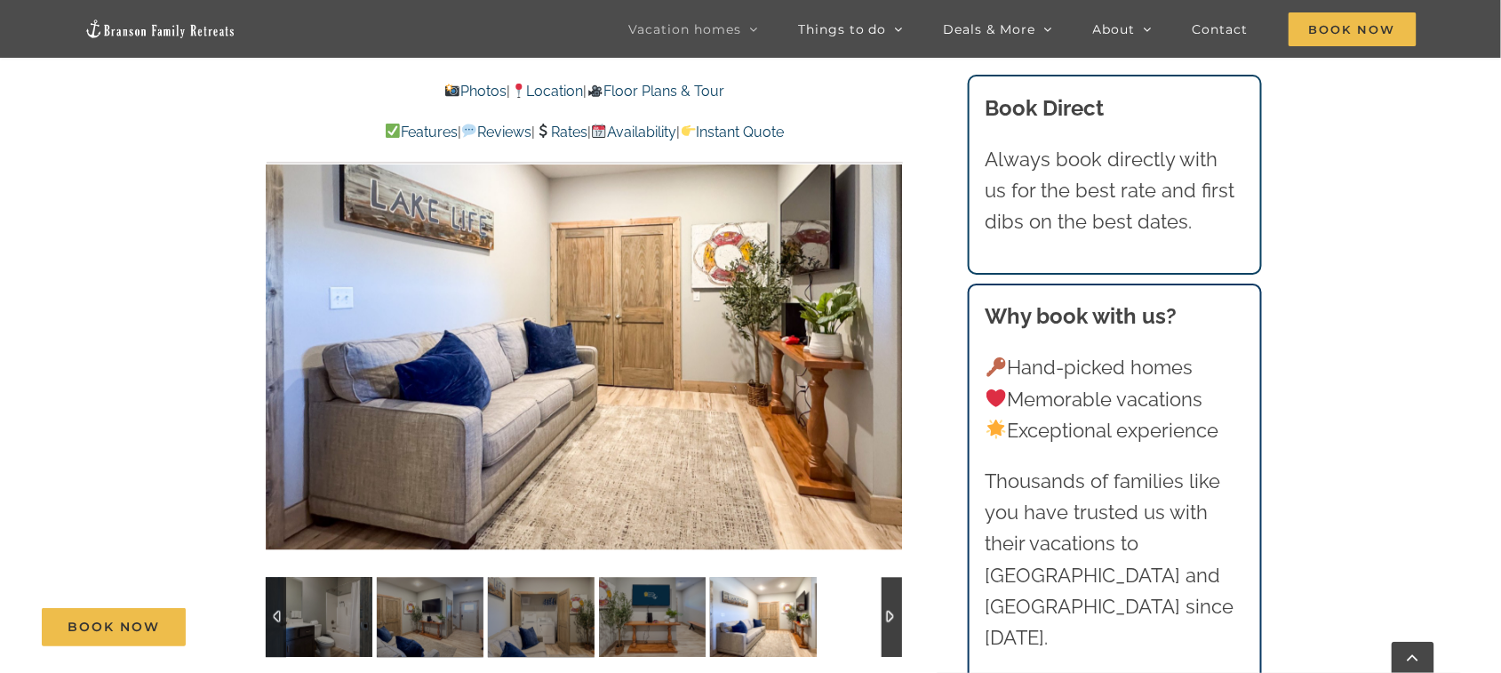
click at [847, 504] on div at bounding box center [584, 617] width 636 height 80
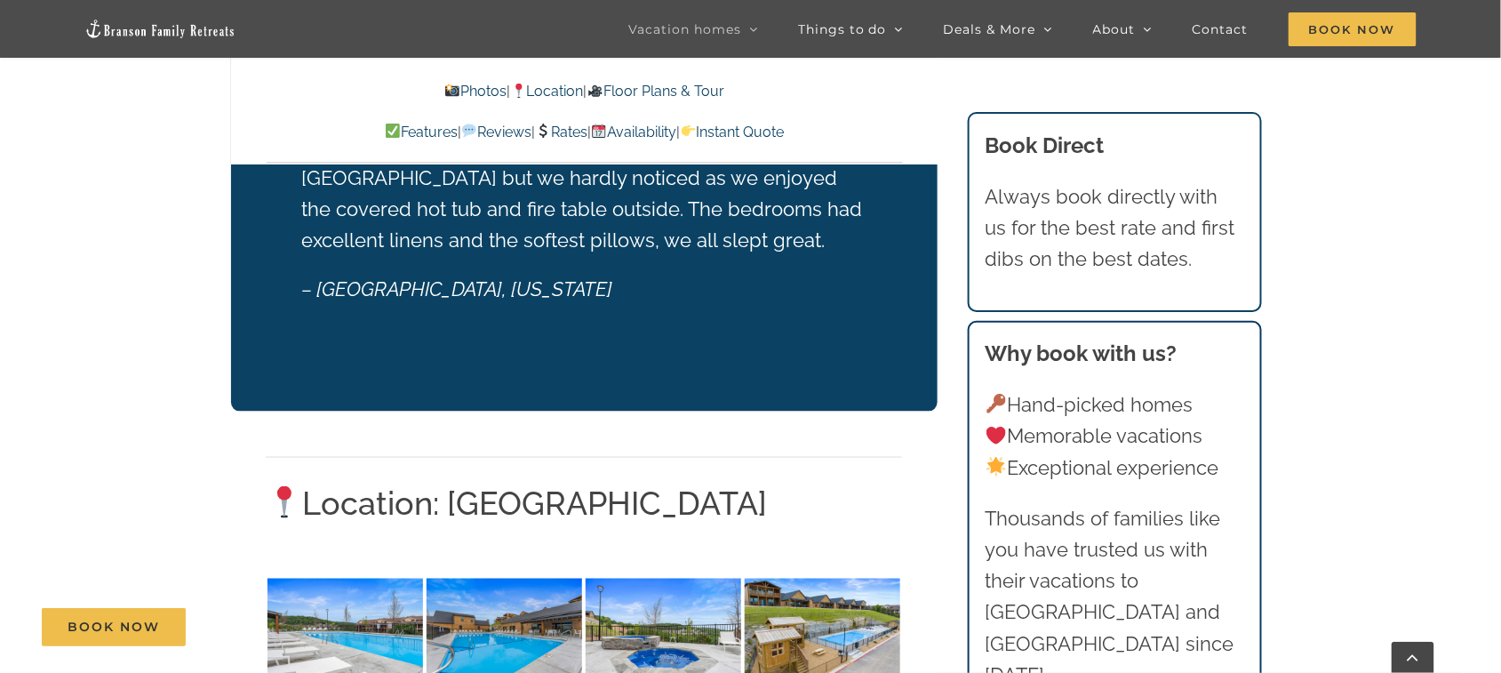
scroll to position [2824, 0]
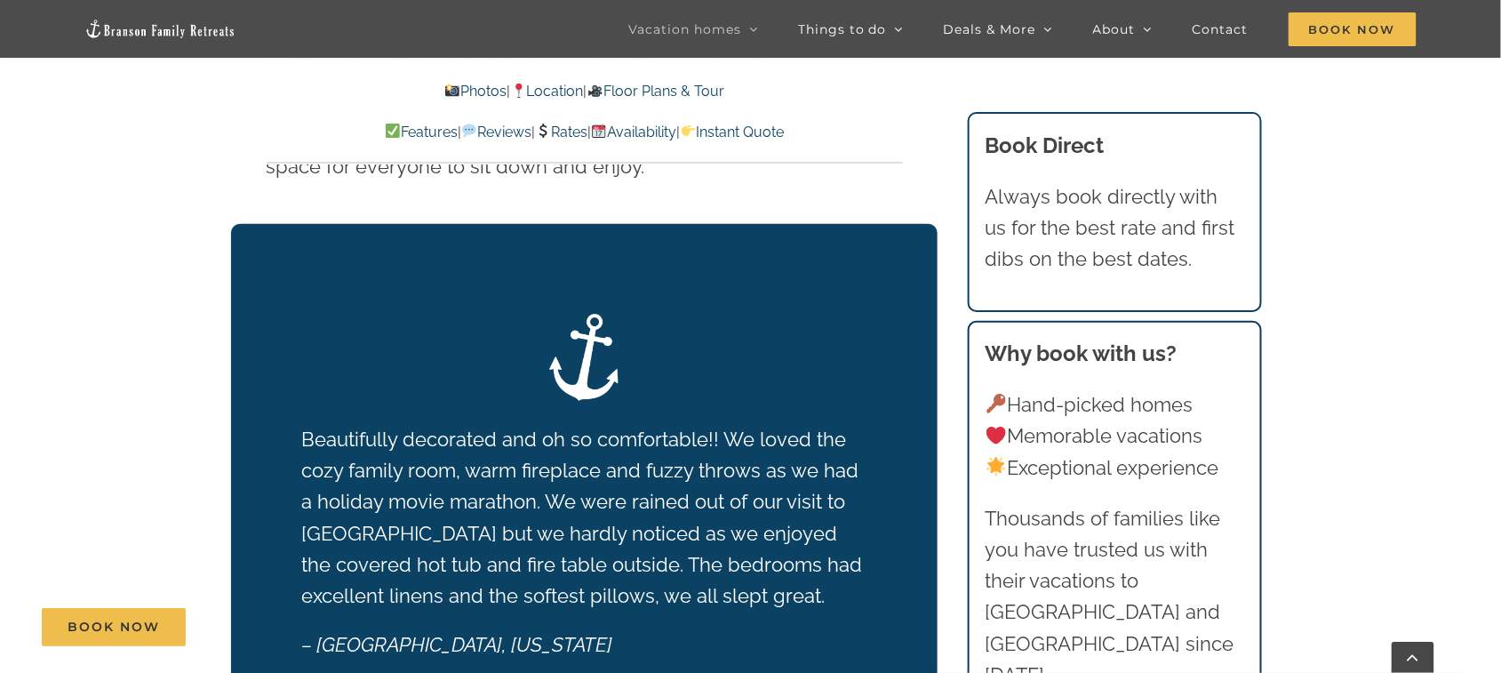
click at [567, 87] on link "Location" at bounding box center [546, 91] width 73 height 17
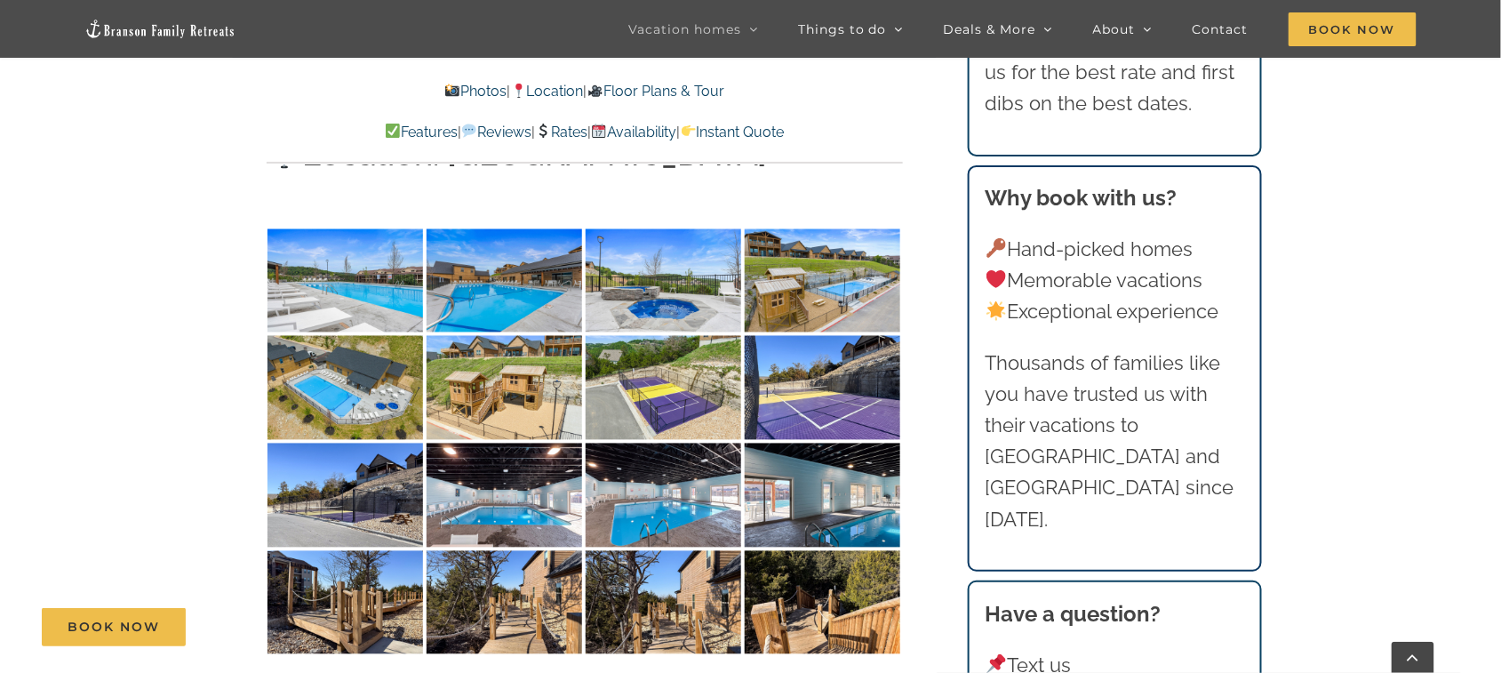
click at [566, 86] on link "Location" at bounding box center [546, 91] width 73 height 17
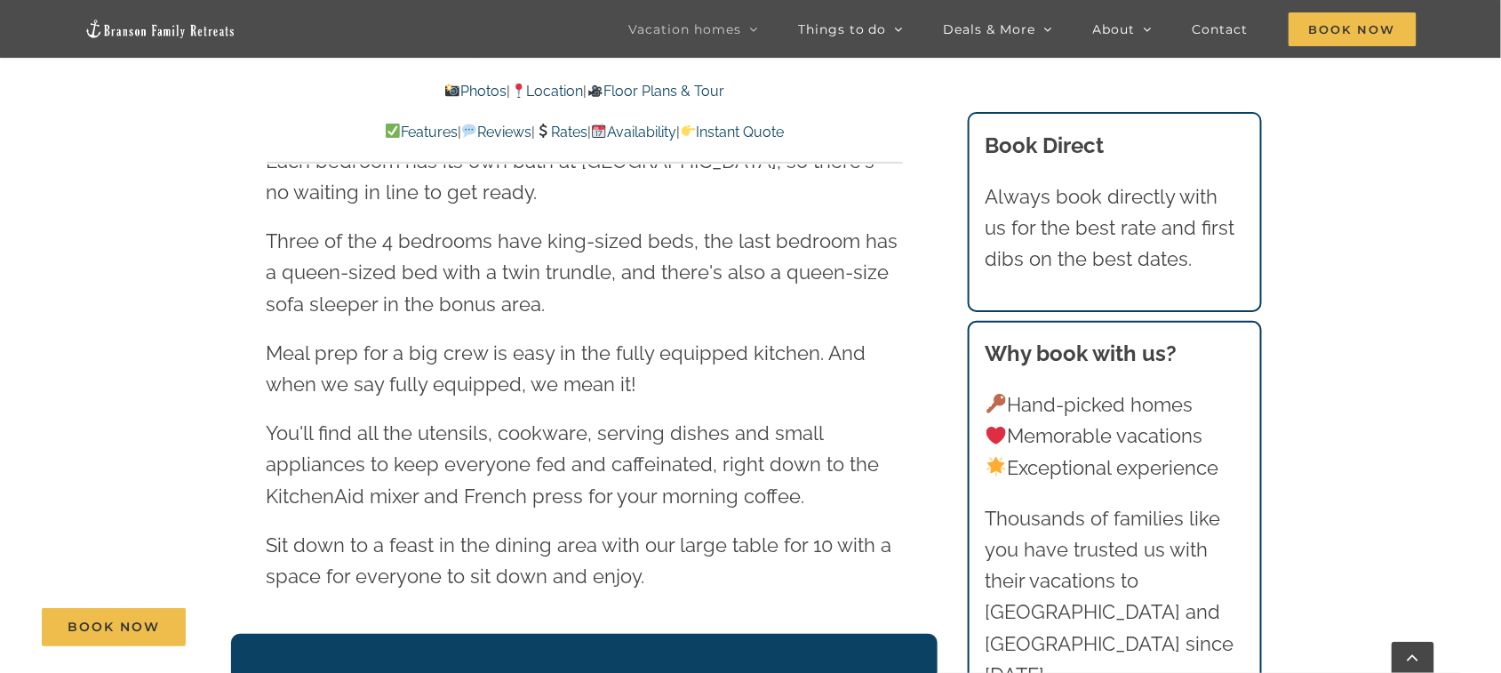
scroll to position [2343, 0]
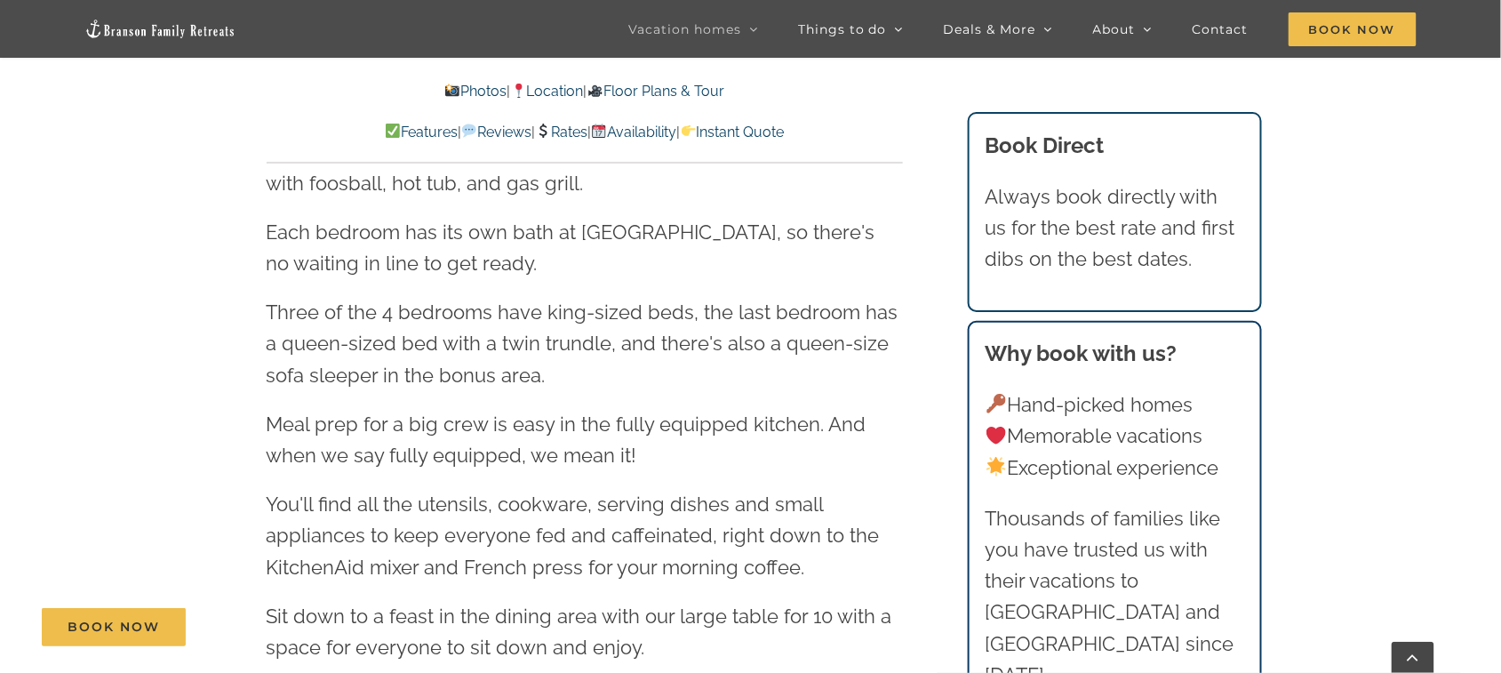
click at [547, 84] on link "Location" at bounding box center [546, 91] width 73 height 17
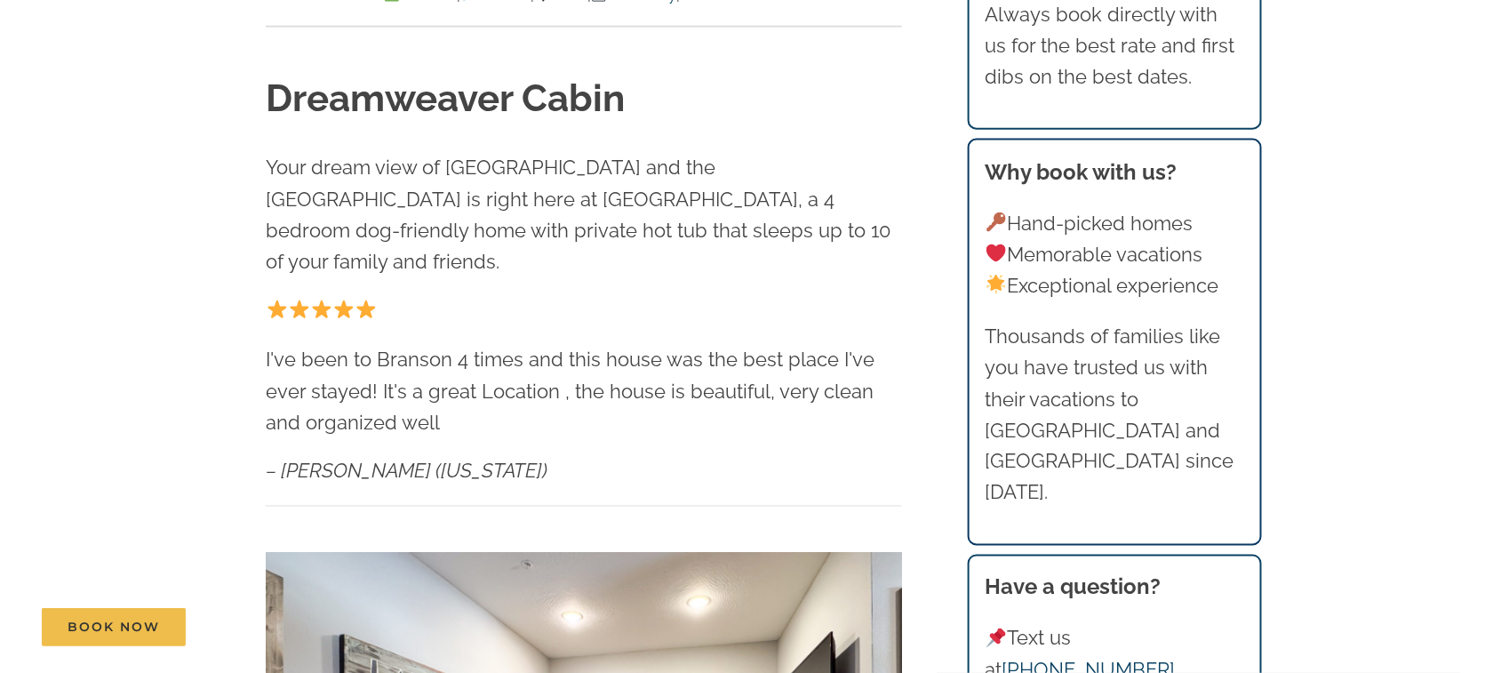
scroll to position [0, 0]
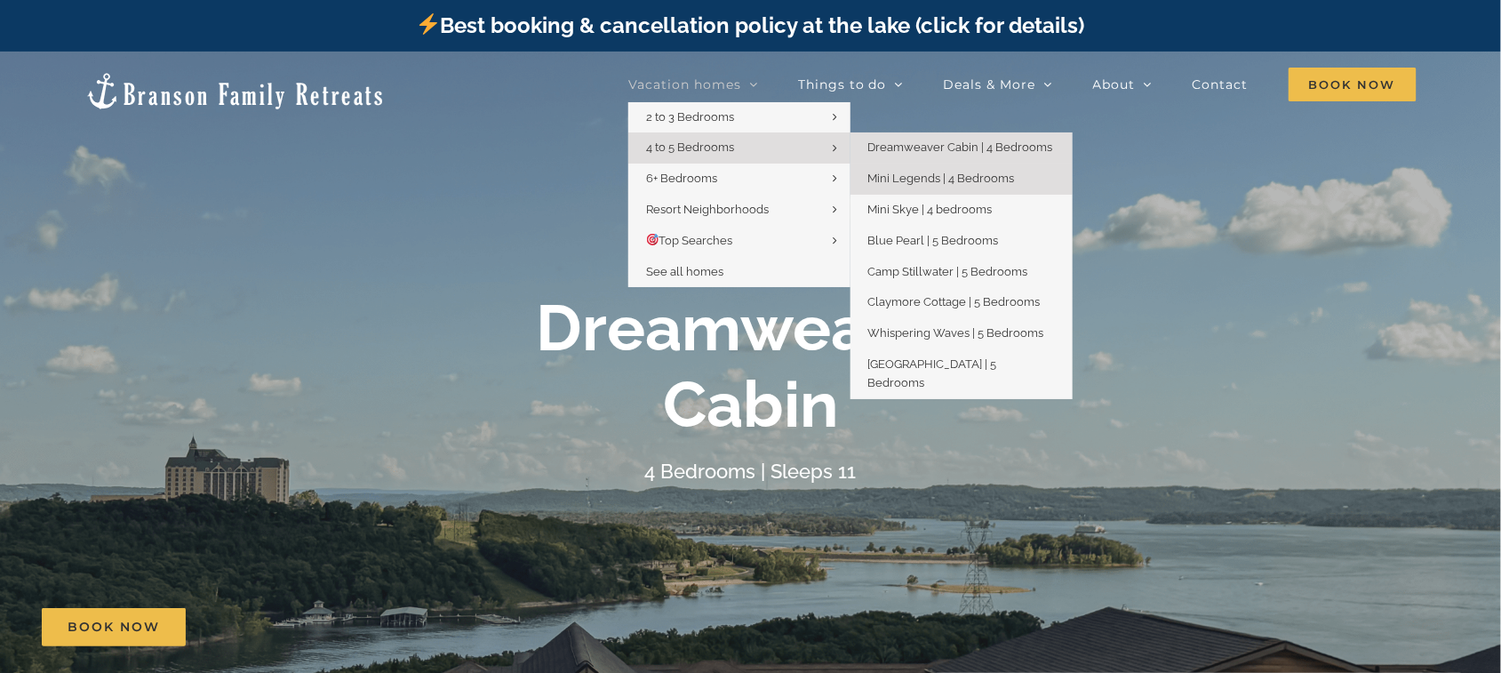
click at [904, 180] on span "Mini Legends | 4 Bedrooms" at bounding box center [941, 178] width 147 height 13
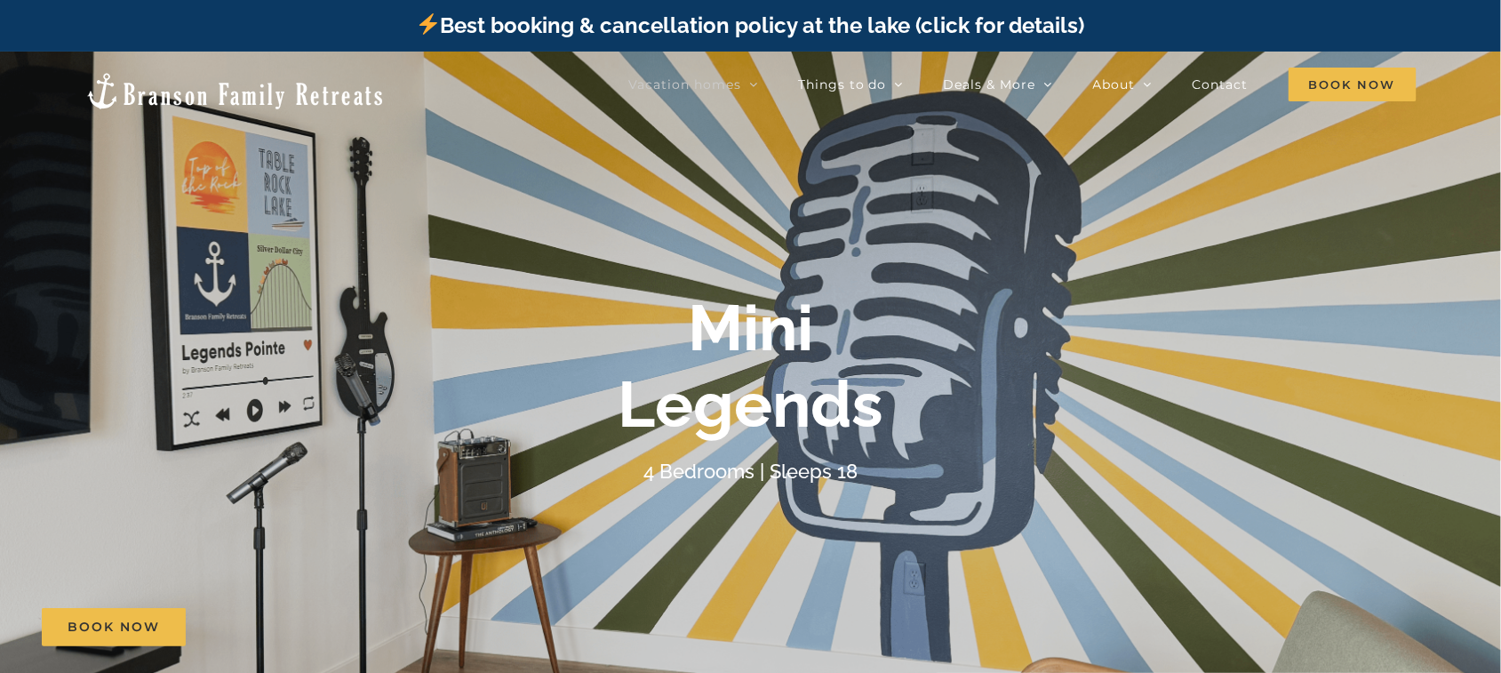
scroll to position [474, 0]
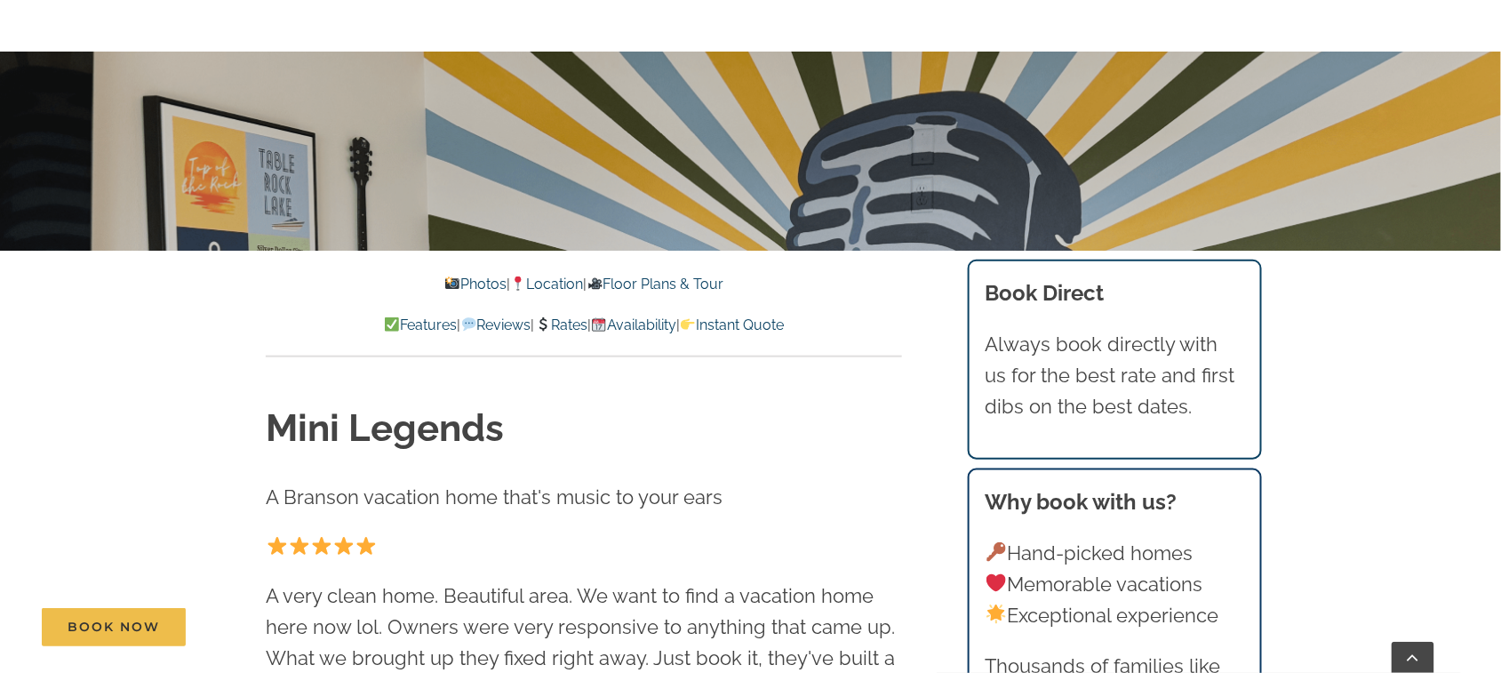
click at [459, 283] on link "Photos" at bounding box center [475, 283] width 62 height 17
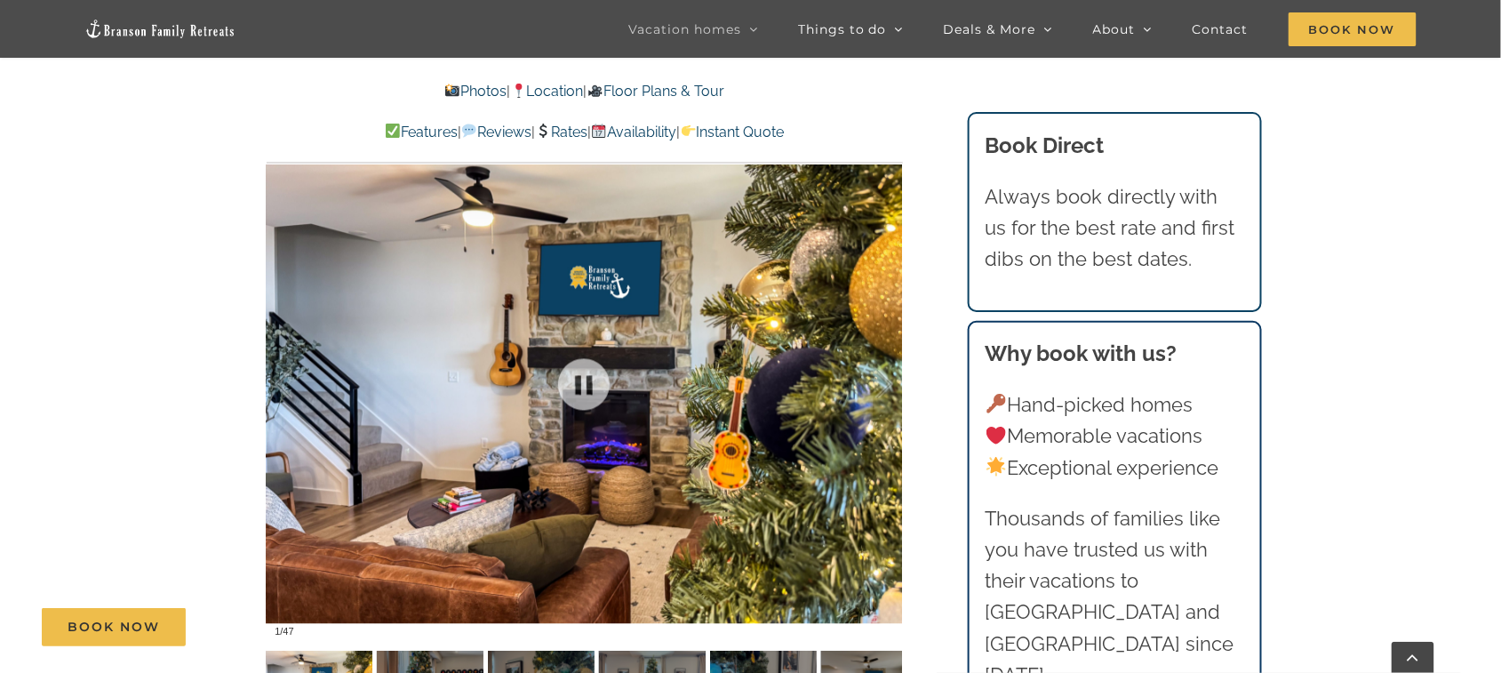
scroll to position [1003, 0]
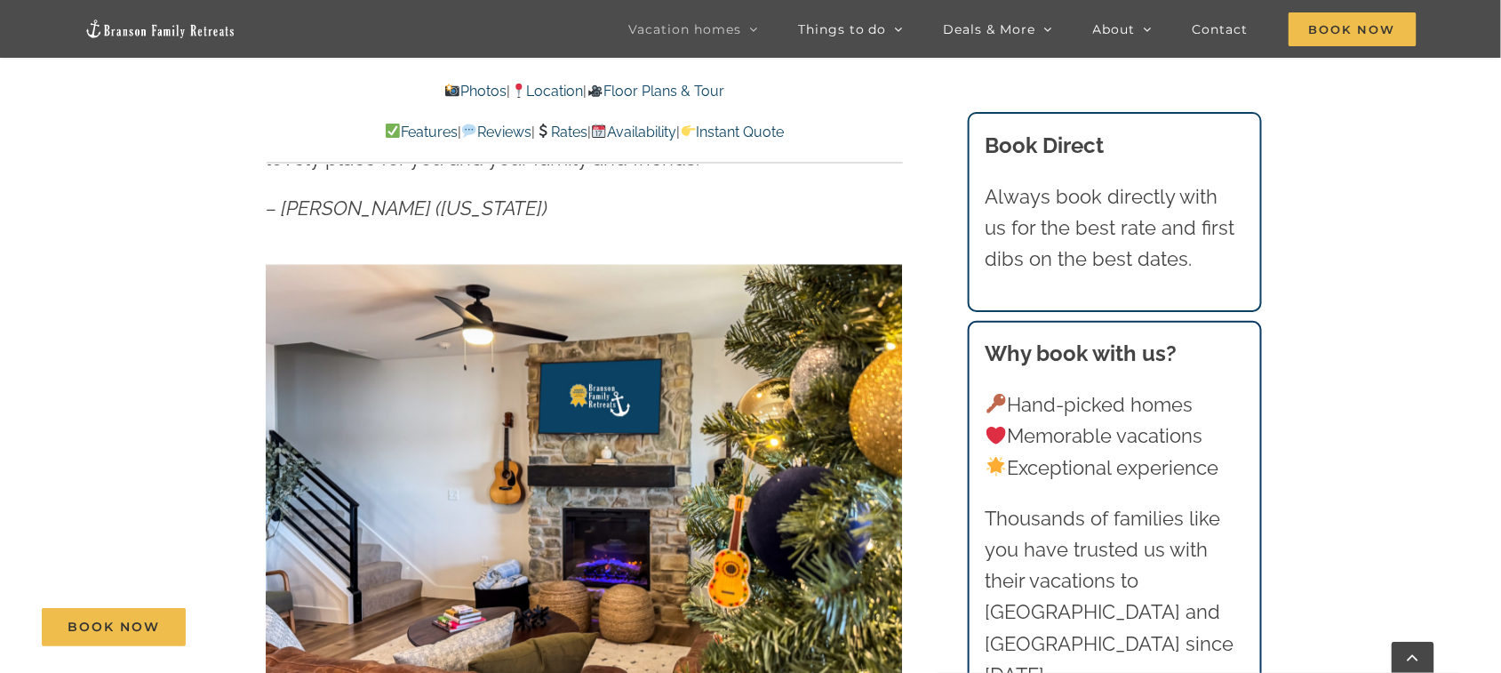
click at [547, 89] on link "Location" at bounding box center [546, 91] width 73 height 17
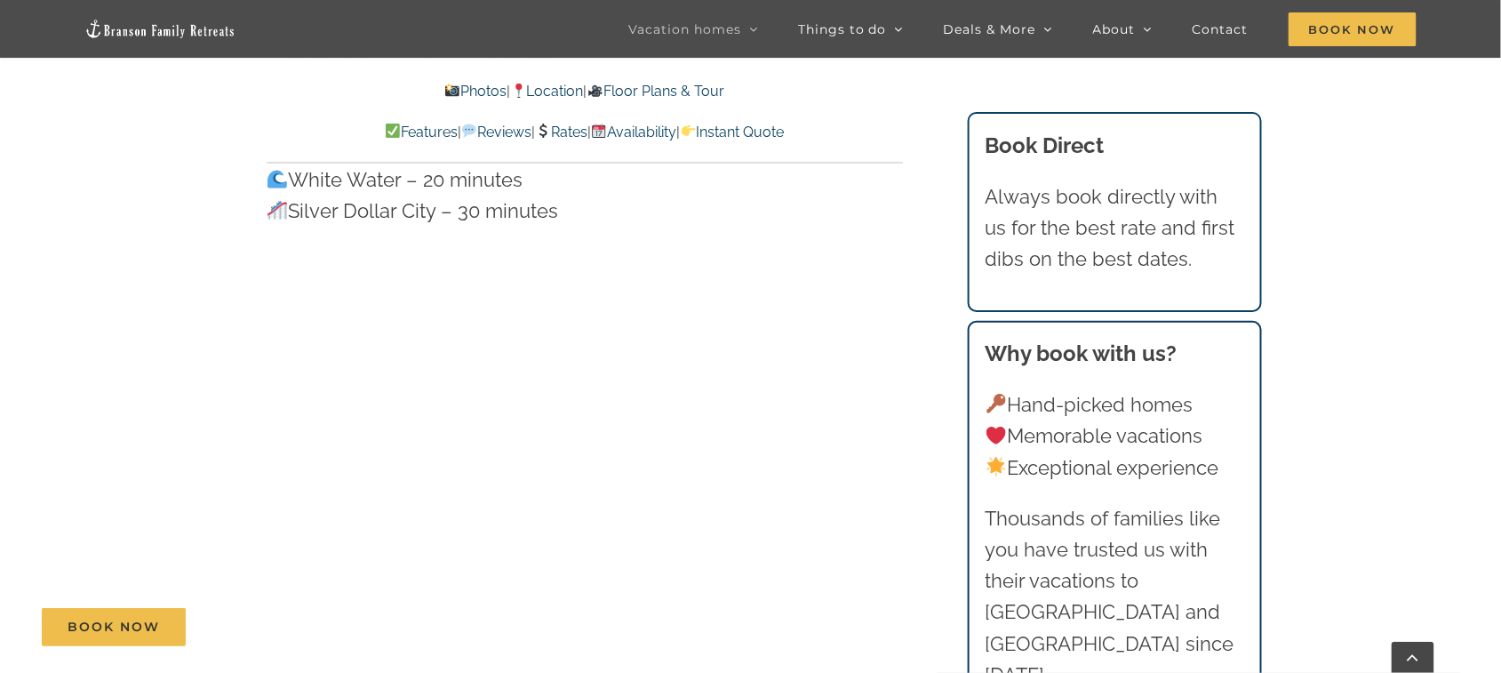
scroll to position [5325, 0]
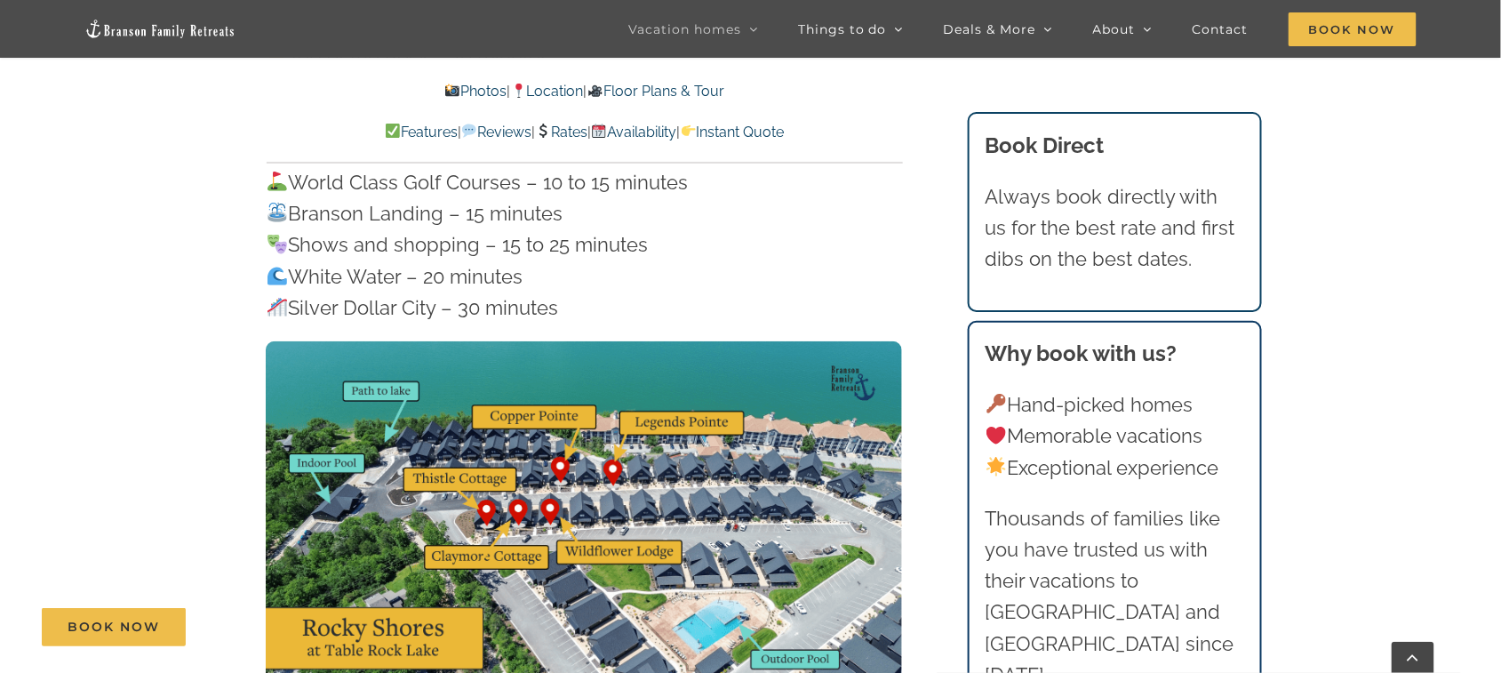
click at [655, 129] on link "Availability" at bounding box center [633, 132] width 85 height 17
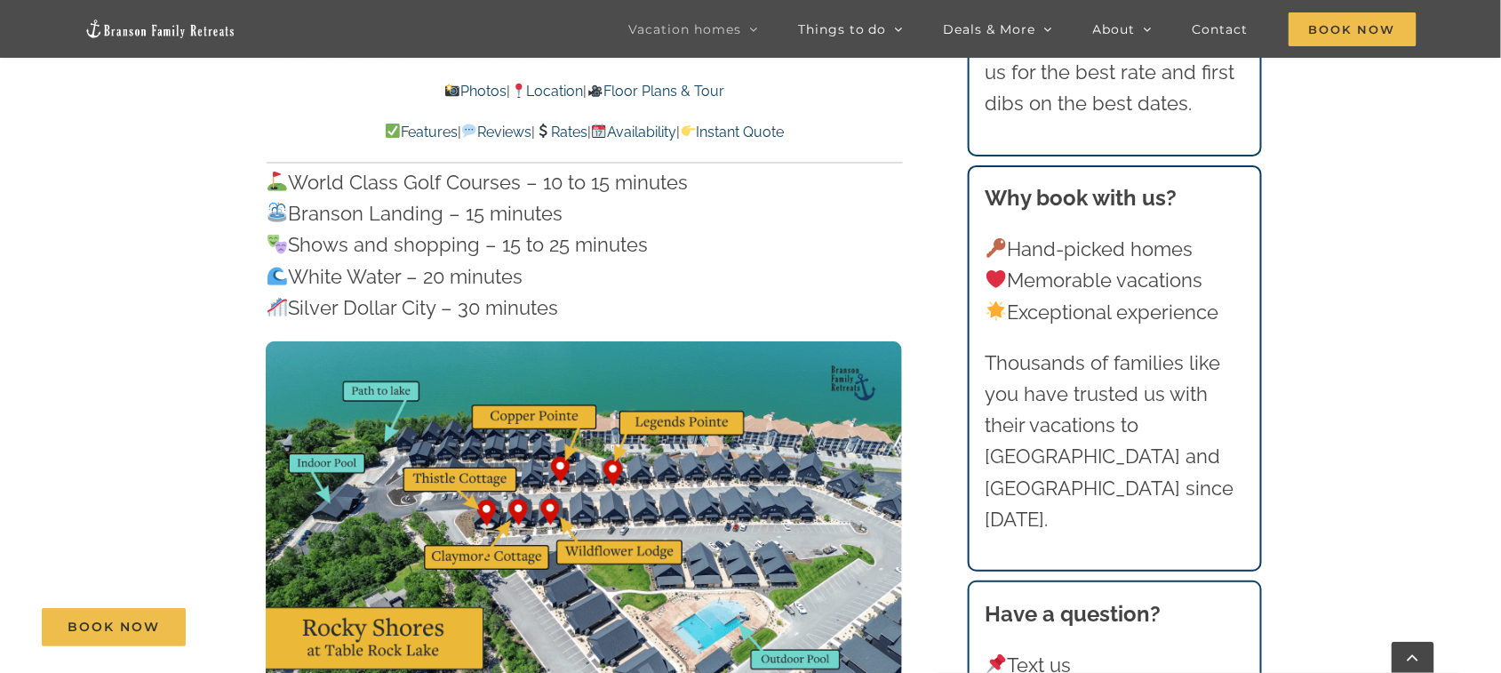
scroll to position [10643, 0]
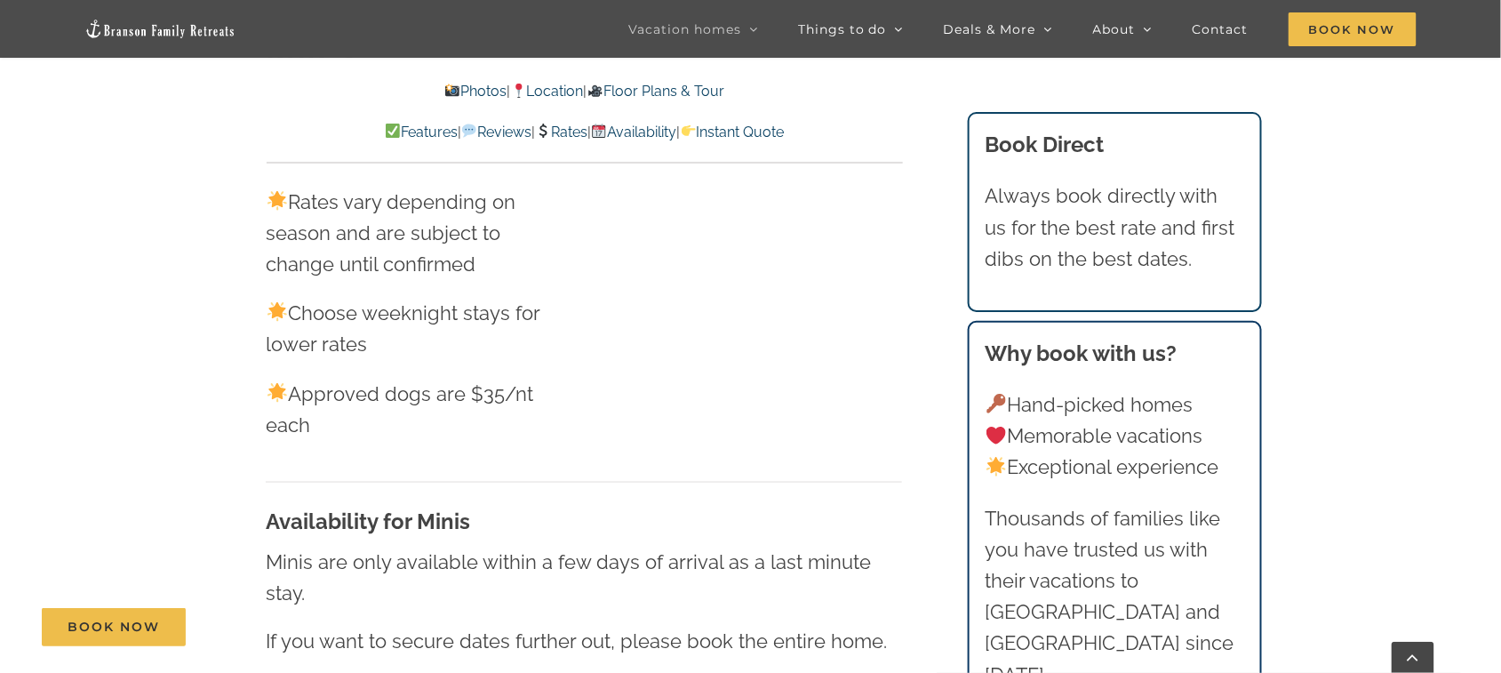
scroll to position [3785, 0]
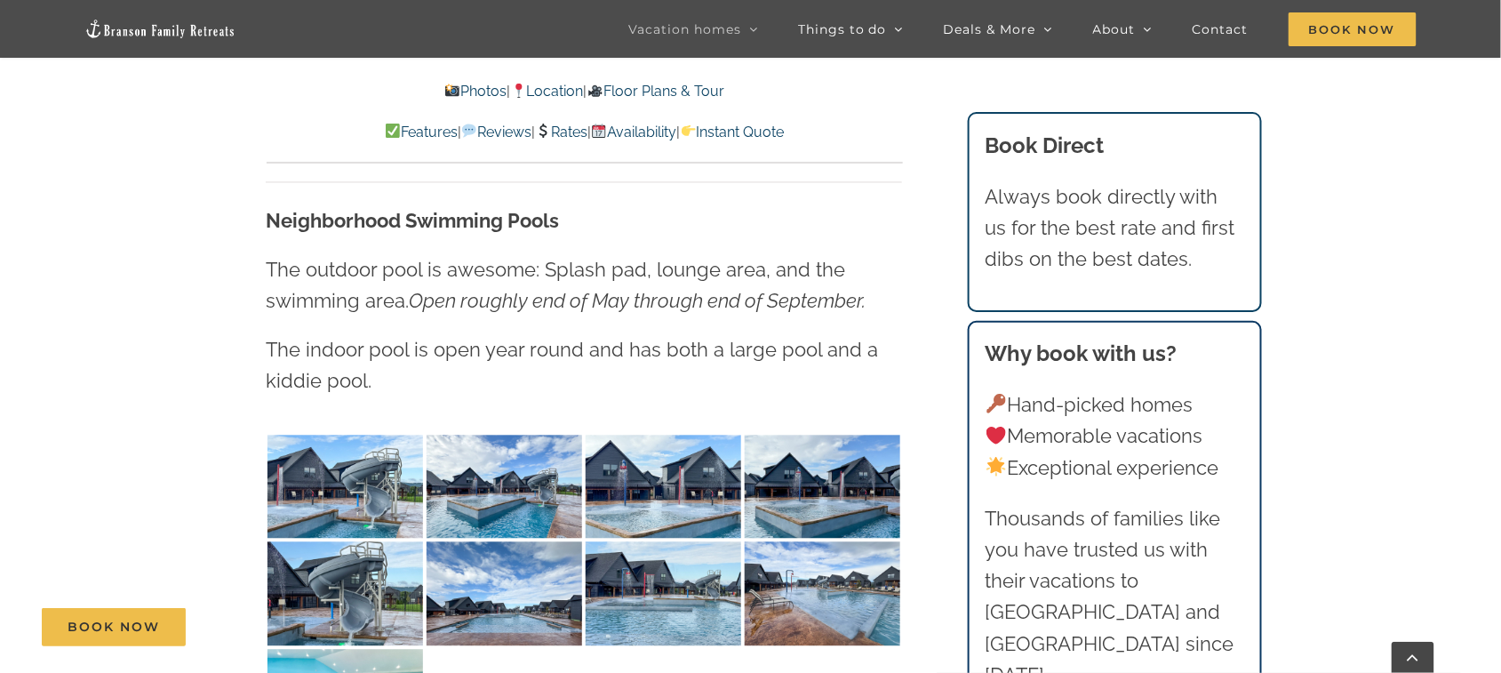
scroll to position [1003, 0]
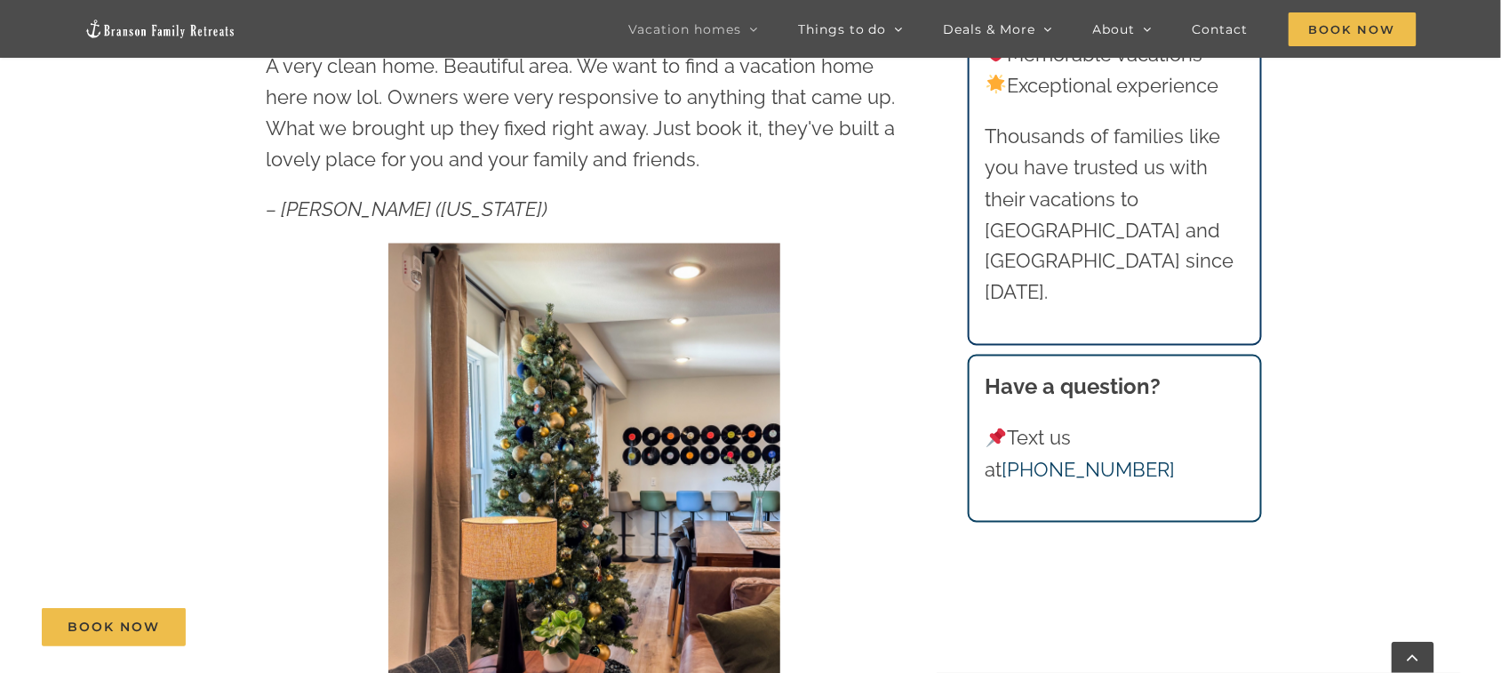
scroll to position [474, 0]
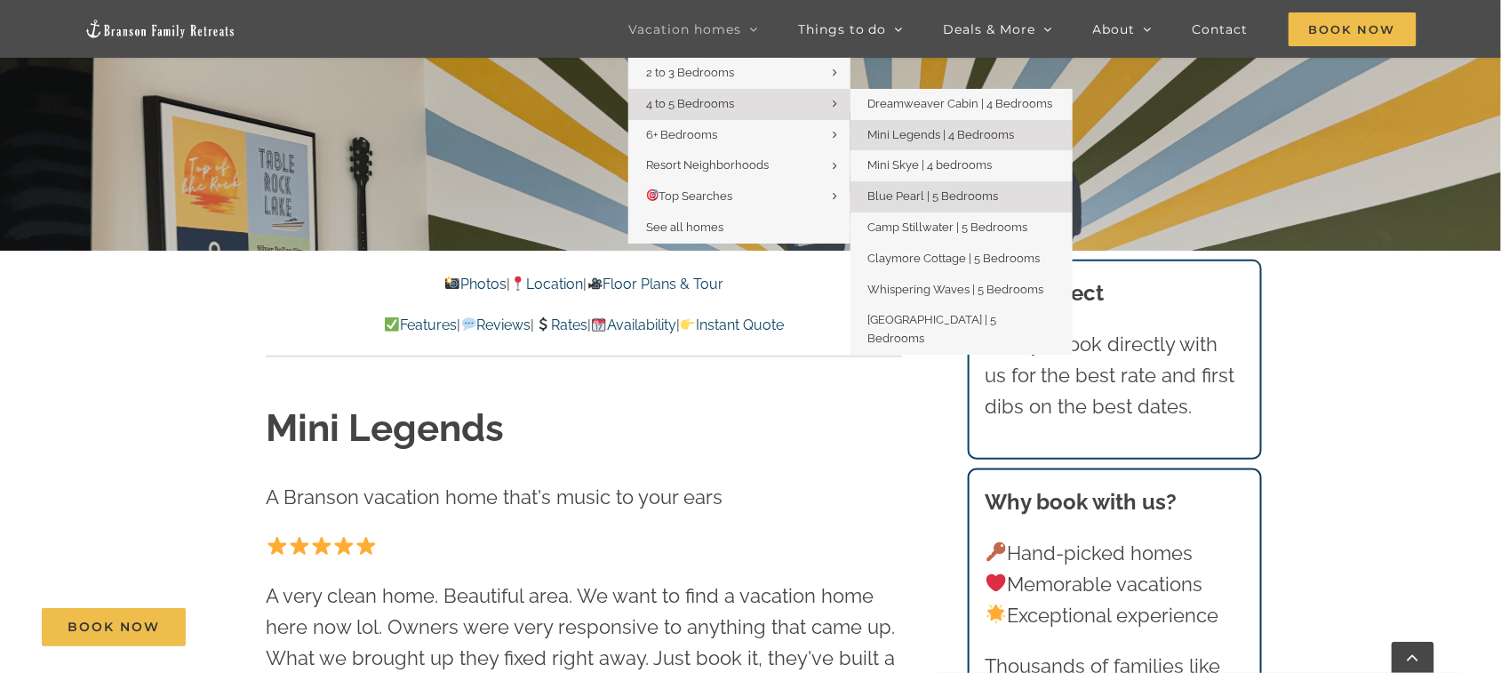
click at [922, 196] on span "Blue Pearl | 5 Bedrooms" at bounding box center [933, 195] width 131 height 13
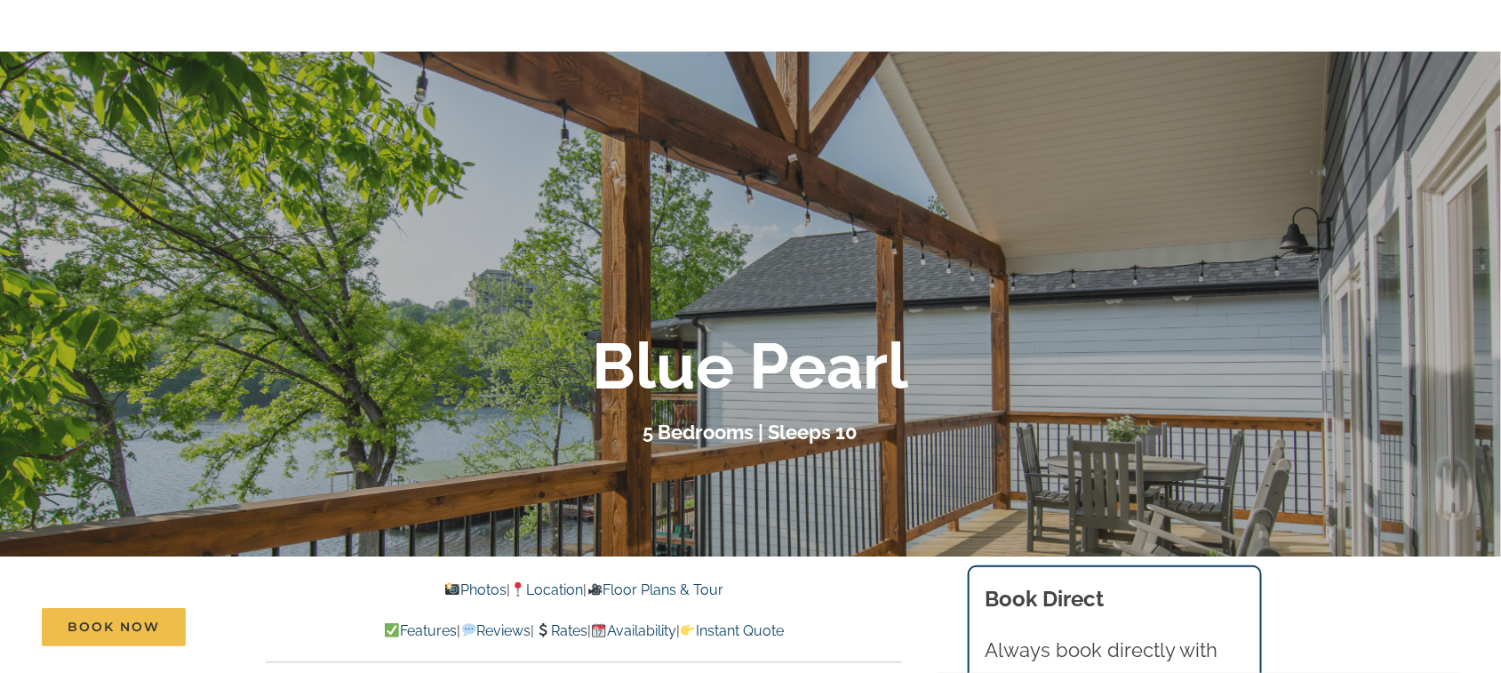
scroll to position [236, 0]
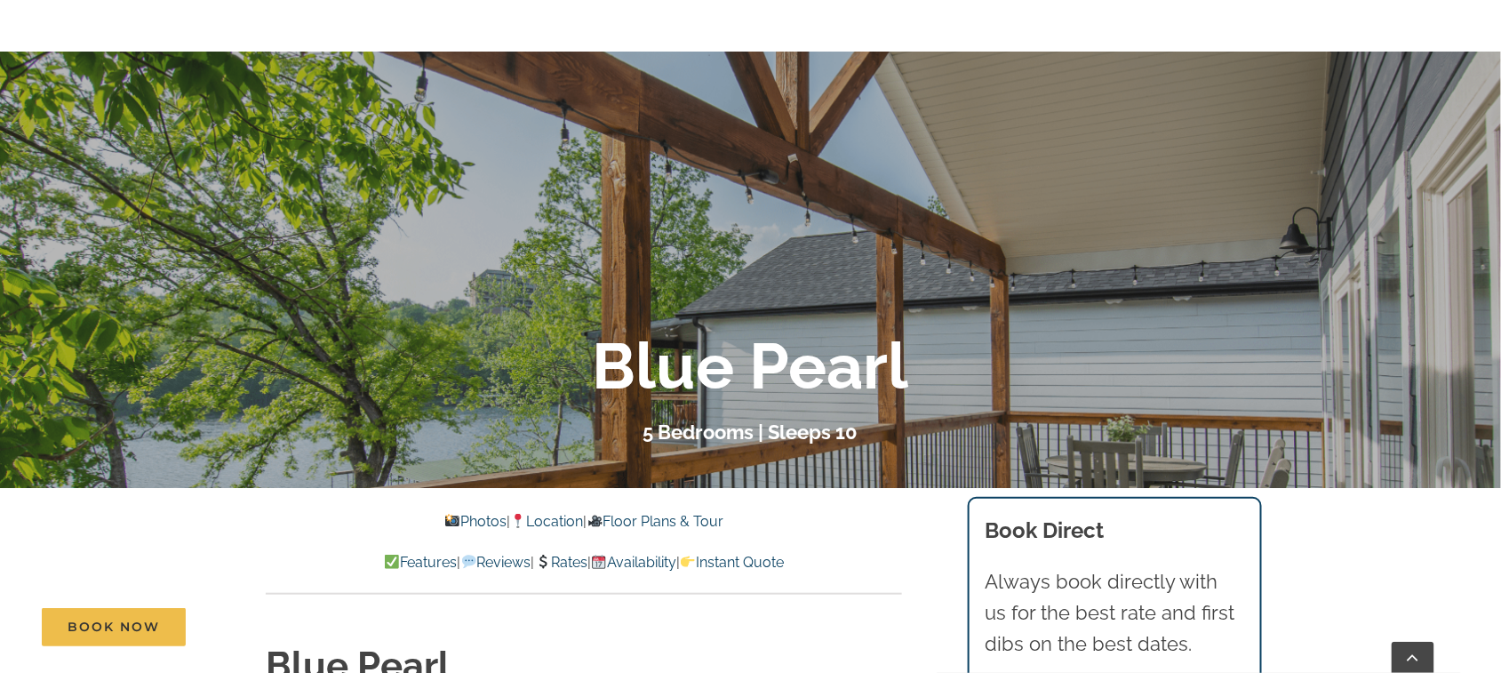
click at [563, 518] on link "Location" at bounding box center [546, 521] width 73 height 17
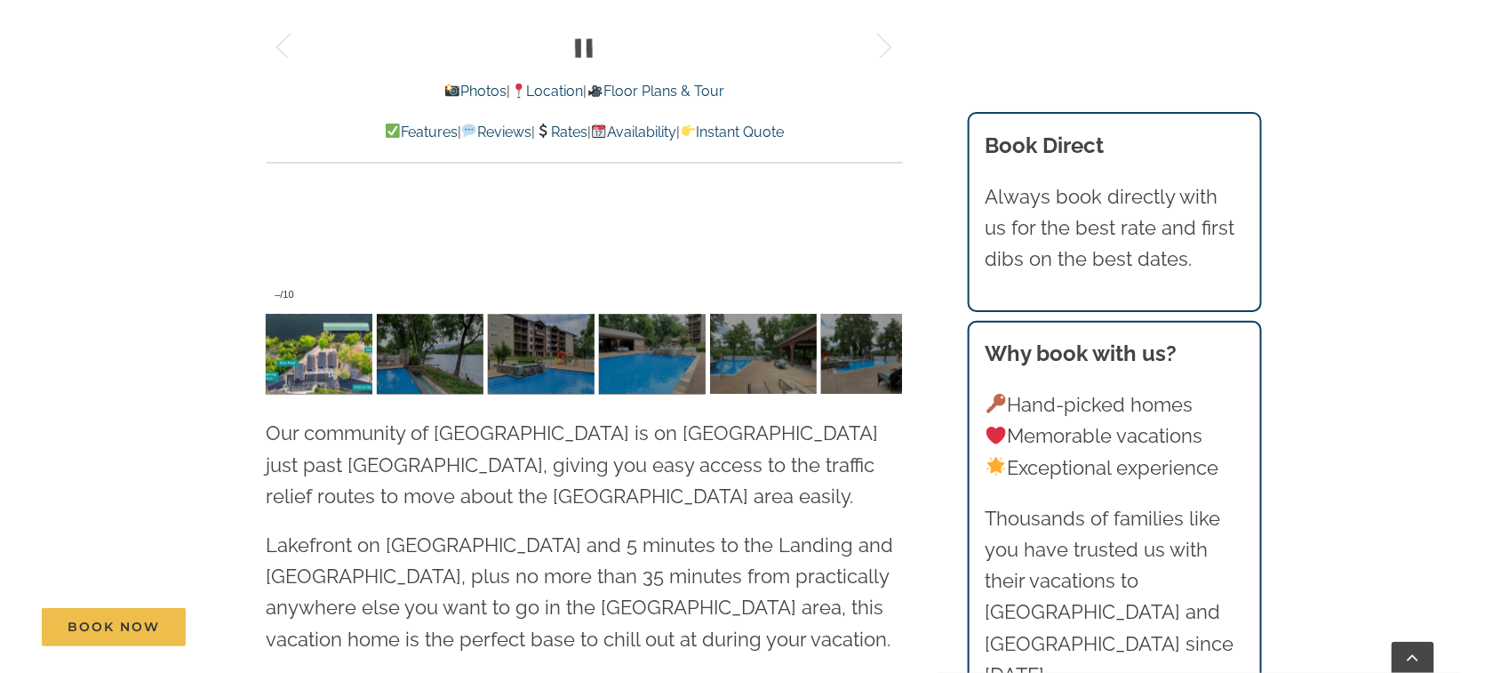
scroll to position [3462, 0]
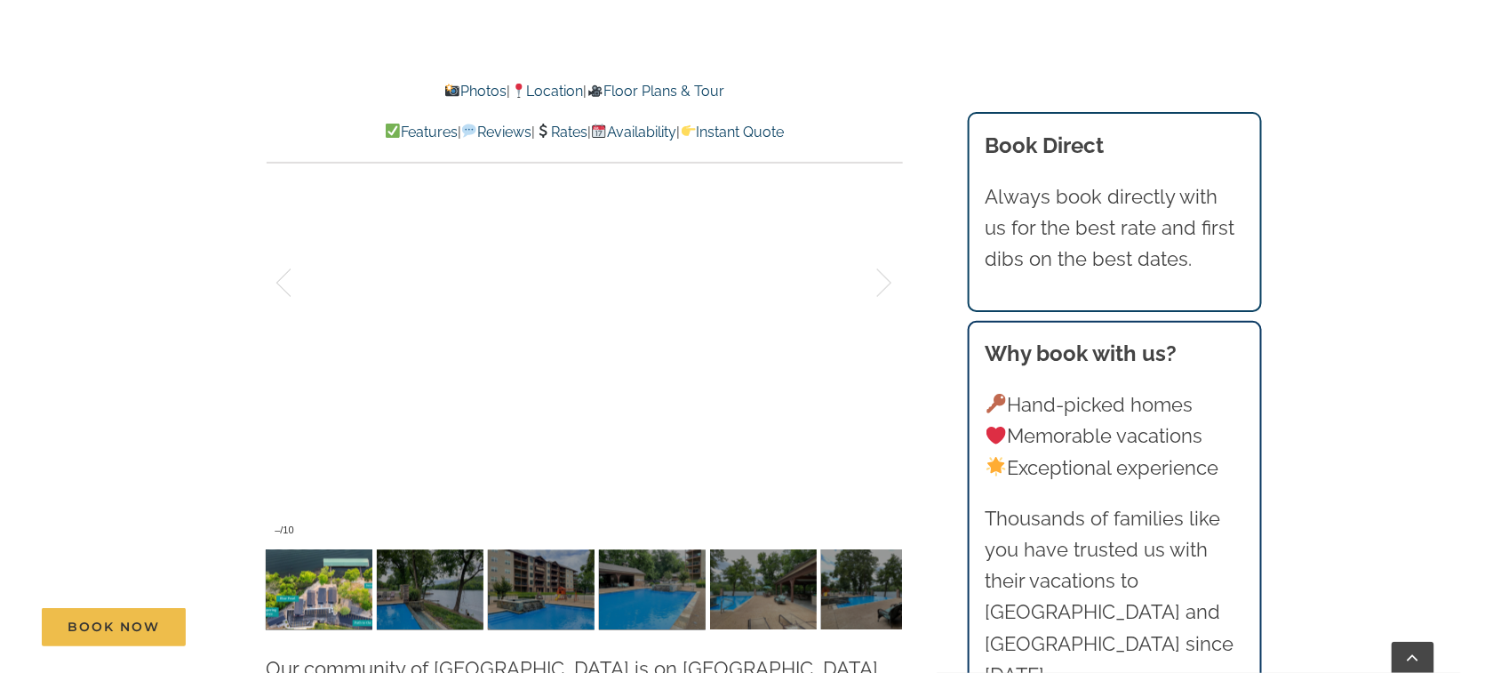
click at [770, 126] on link "Instant Quote" at bounding box center [732, 132] width 104 height 17
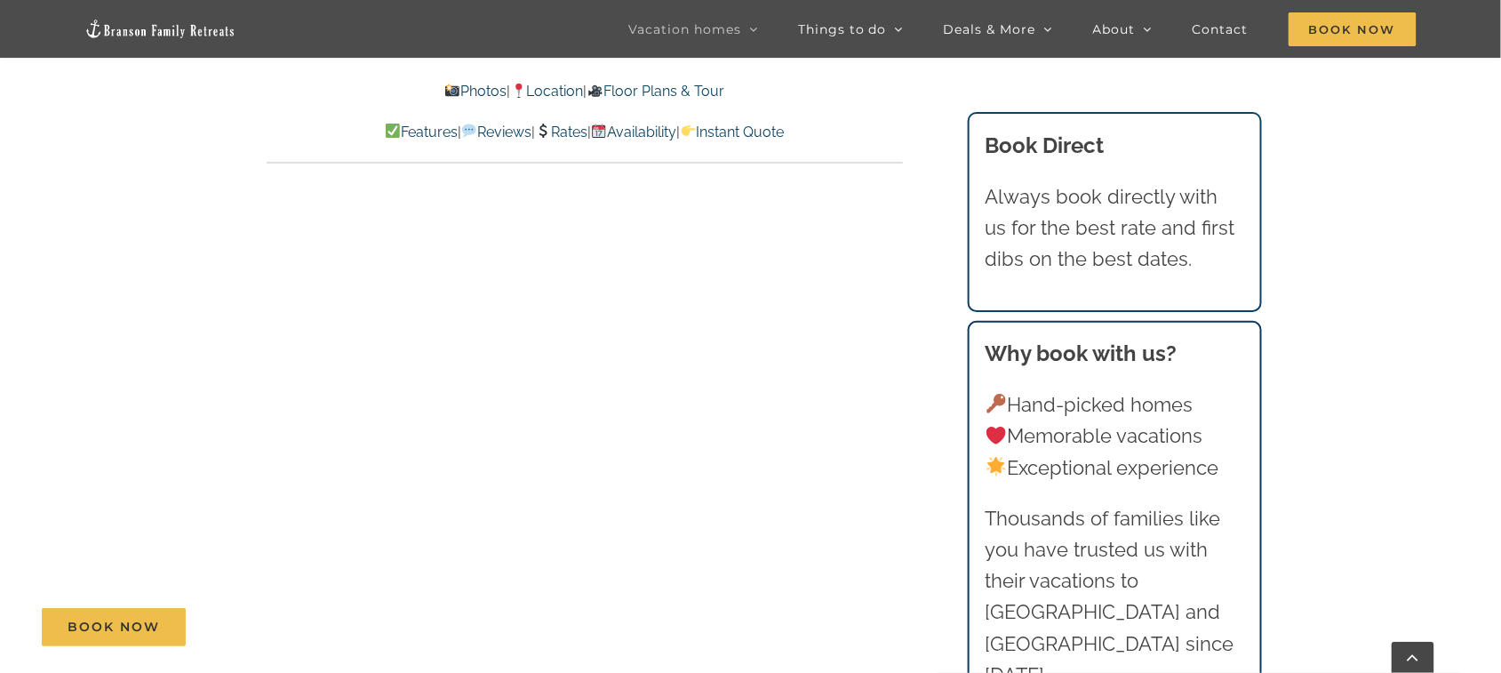
scroll to position [10842, 0]
click at [784, 132] on link "Instant Quote" at bounding box center [732, 132] width 104 height 17
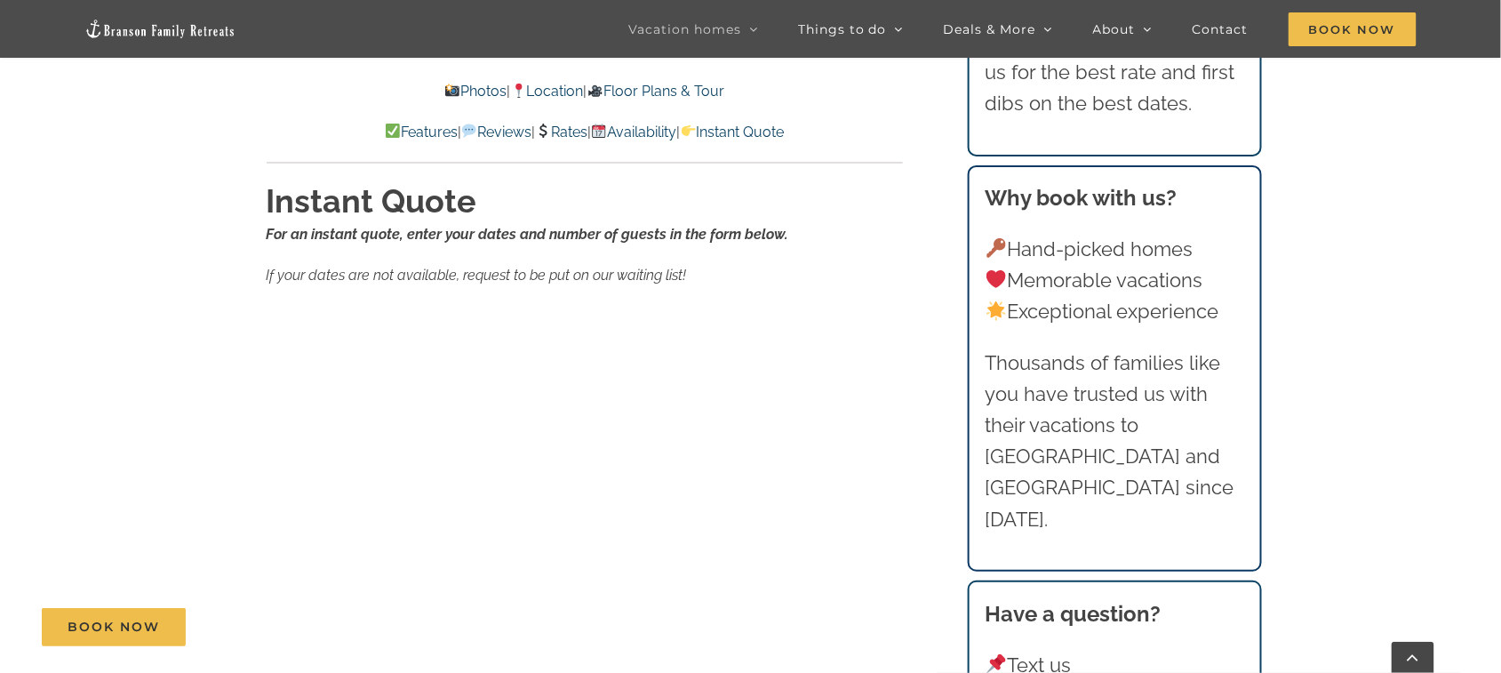
scroll to position [10644, 0]
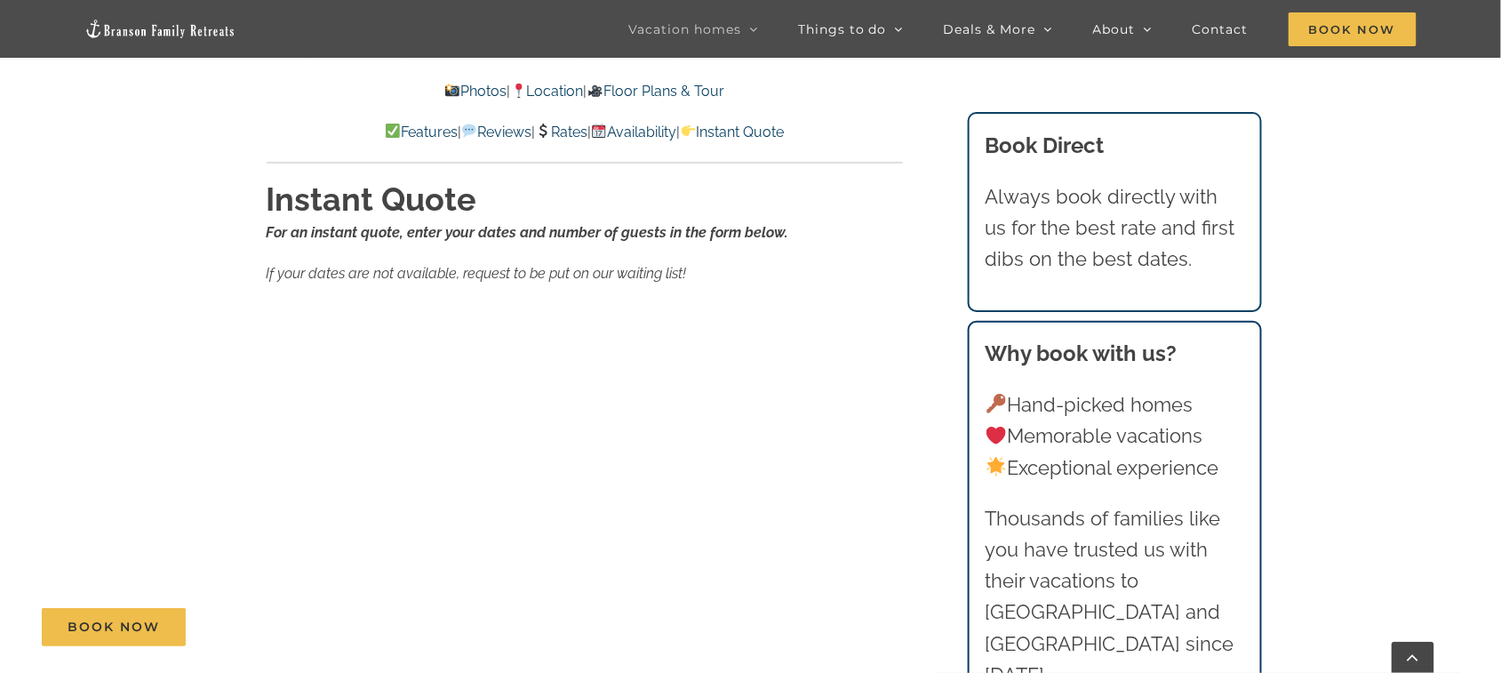
scroll to position [3107, 0]
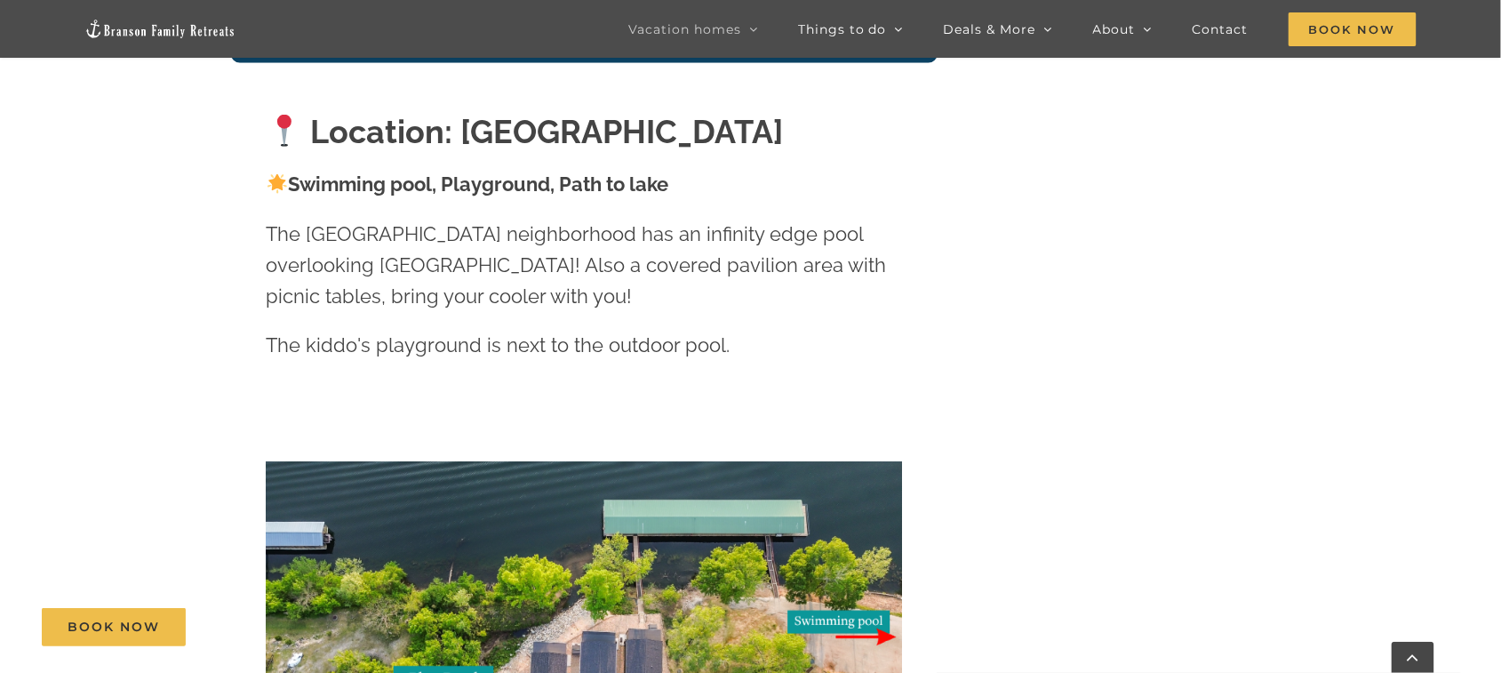
scroll to position [236, 0]
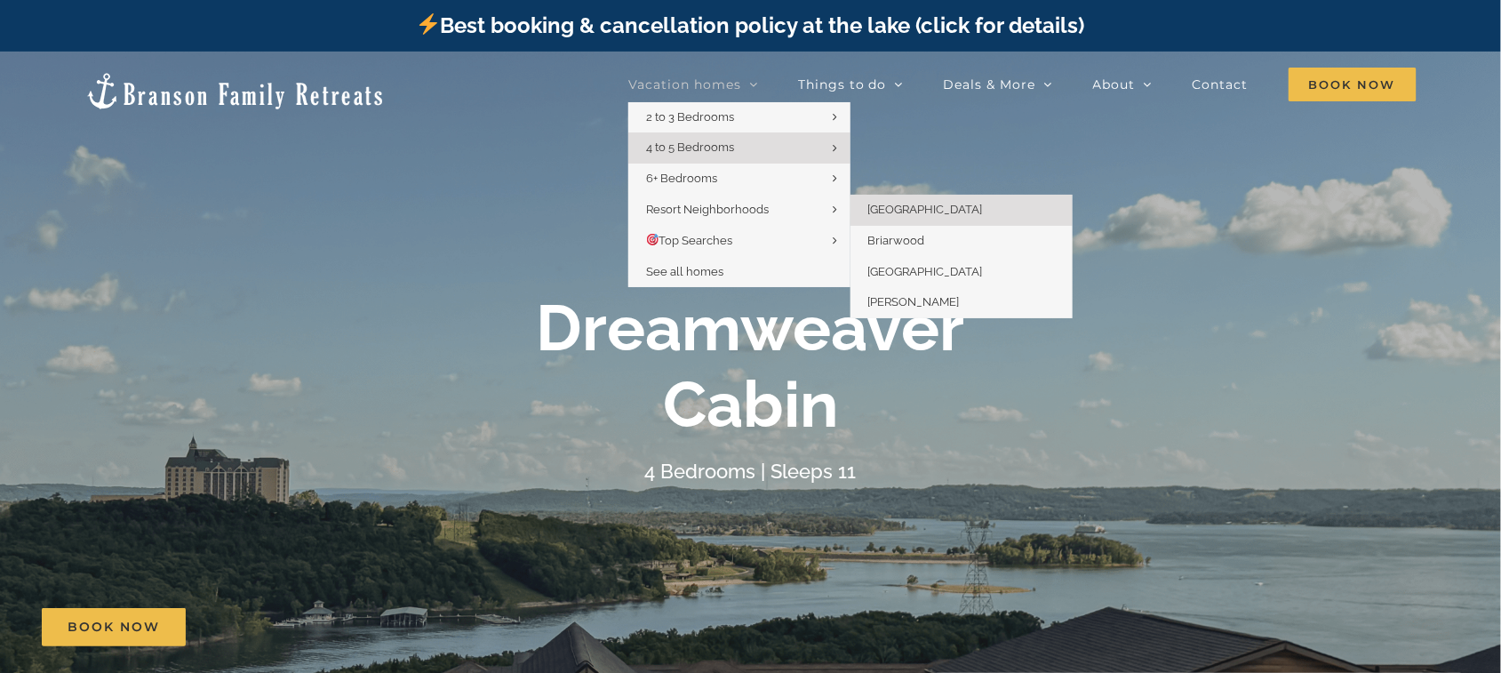
click at [907, 210] on span "[GEOGRAPHIC_DATA]" at bounding box center [925, 209] width 115 height 13
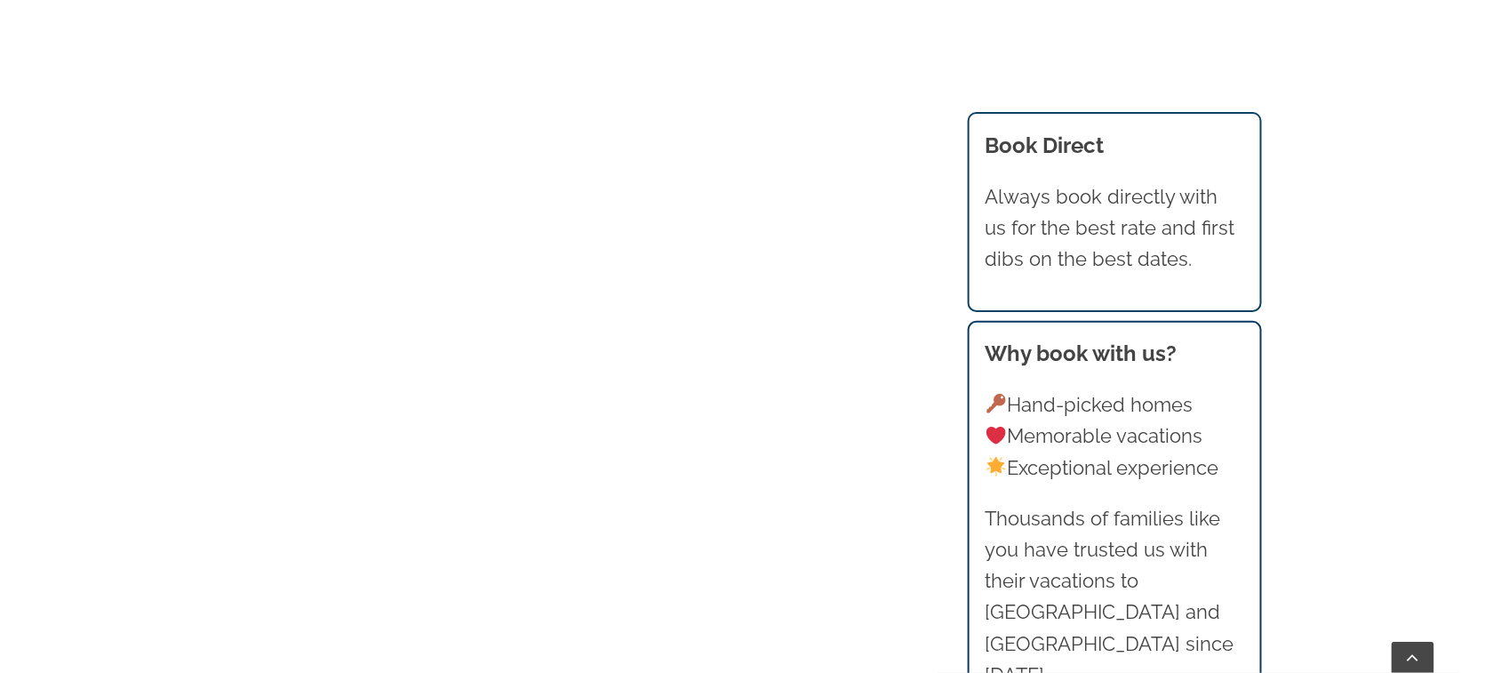
scroll to position [1185, 0]
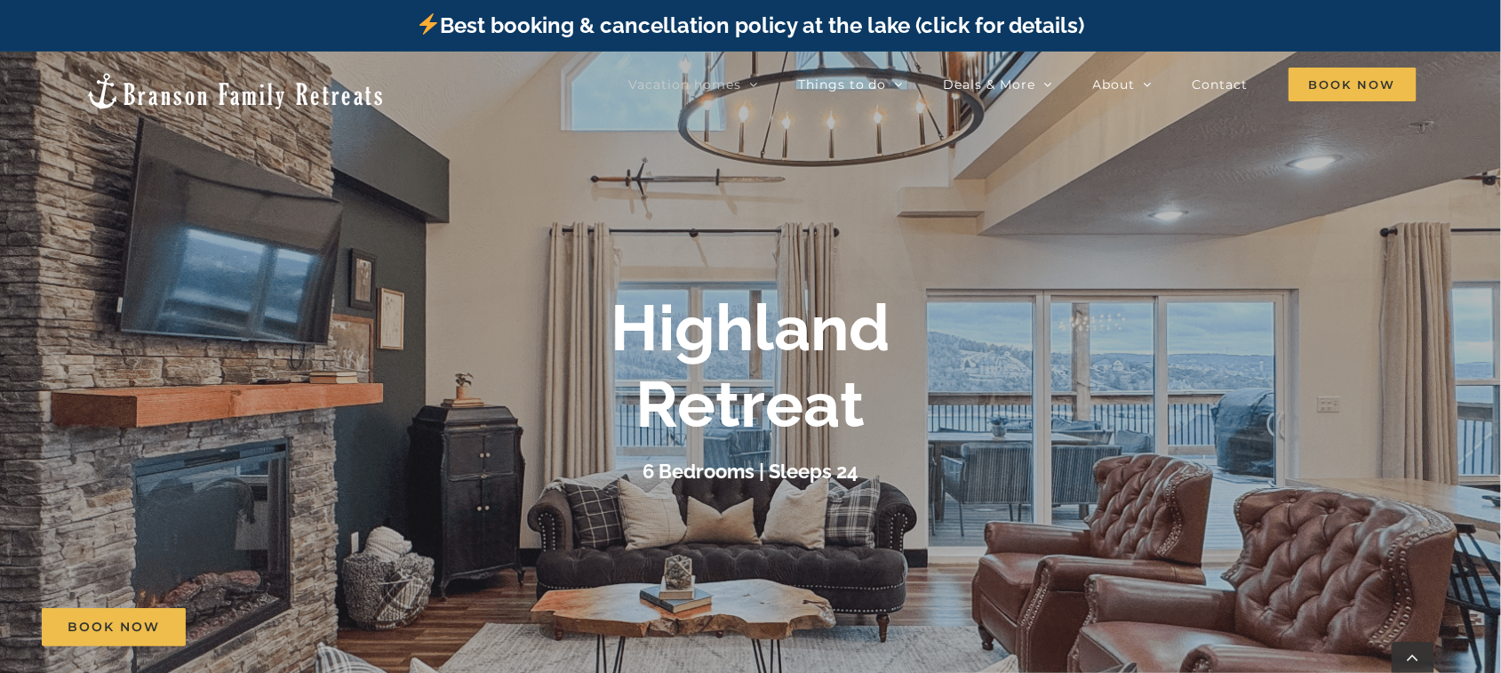
scroll to position [236, 0]
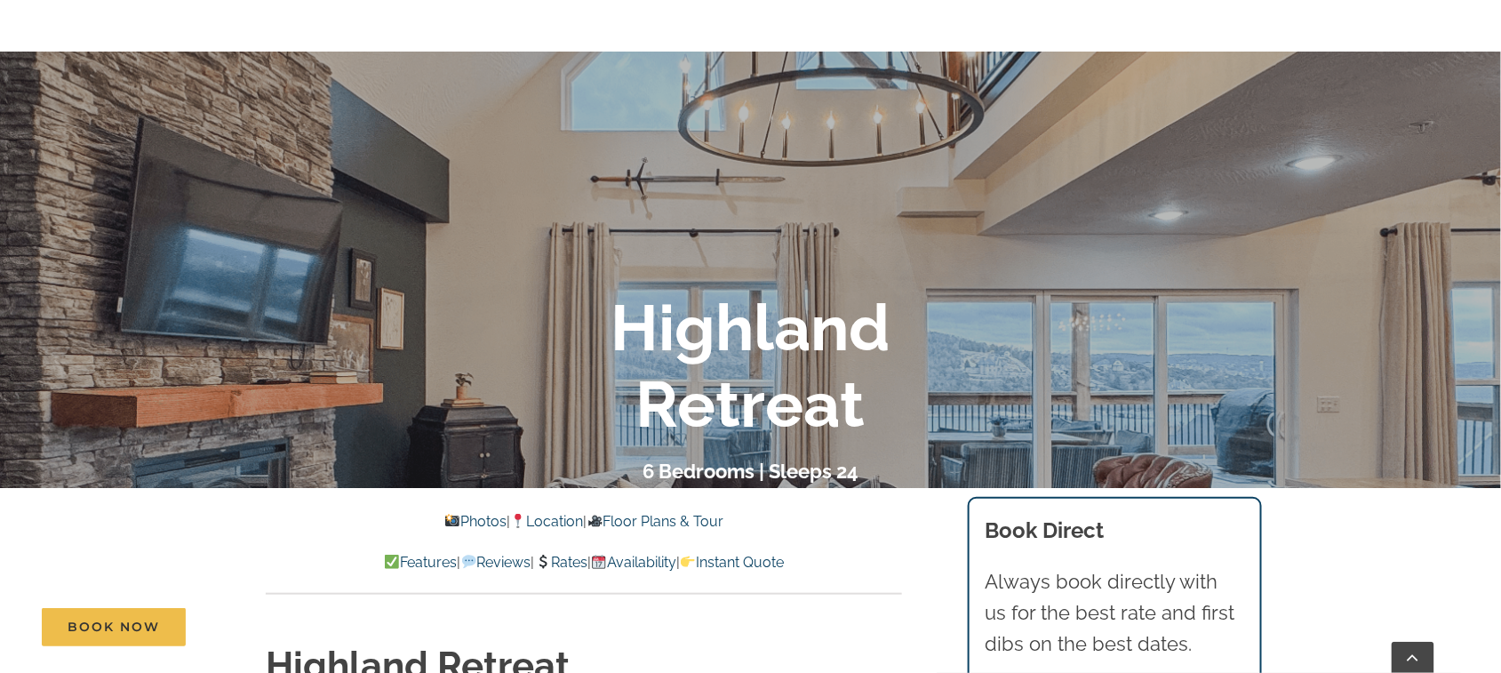
click at [784, 561] on link "Instant Quote" at bounding box center [732, 562] width 104 height 17
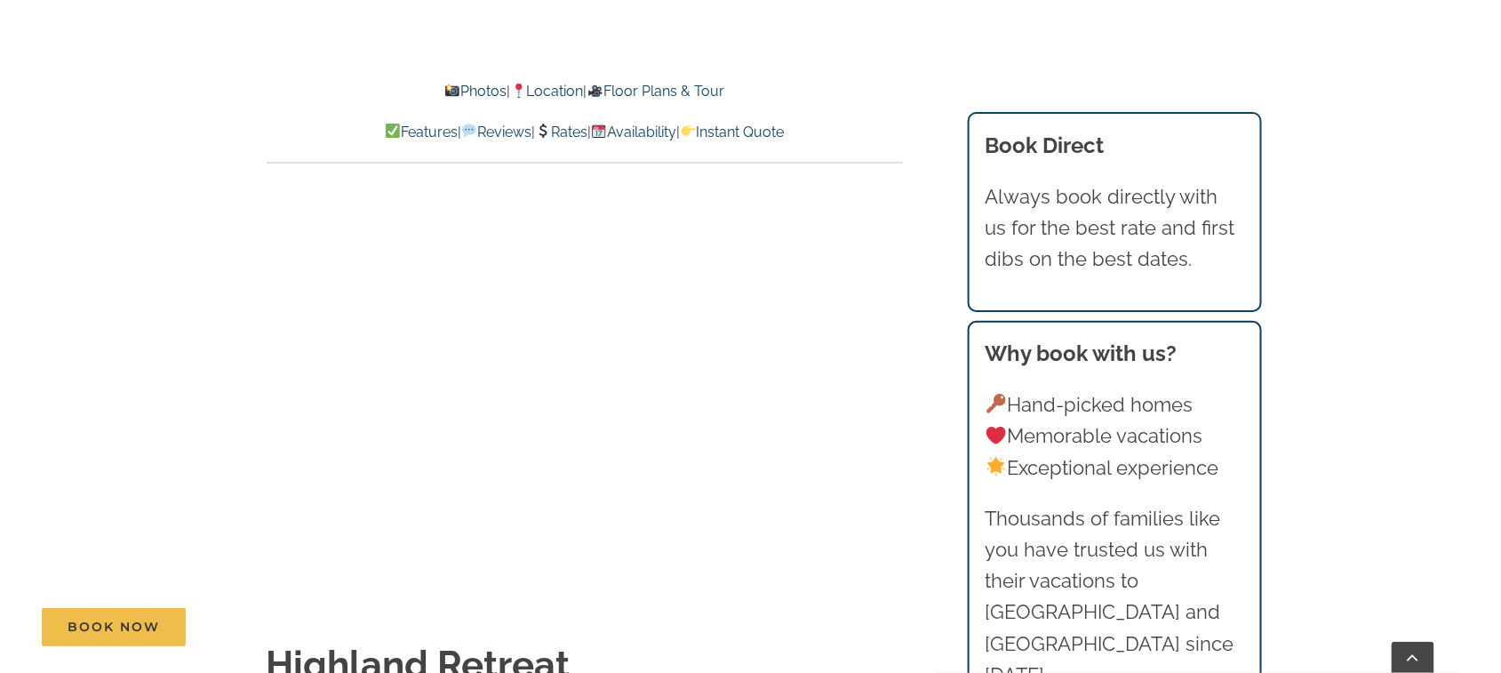
scroll to position [9651, 0]
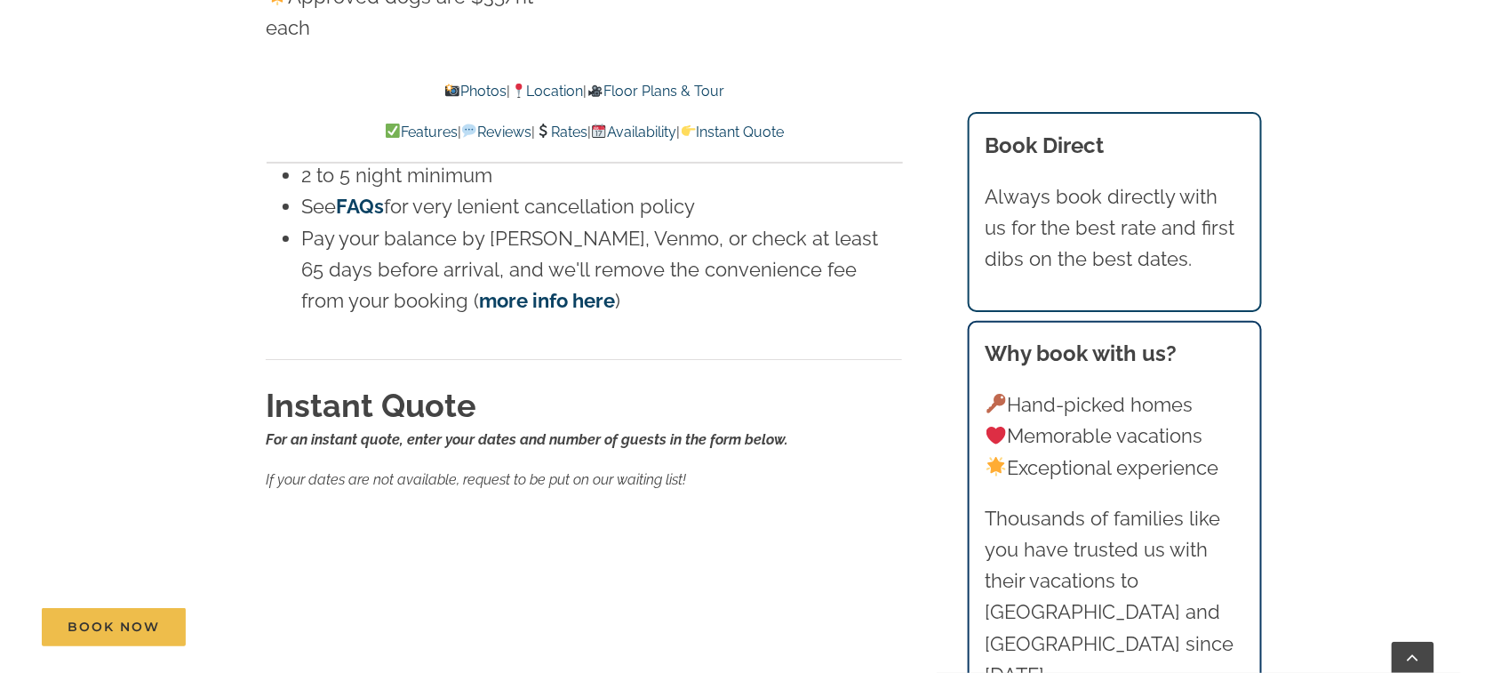
click at [419, 623] on div "Book Now" at bounding box center [763, 627] width 1443 height 38
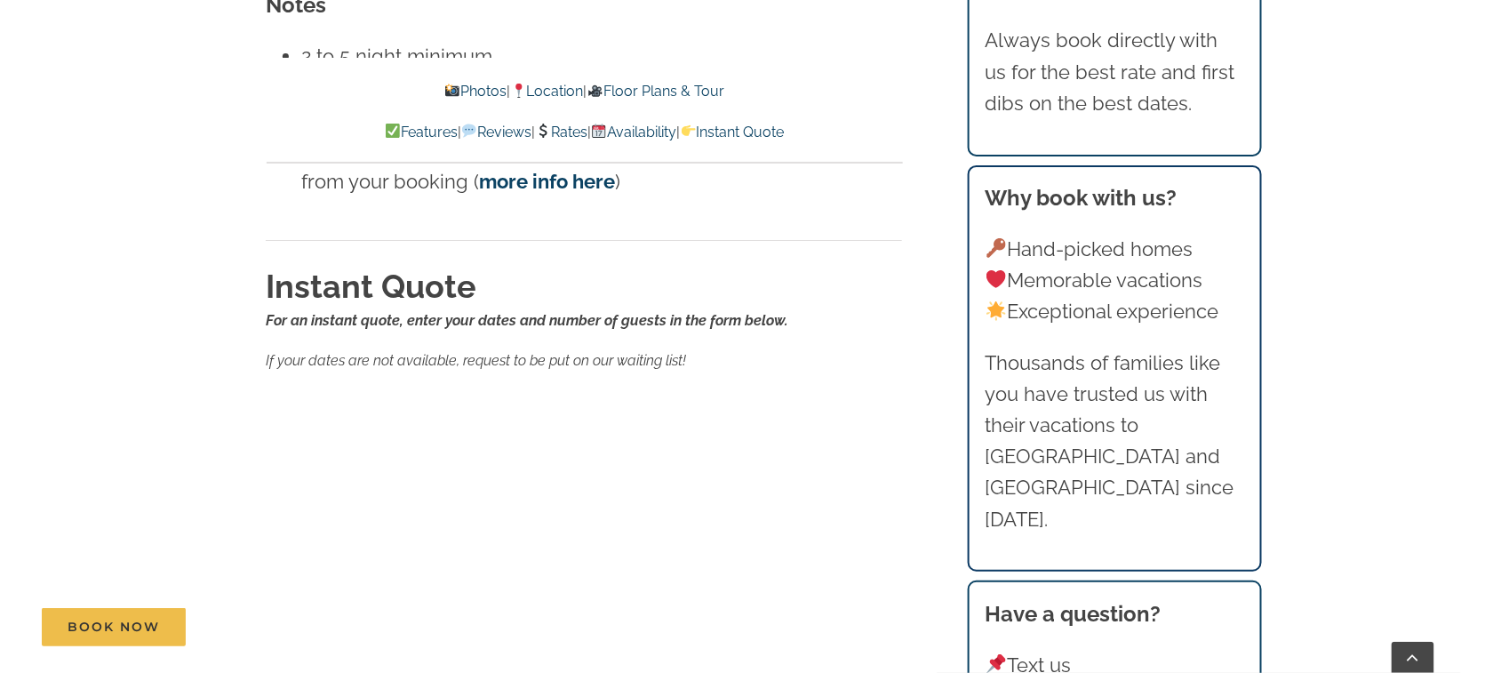
scroll to position [10006, 0]
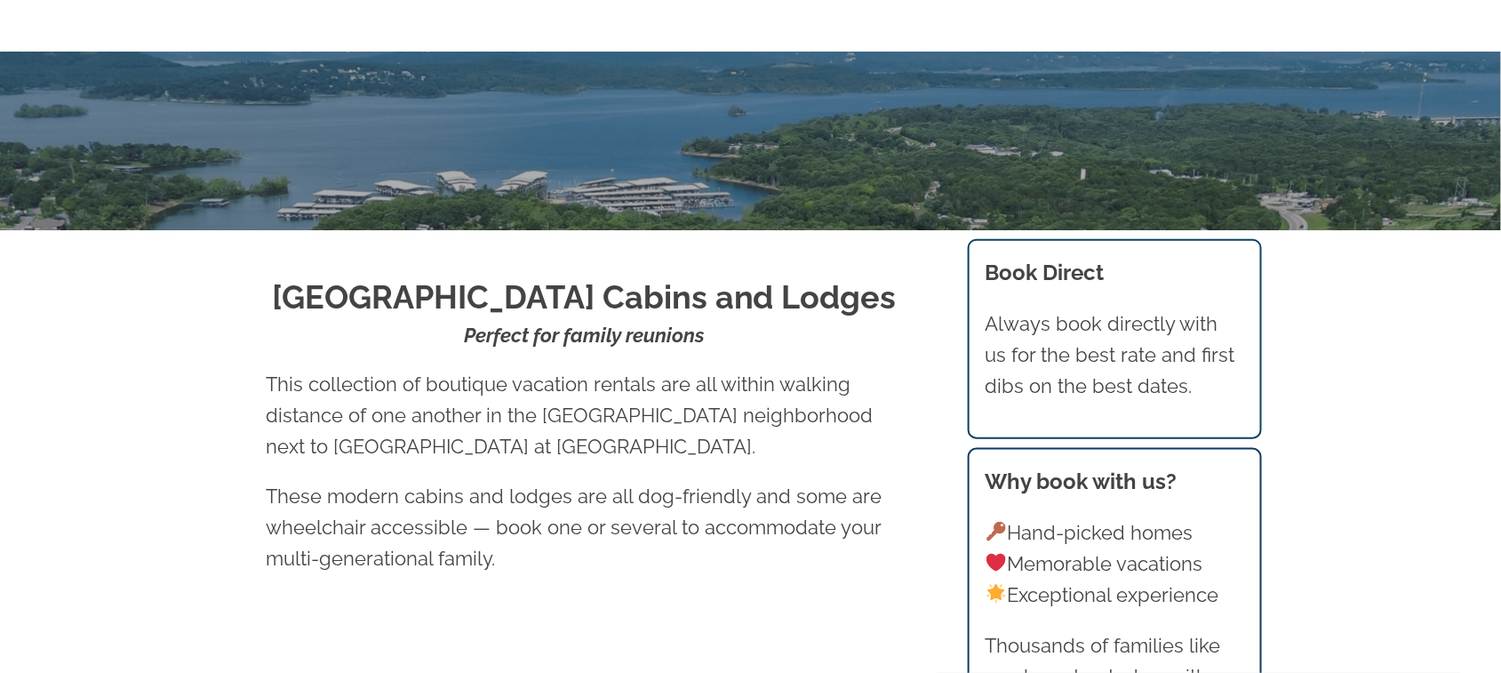
scroll to position [20, 0]
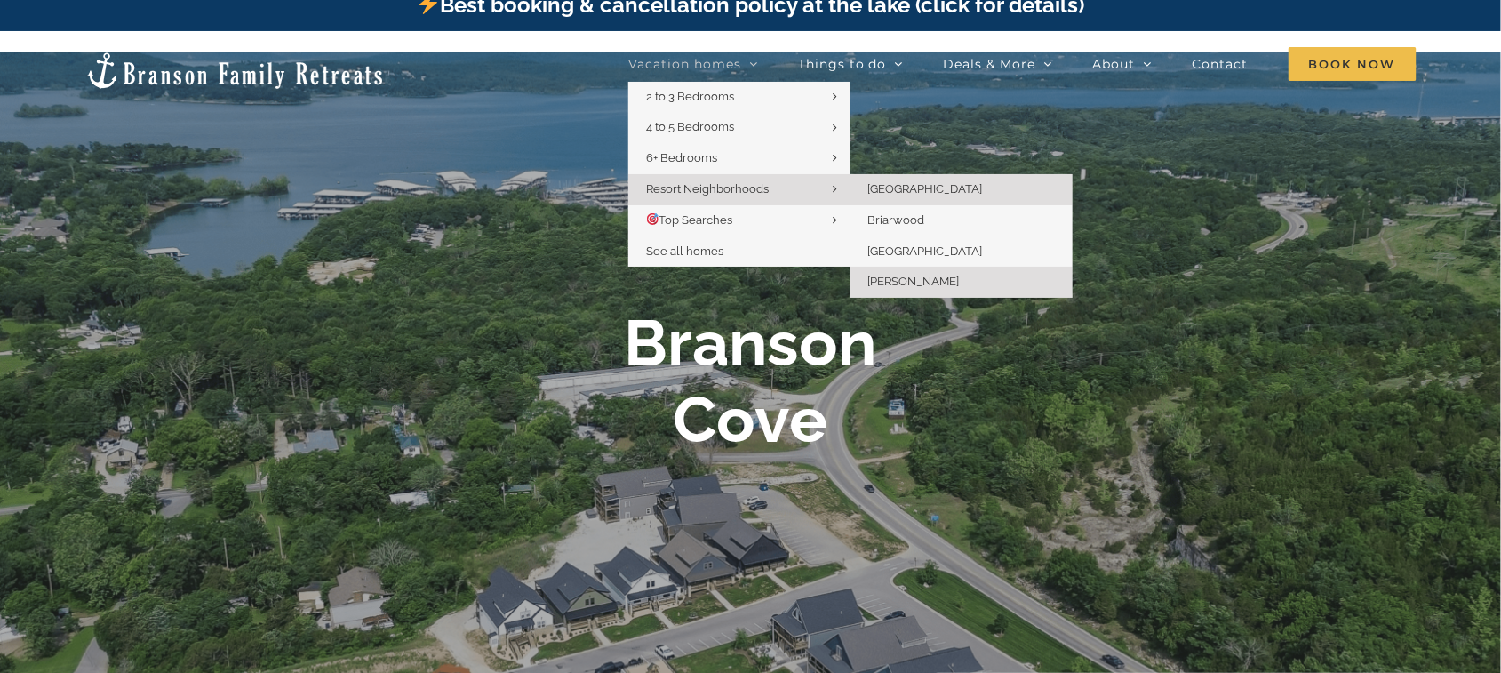
click at [883, 280] on span "[PERSON_NAME]" at bounding box center [914, 281] width 92 height 13
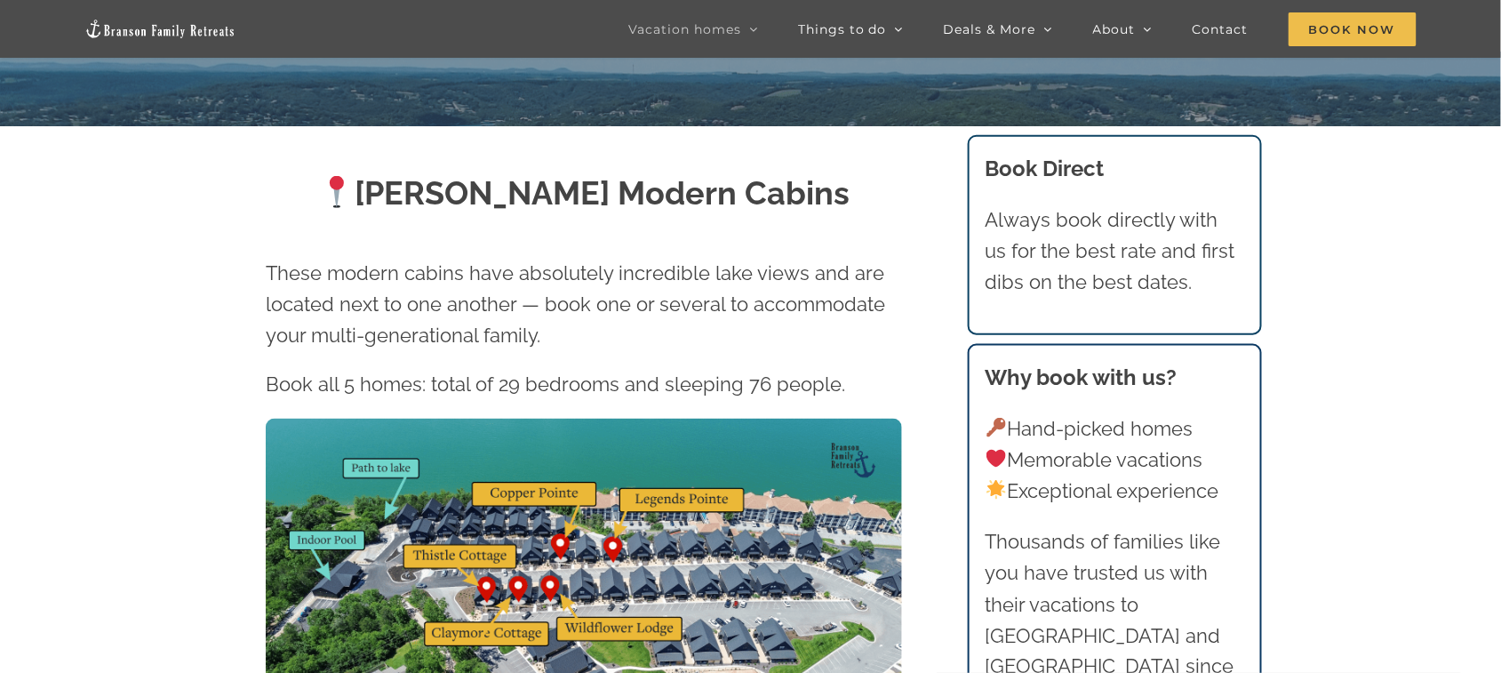
scroll to position [118, 0]
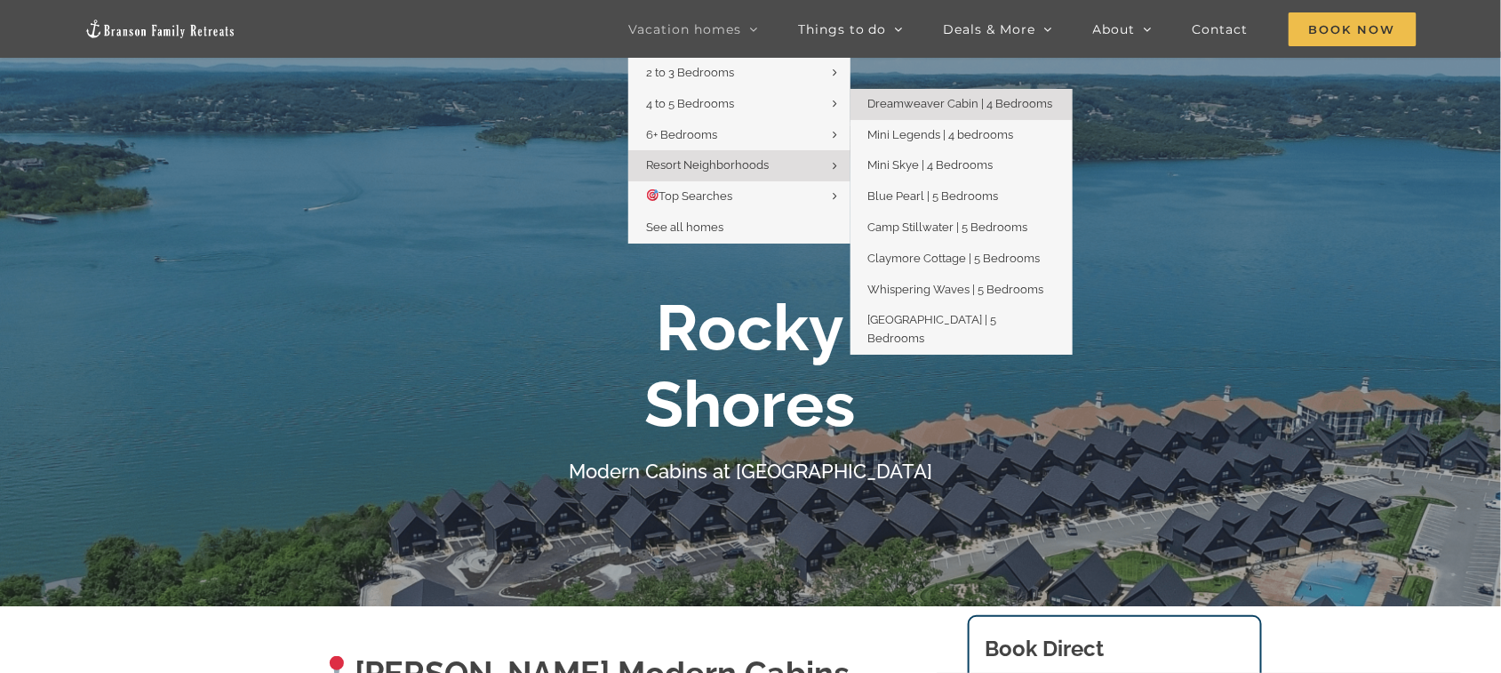
click at [951, 108] on span "Dreamweaver Cabin | 4 Bedrooms" at bounding box center [960, 103] width 185 height 13
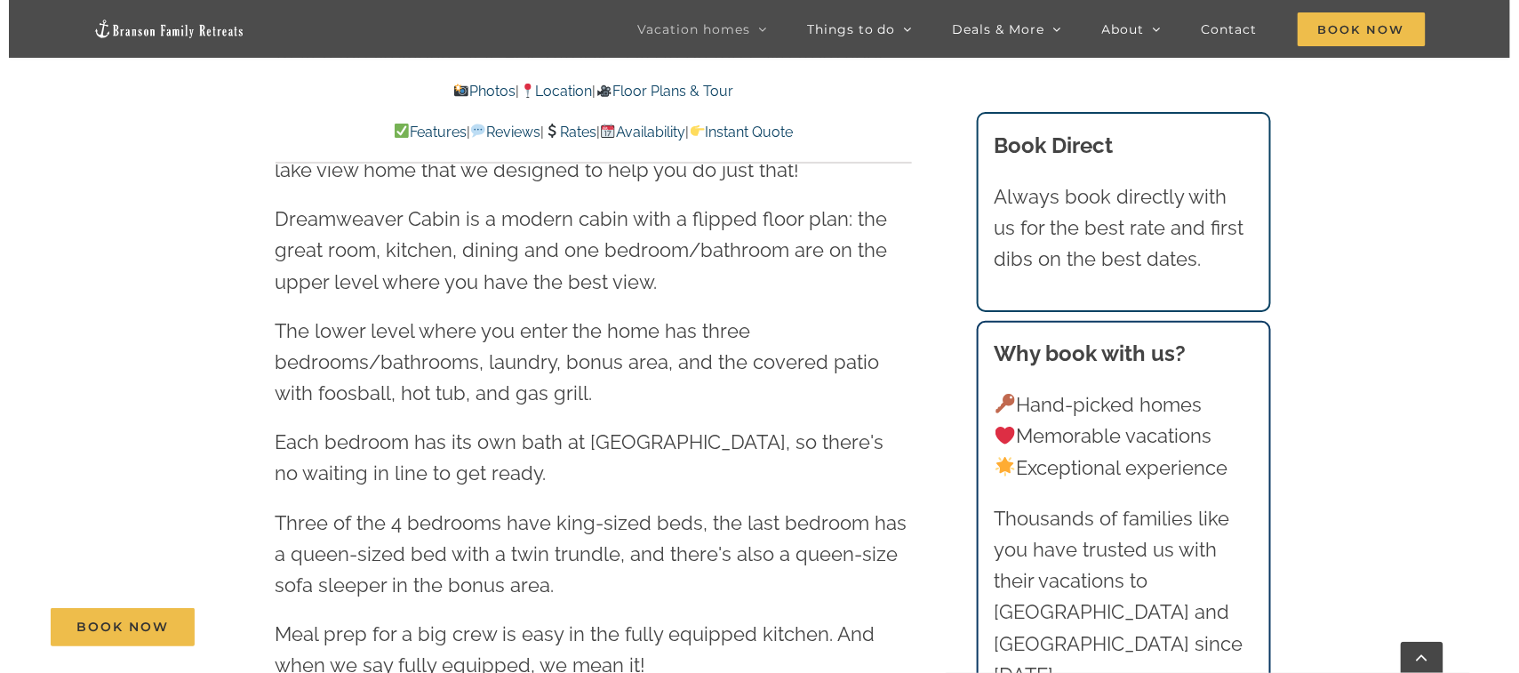
scroll to position [1658, 0]
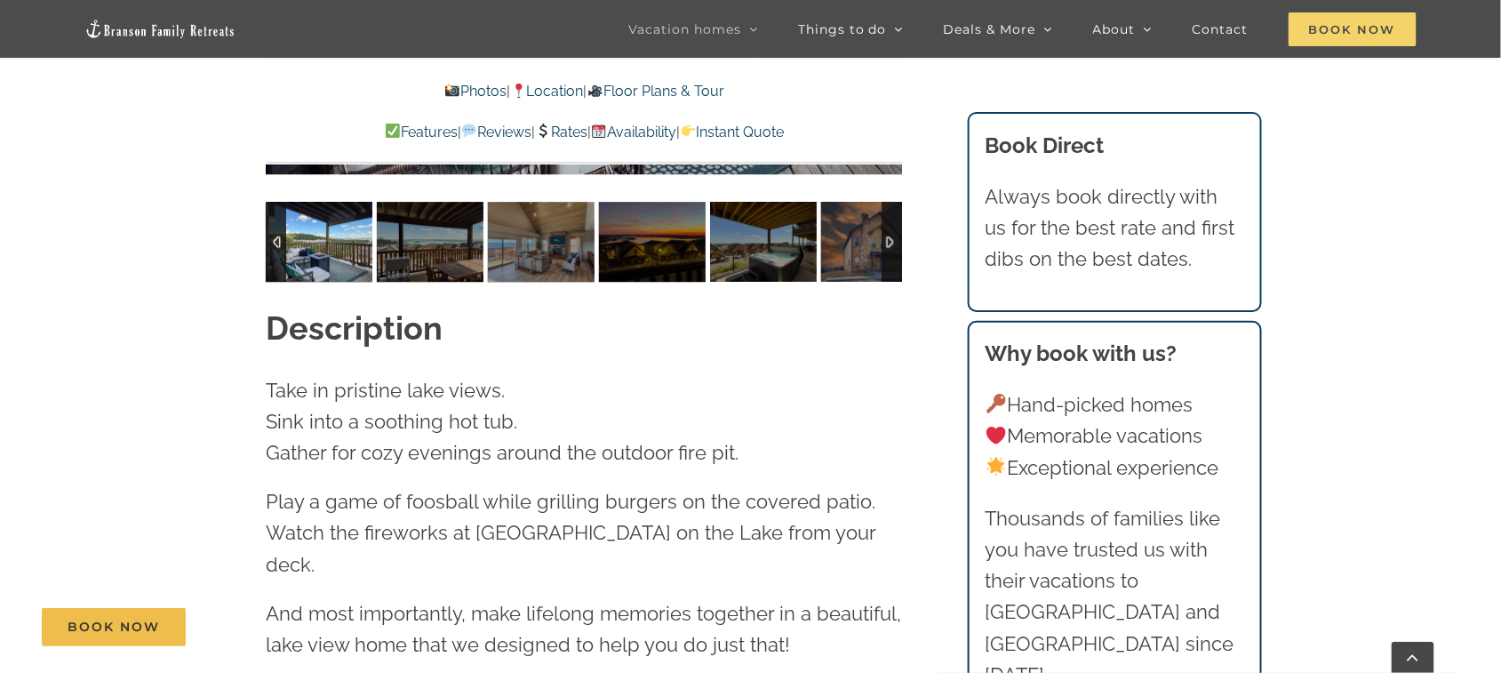
click at [1330, 30] on span "Book Now" at bounding box center [1353, 29] width 128 height 34
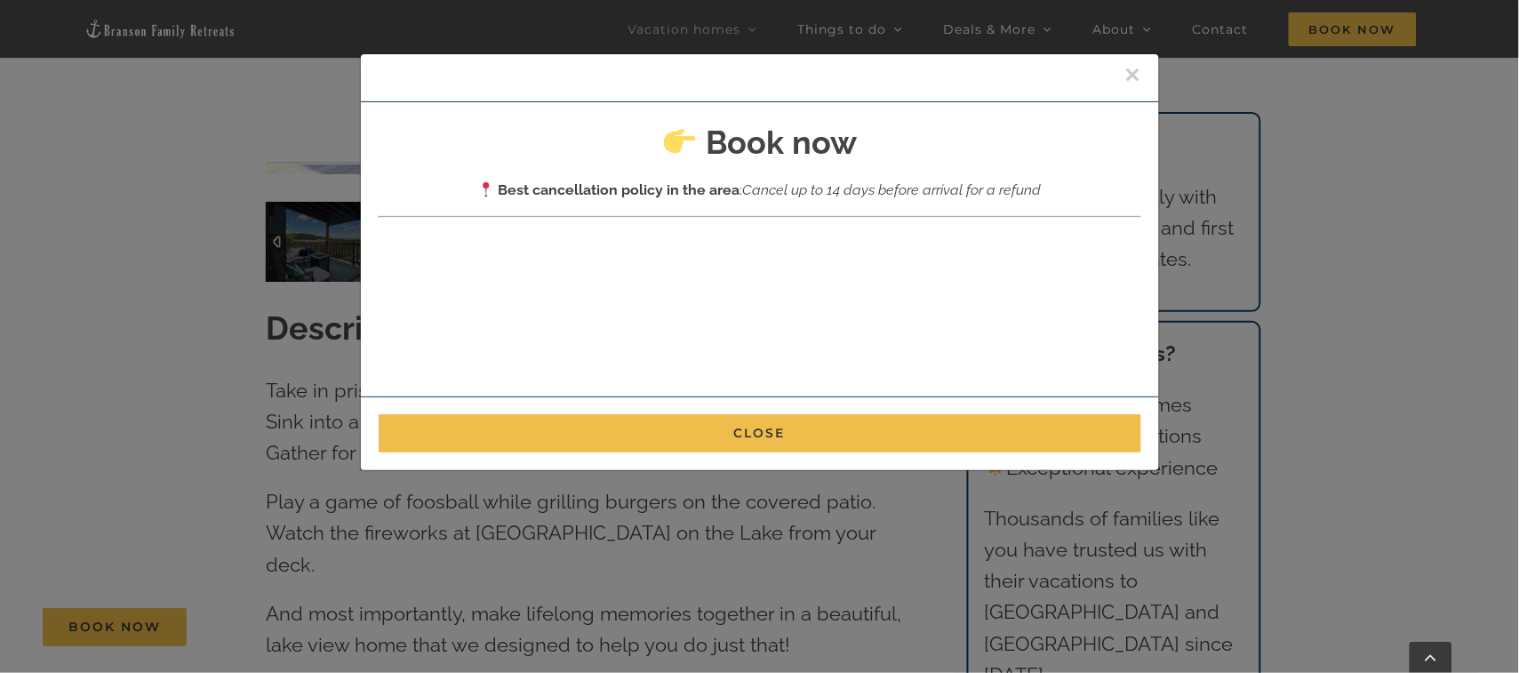
scroll to position [0, 0]
